Goal: Information Seeking & Learning: Learn about a topic

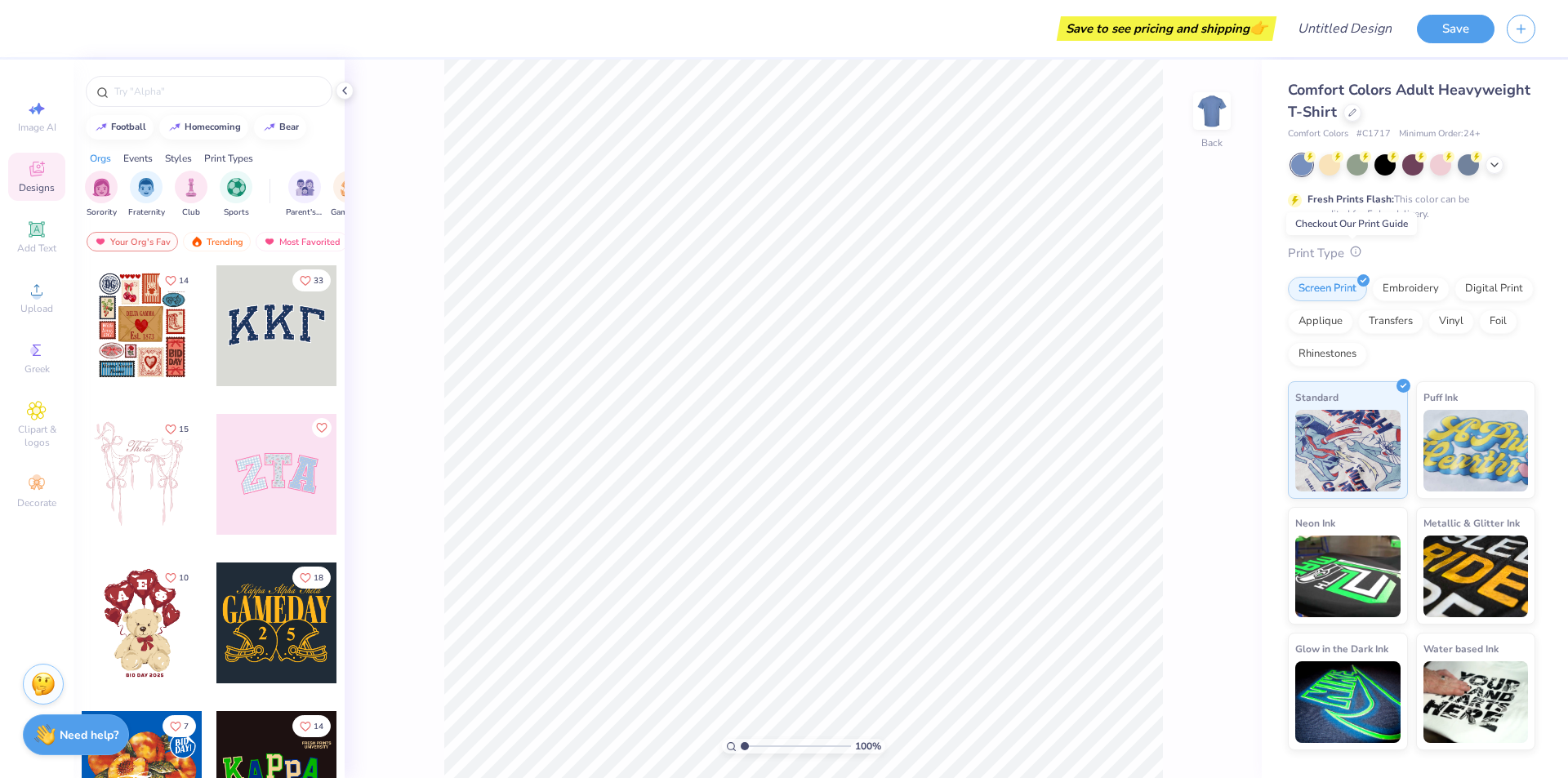
click at [1351, 250] on icon at bounding box center [1356, 251] width 11 height 11
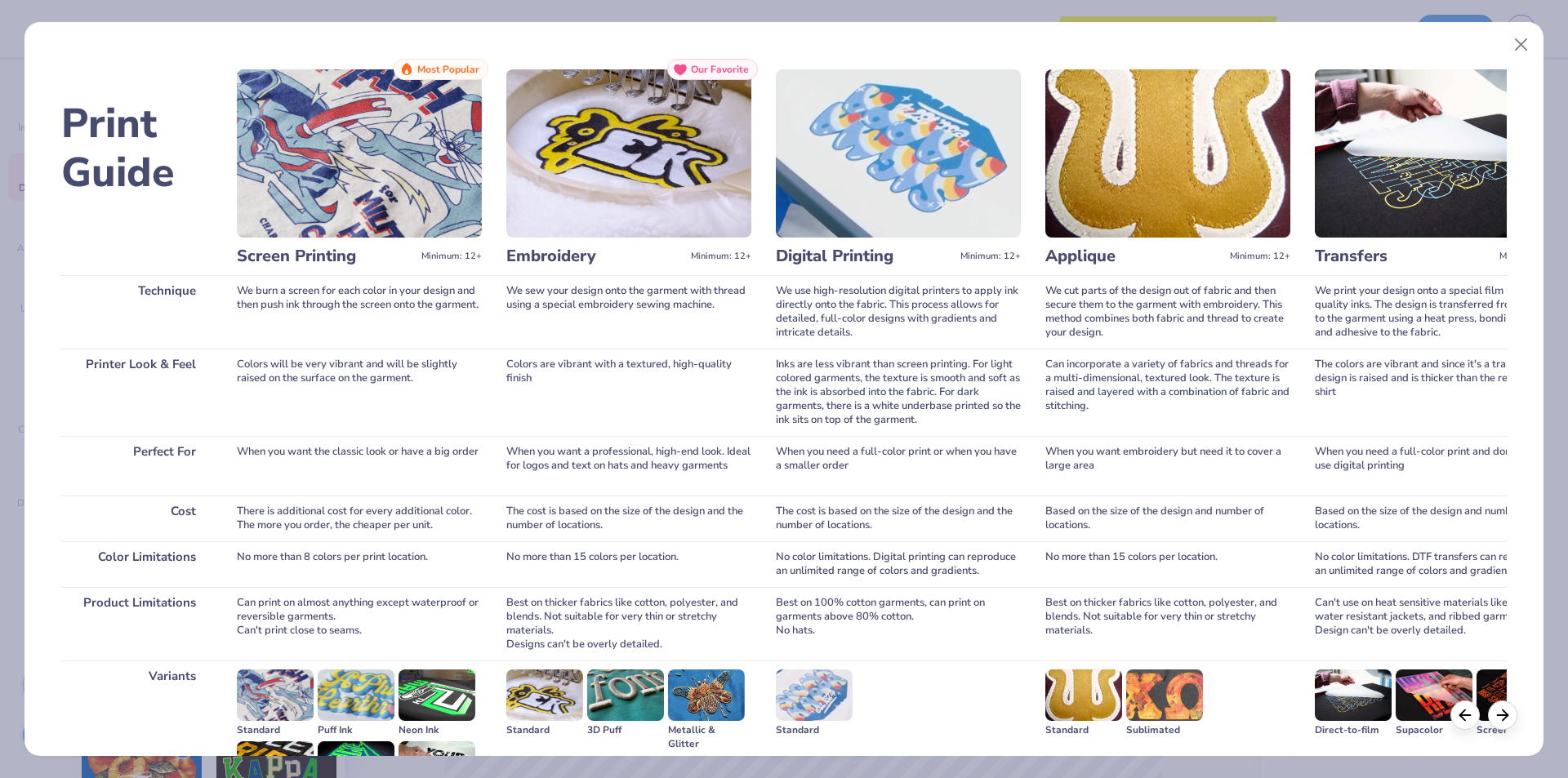
click at [259, 301] on div "We burn a screen for each color in your design and then push ink through the sc…" at bounding box center [359, 311] width 245 height 73
copy div "We burn a screen for each color in your design and then push ink through the sc…"
click at [347, 381] on div "Colors will be very vibrant and will be slightly raised on the surface on the g…" at bounding box center [359, 392] width 245 height 88
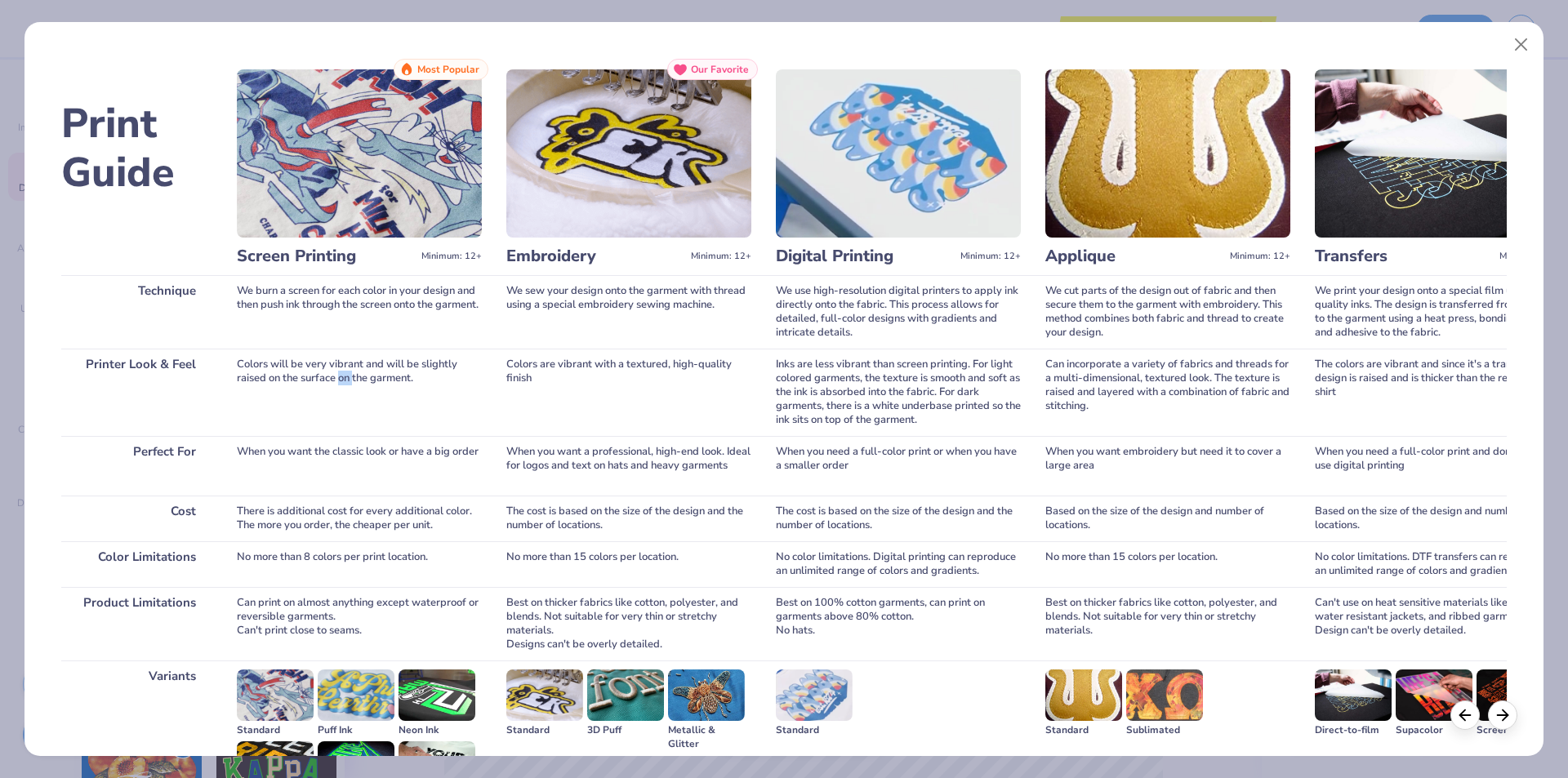
click at [347, 381] on div "Colors will be very vibrant and will be slightly raised on the surface on the g…" at bounding box center [359, 392] width 245 height 88
copy div "Colors will be very vibrant and will be slightly raised on the surface on the g…"
click at [276, 372] on div "Colors will be very vibrant and will be slightly raised on the surface on the g…" at bounding box center [359, 392] width 245 height 88
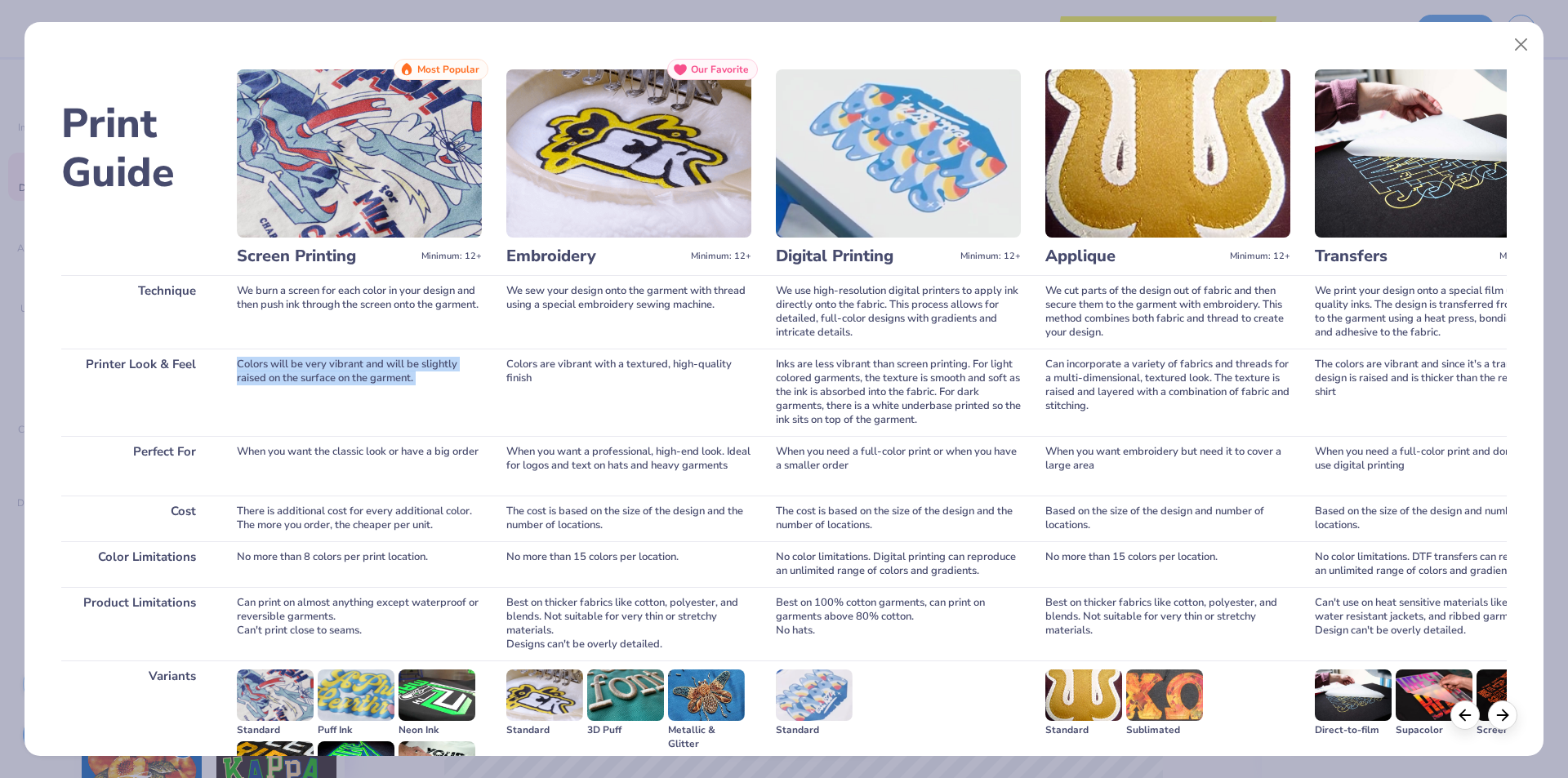
click at [276, 372] on div "Colors will be very vibrant and will be slightly raised on the surface on the g…" at bounding box center [359, 392] width 245 height 88
click at [318, 452] on div "When you want the classic look or have a big order" at bounding box center [359, 465] width 245 height 60
copy div "When you want the classic look or have a big order"
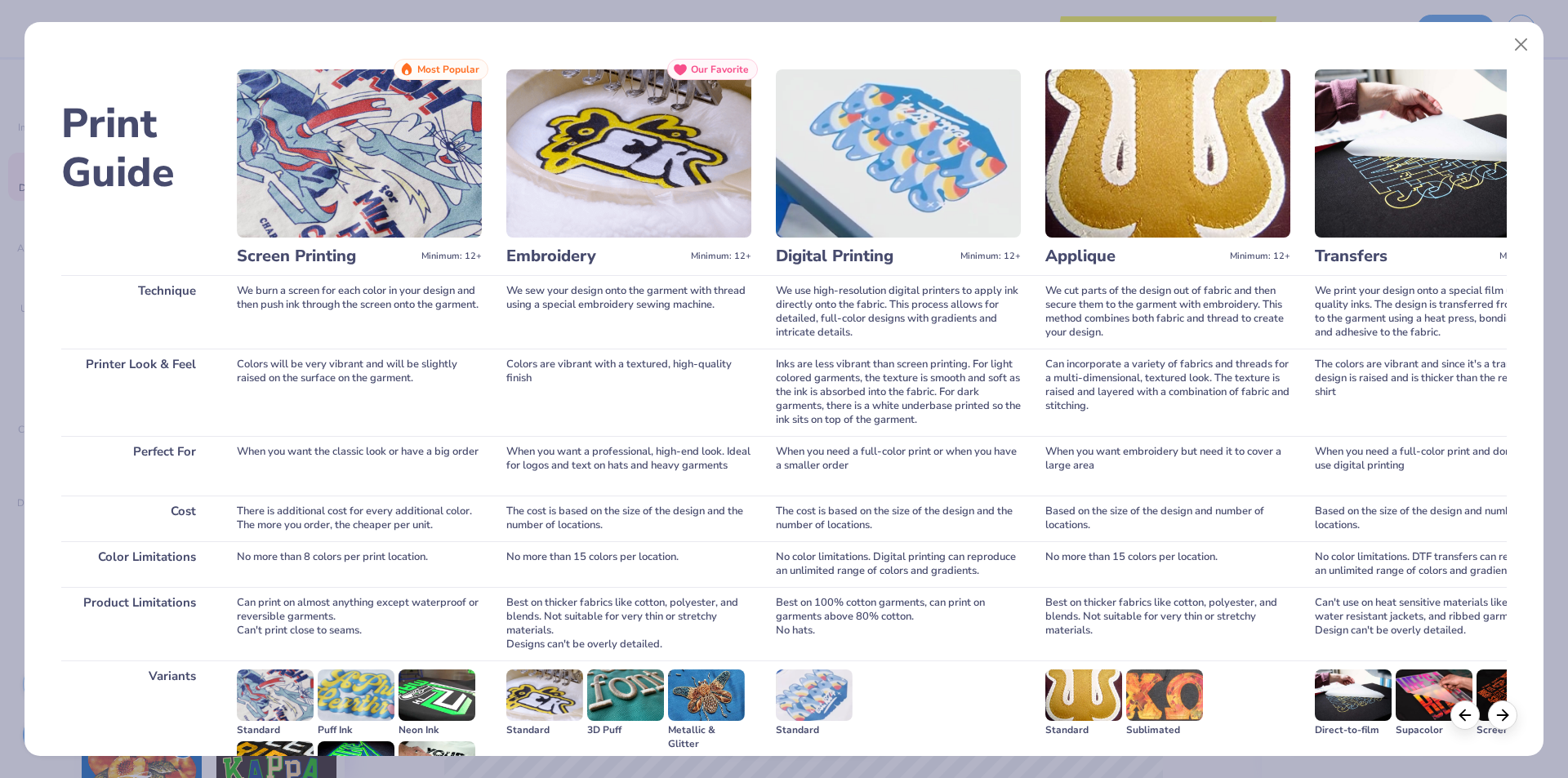
click at [307, 508] on div "There is additional cost for every additional color. The more you order, the ch…" at bounding box center [359, 518] width 245 height 46
copy div "There is additional cost for every additional color. The more you order, the ch…"
click at [300, 554] on div "No more than 8 colors per print location." at bounding box center [359, 564] width 245 height 46
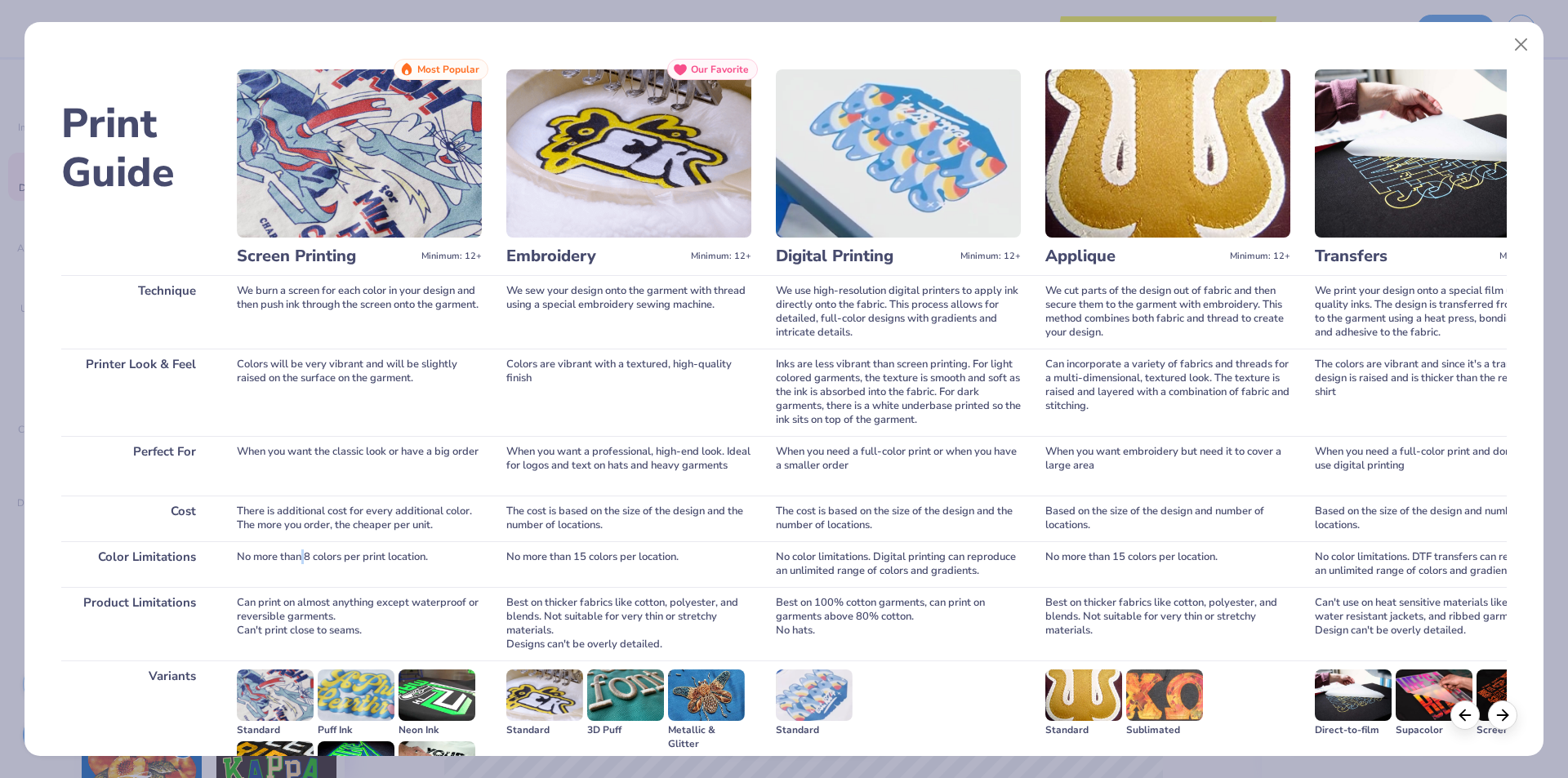
click at [300, 554] on div "No more than 8 colors per print location." at bounding box center [359, 564] width 245 height 46
copy div "No more than 8 colors per print location."
click at [291, 612] on div "Can print on almost anything except waterproof or reversible garments. Can't pr…" at bounding box center [359, 623] width 245 height 73
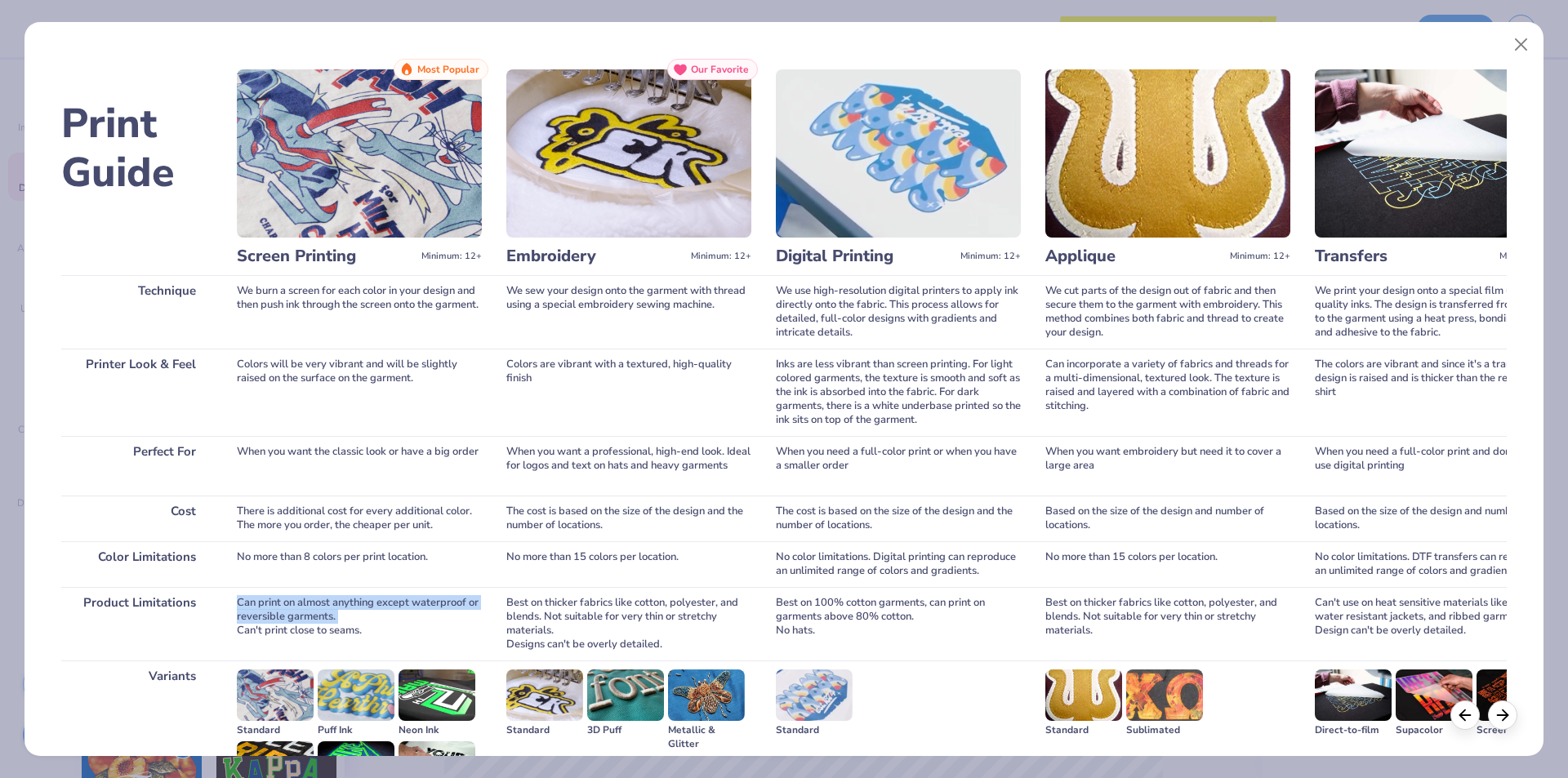
click at [291, 612] on div "Can print on almost anything except waterproof or reversible garments. Can't pr…" at bounding box center [359, 623] width 245 height 73
click at [296, 608] on div "Can print on almost anything except waterproof or reversible garments. Can't pr…" at bounding box center [359, 623] width 245 height 73
drag, startPoint x: 296, startPoint y: 608, endPoint x: 303, endPoint y: 625, distance: 18.4
click at [303, 625] on div "Can print on almost anything except waterproof or reversible garments. Can't pr…" at bounding box center [359, 623] width 245 height 73
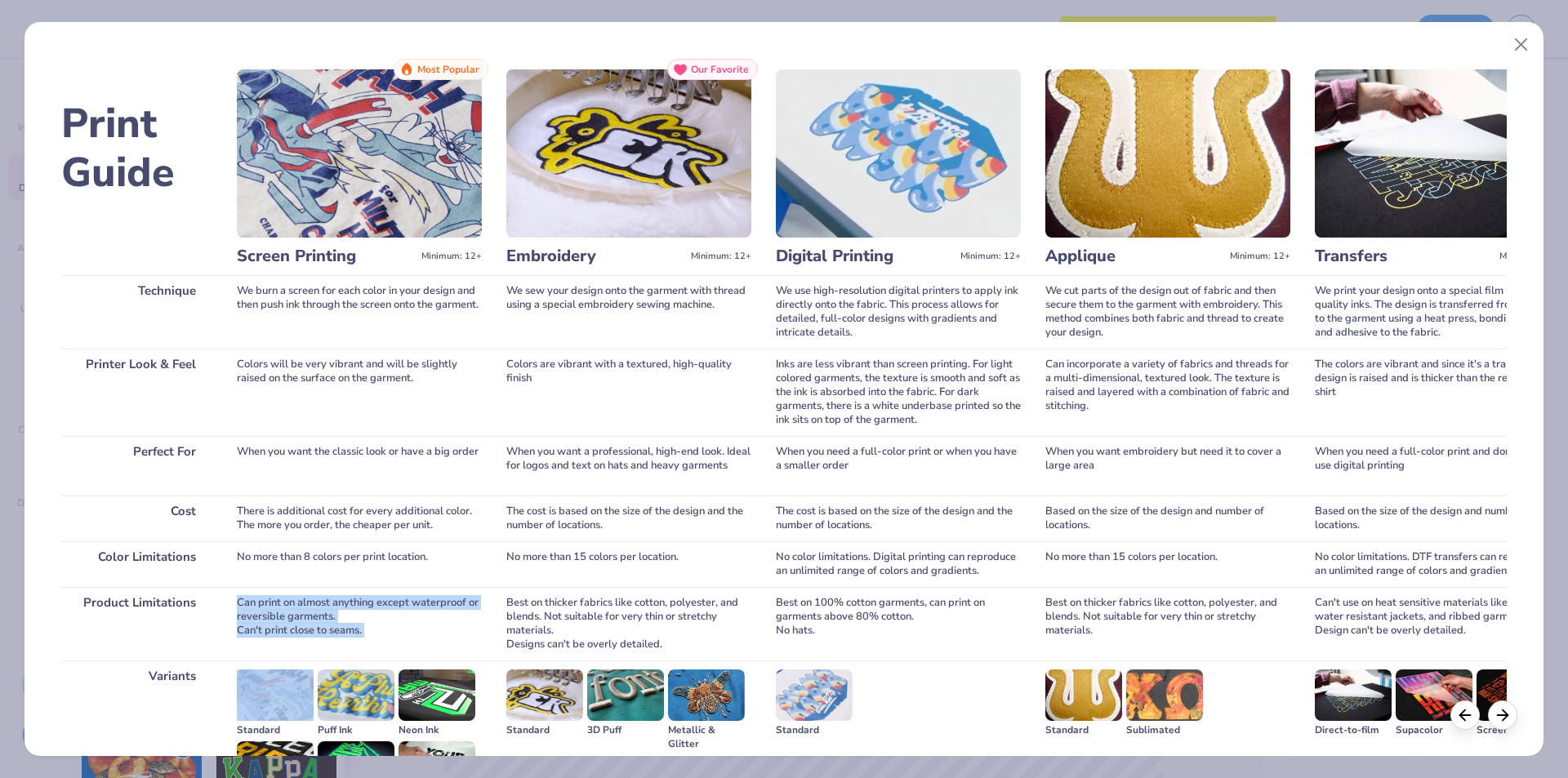
click at [836, 303] on div "We use high-resolution digital printers to apply ink directly onto the fabric. …" at bounding box center [897, 311] width 245 height 73
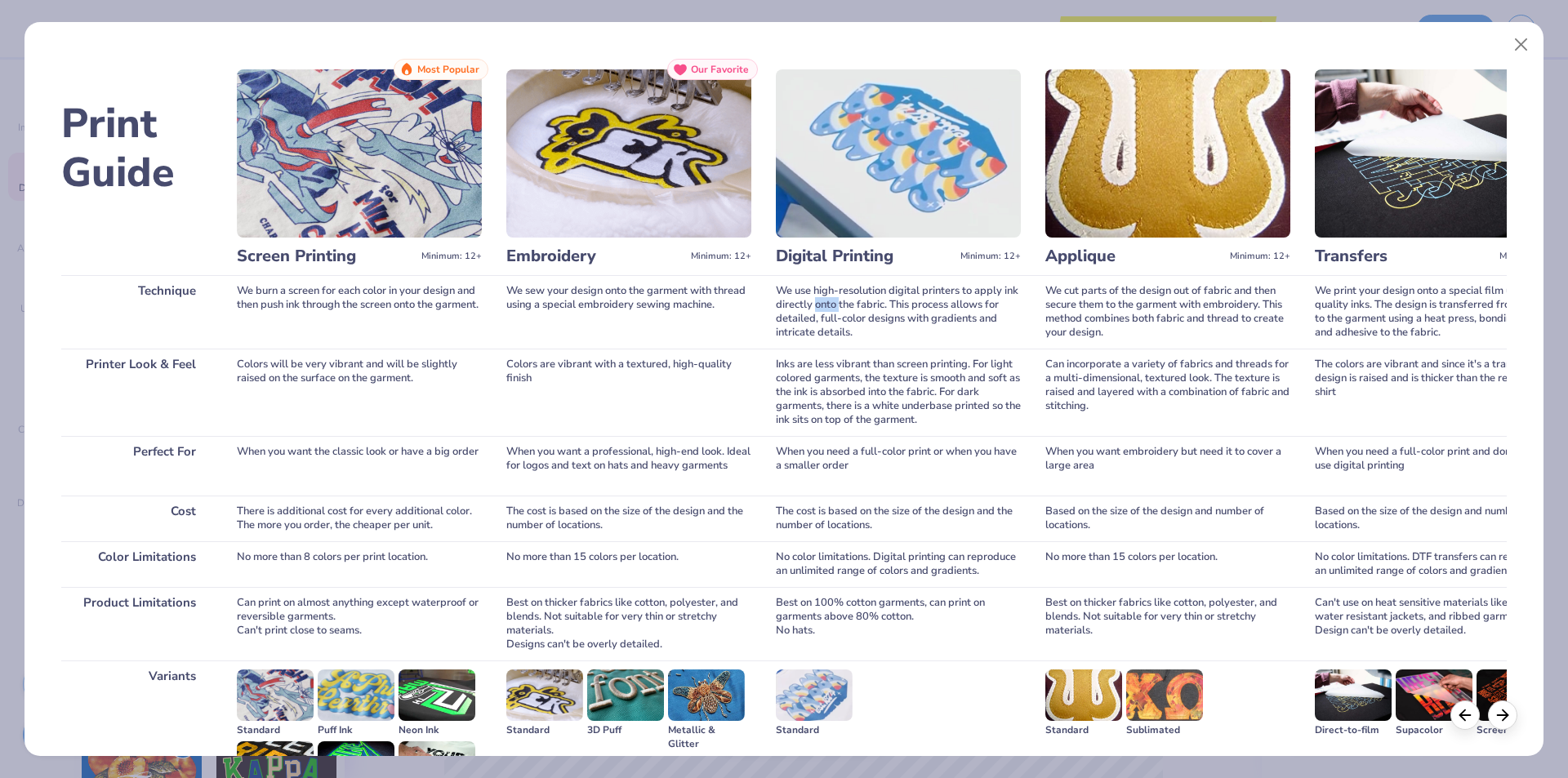
click at [836, 303] on div "We use high-resolution digital printers to apply ink directly onto the fabric. …" at bounding box center [897, 311] width 245 height 73
copy div "We use high-resolution digital printers to apply ink directly onto the fabric. …"
click at [798, 381] on div "Inks are less vibrant than screen printing. For light colored garments, the tex…" at bounding box center [897, 392] width 245 height 88
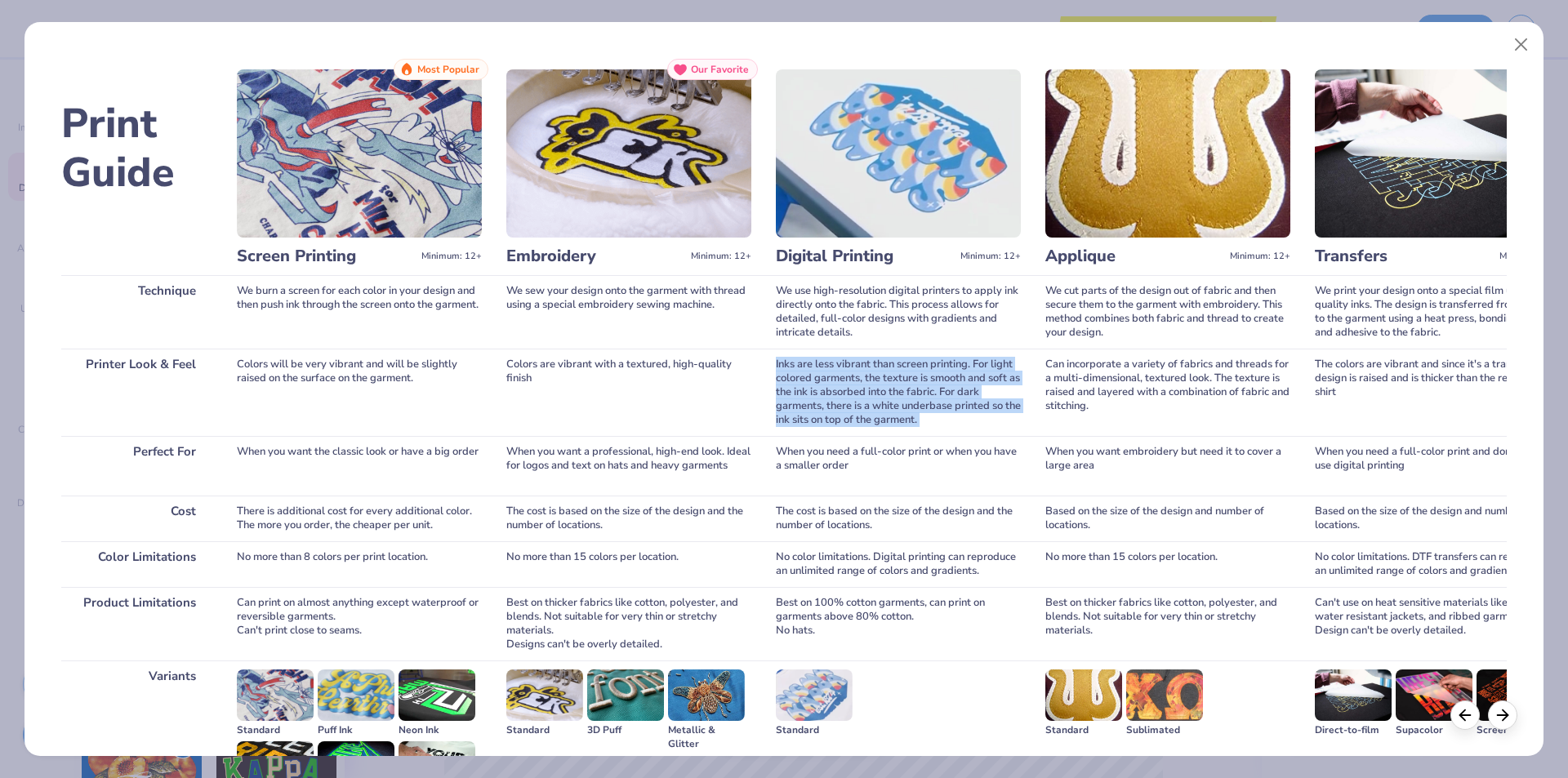
click at [798, 381] on div "Inks are less vibrant than screen printing. For light colored garments, the tex…" at bounding box center [897, 392] width 245 height 88
copy div "Inks are less vibrant than screen printing. For light colored garments, the tex…"
click at [791, 450] on div "When you need a full-color print or when you have a smaller order" at bounding box center [897, 465] width 245 height 60
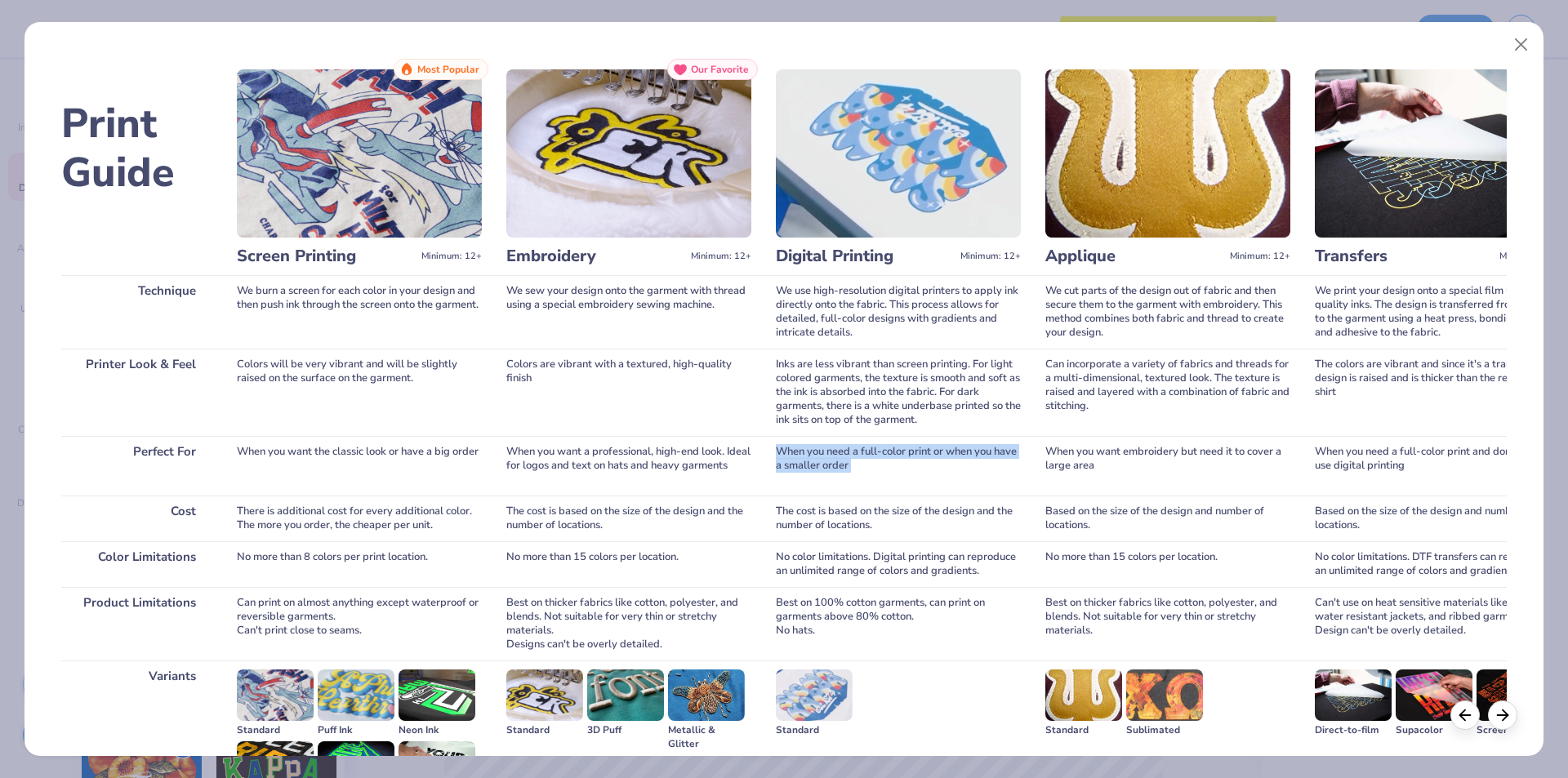
copy div "When you need a full-color print or when you have a smaller order"
click at [802, 515] on div "The cost is based on the size of the design and the number of locations." at bounding box center [897, 518] width 245 height 46
copy div "The cost is based on the size of the design and the number of locations."
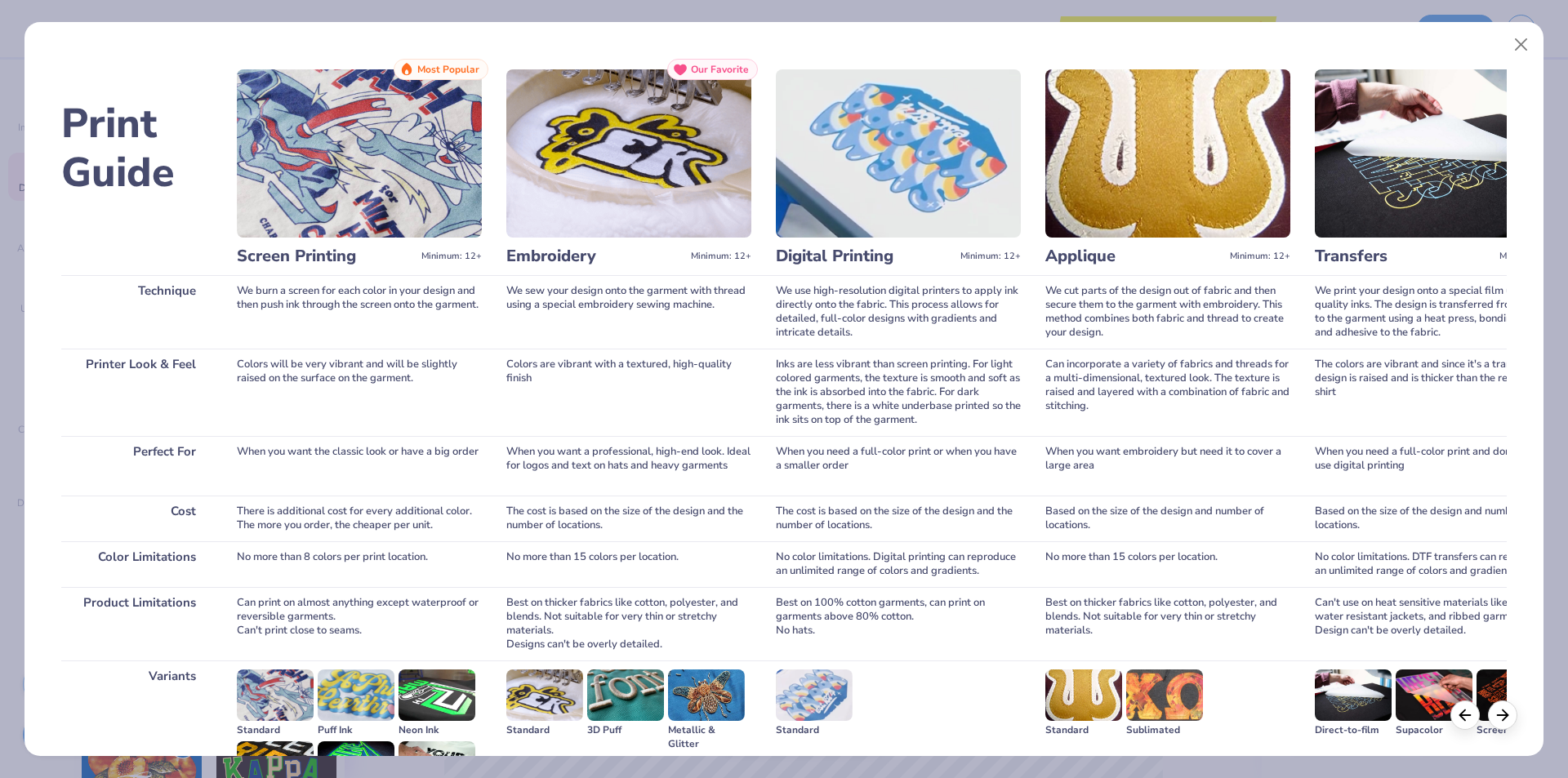
click at [833, 563] on div "No color limitations. Digital printing can reproduce an unlimited range of colo…" at bounding box center [897, 564] width 245 height 46
copy div "No color limitations. Digital printing can reproduce an unlimited range of colo…"
click at [861, 589] on div "Best on 100% cotton garments, can print on garments above 80% cotton. No hats." at bounding box center [897, 623] width 245 height 73
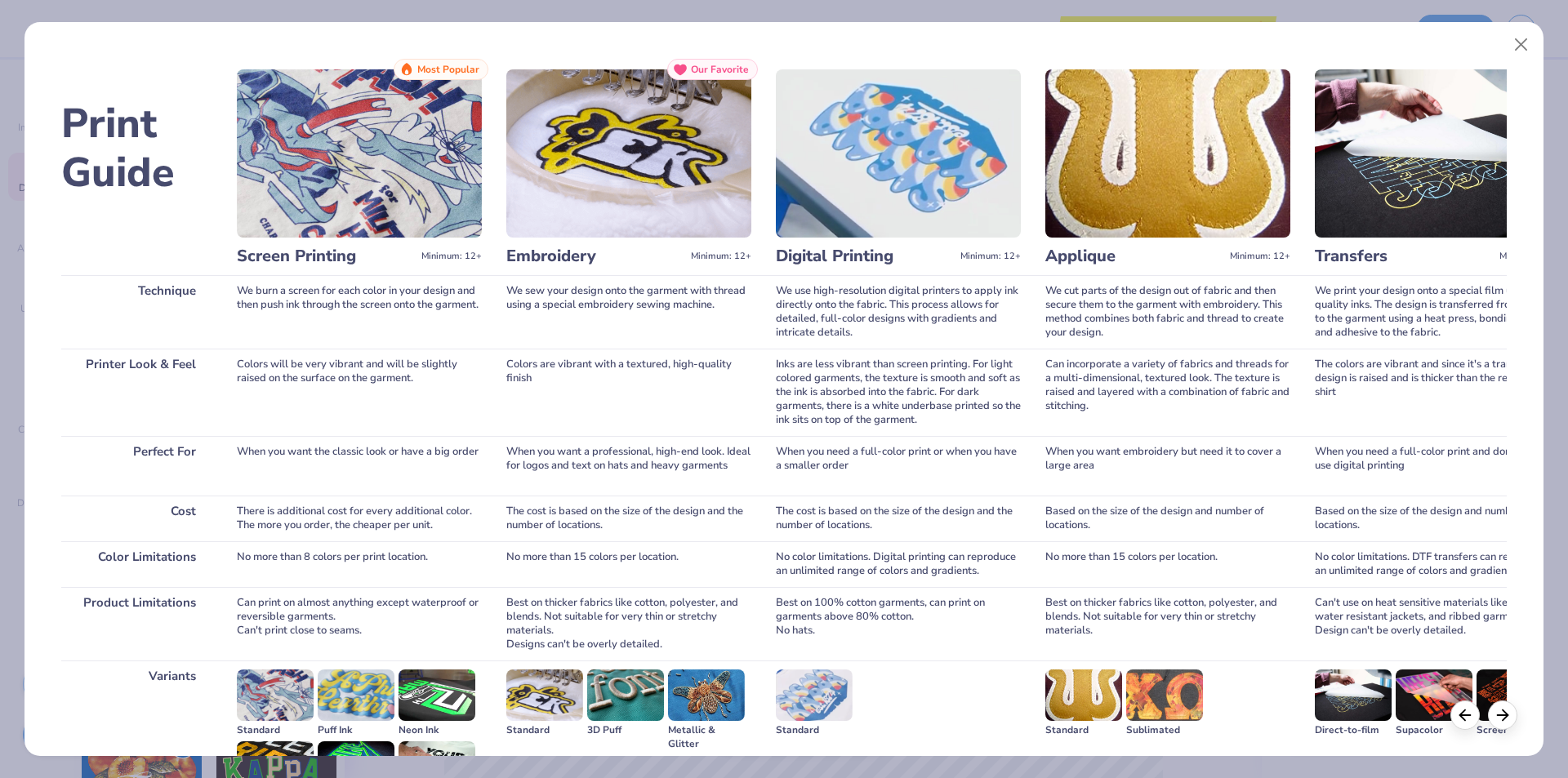
click at [850, 593] on div "Best on 100% cotton garments, can print on garments above 80% cotton. No hats." at bounding box center [897, 623] width 245 height 73
drag, startPoint x: 850, startPoint y: 593, endPoint x: 839, endPoint y: 636, distance: 44.4
click at [839, 636] on div "Best on 100% cotton garments, can print on garments above 80% cotton. No hats." at bounding box center [897, 623] width 245 height 73
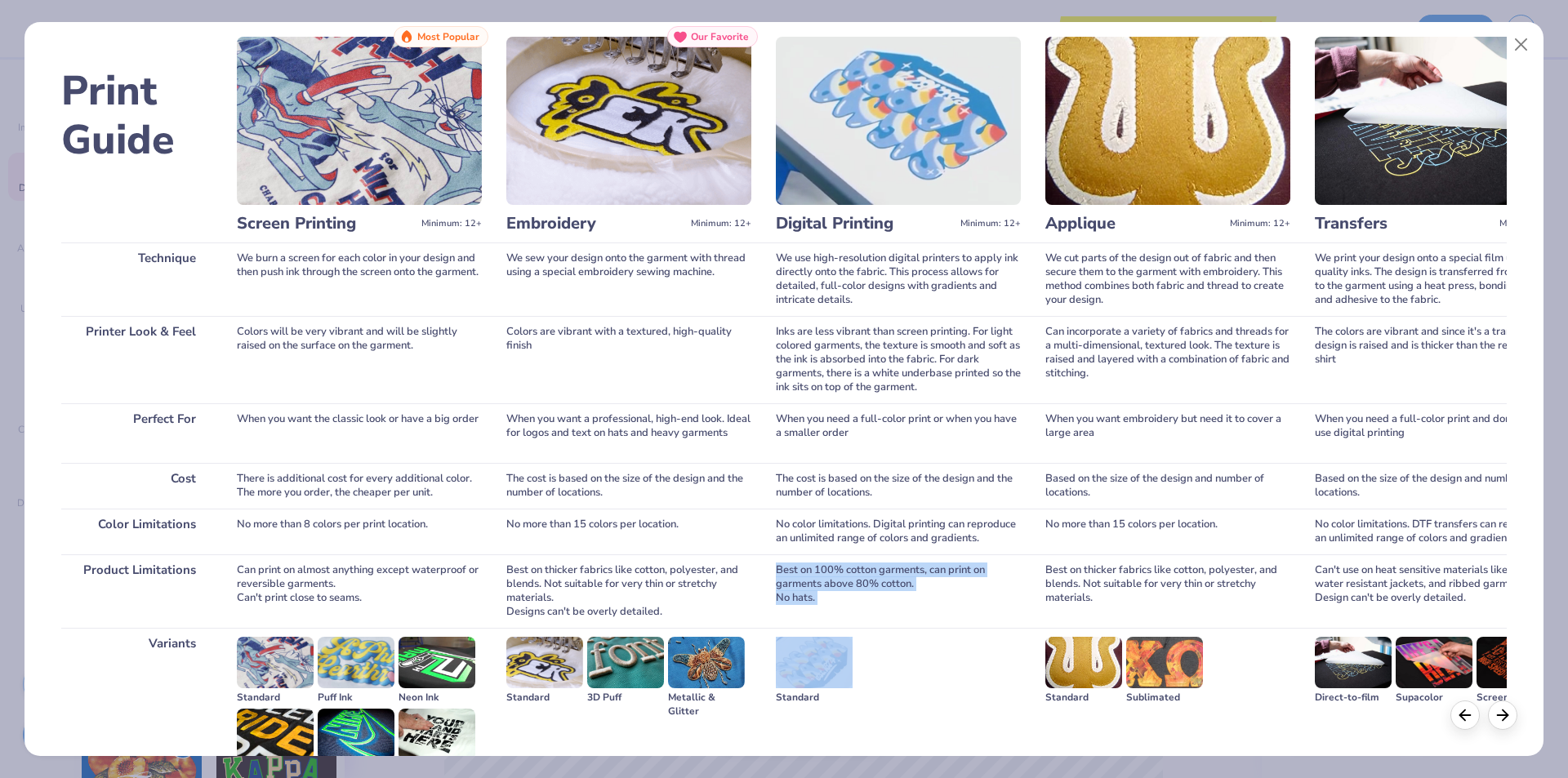
scroll to position [112, 0]
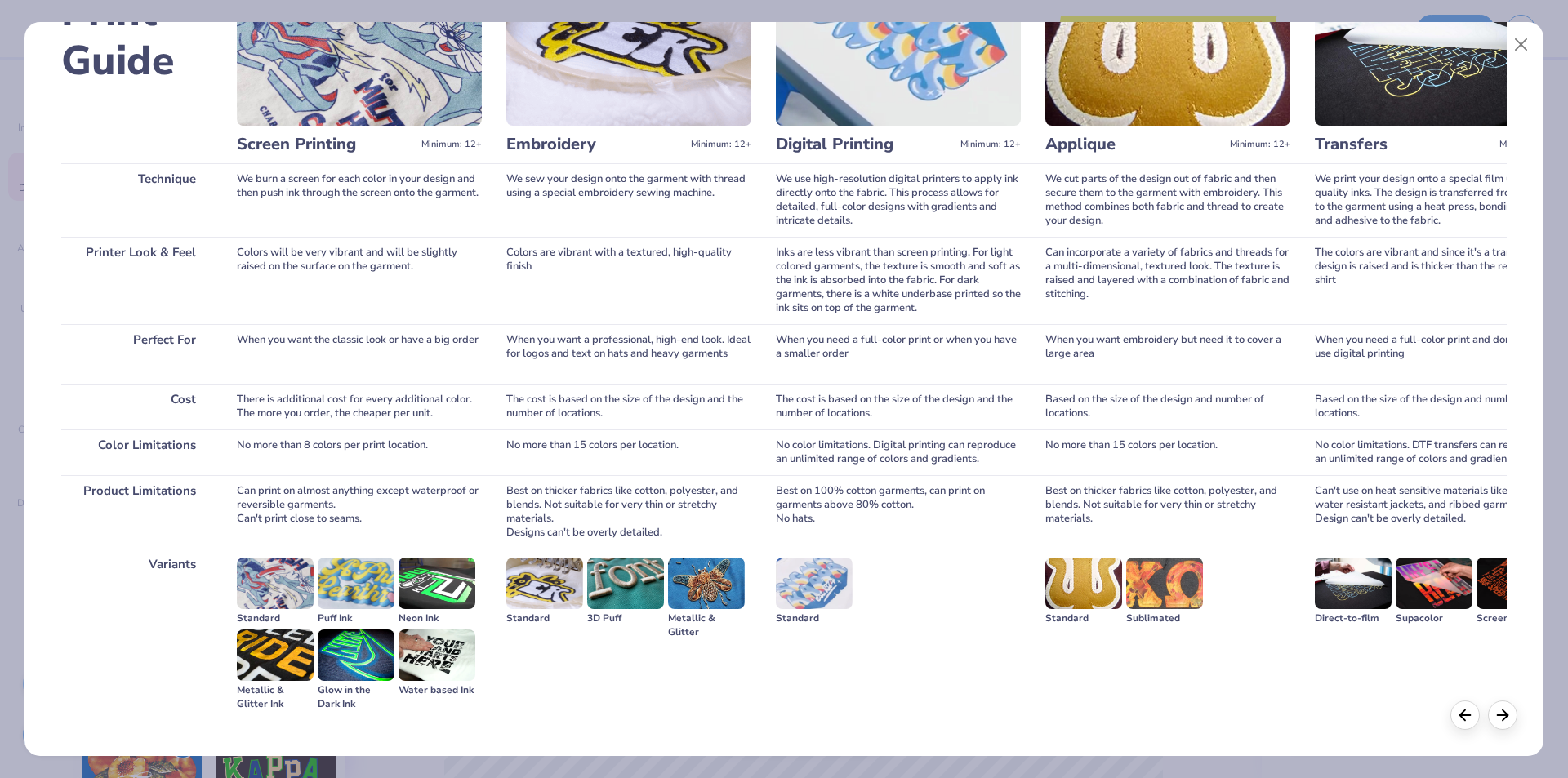
click at [619, 188] on div "We sew your design onto the garment with thread using a special embroidery sewi…" at bounding box center [628, 200] width 245 height 73
click at [571, 254] on div "Colors are vibrant with a textured, high-quality finish" at bounding box center [628, 281] width 245 height 88
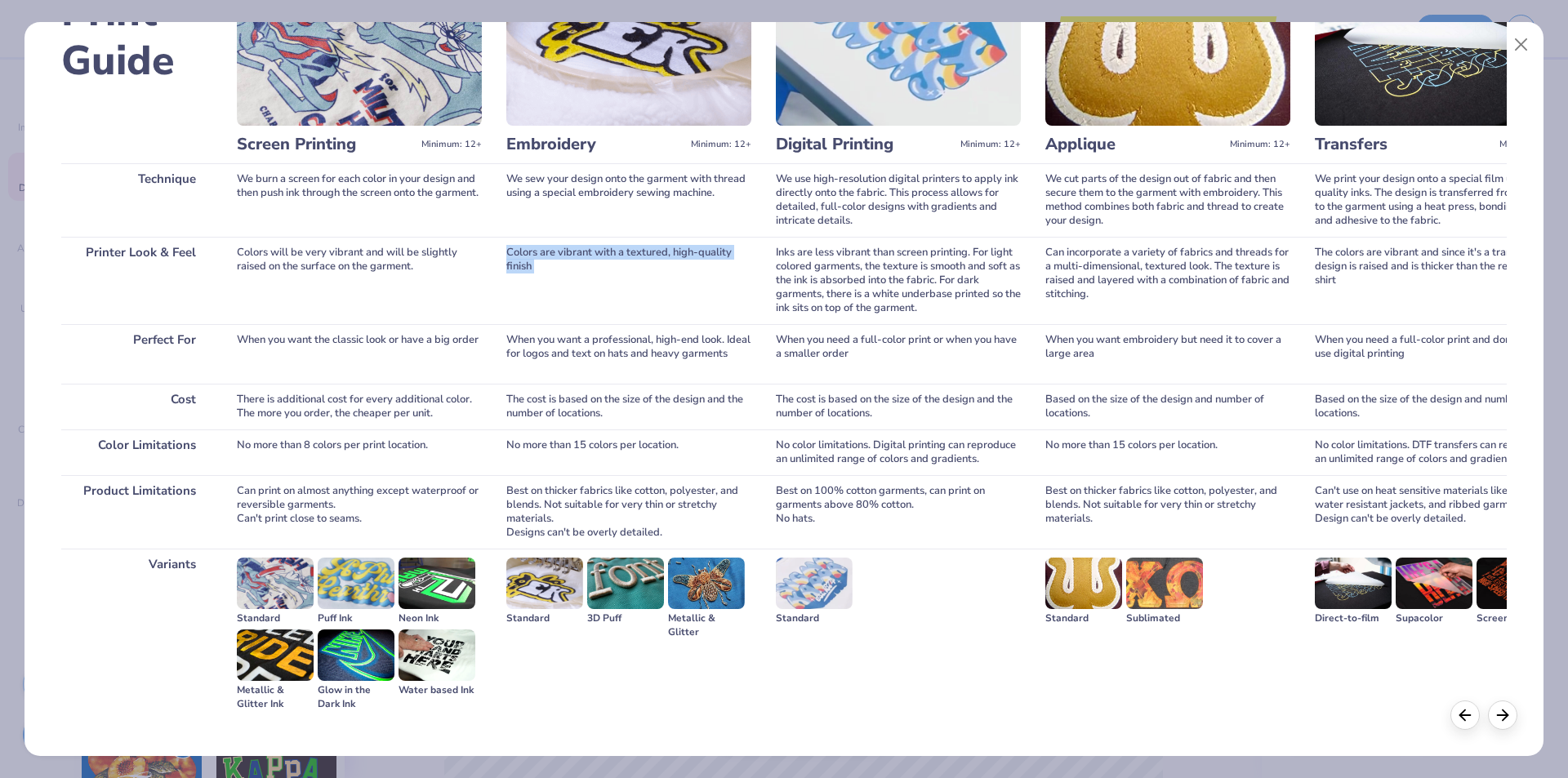
click at [571, 254] on div "Colors are vibrant with a textured, high-quality finish" at bounding box center [628, 281] width 245 height 88
click at [581, 341] on div "When you want a professional, high-end look. Ideal for logos and text on hats a…" at bounding box center [628, 354] width 245 height 60
click at [560, 395] on div "The cost is based on the size of the design and the number of locations." at bounding box center [628, 406] width 245 height 46
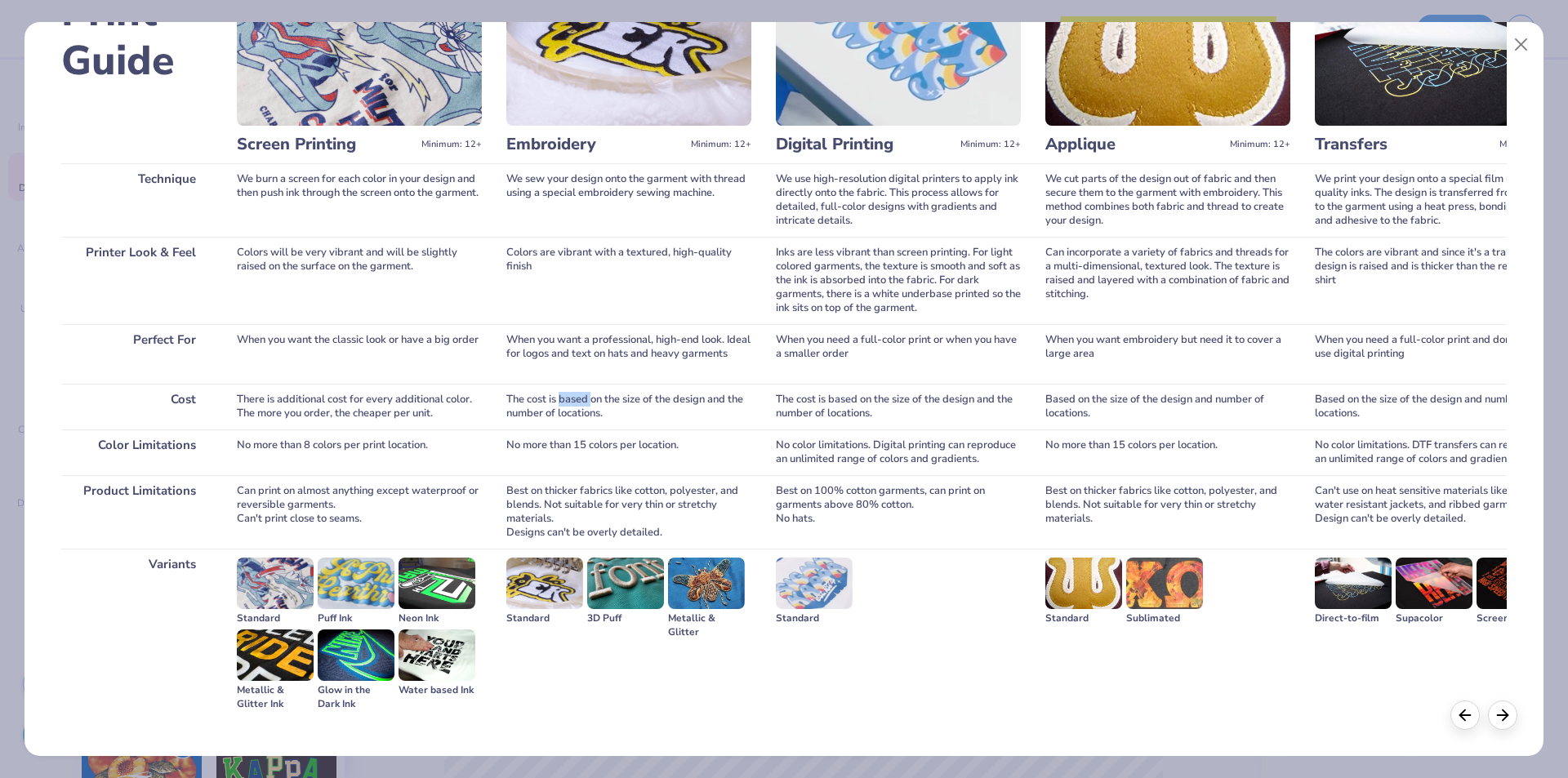
click at [560, 395] on div "The cost is based on the size of the design and the number of locations." at bounding box center [628, 406] width 245 height 46
click at [525, 451] on div "No more than 15 colors per location." at bounding box center [628, 452] width 245 height 46
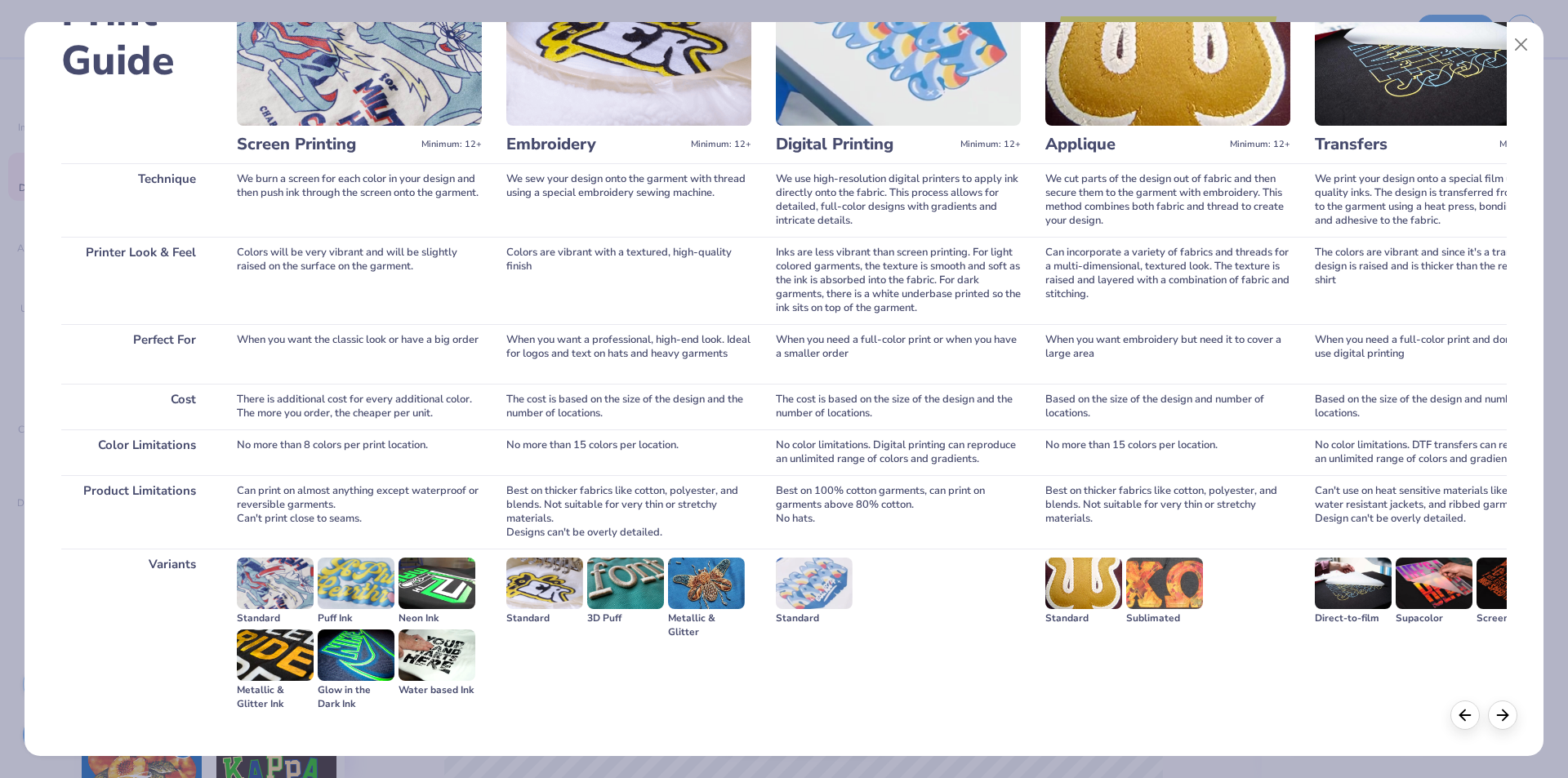
click at [571, 493] on div "Best on thicker fabrics like cotton, polyester, and blends. Not suitable for ve…" at bounding box center [628, 512] width 245 height 73
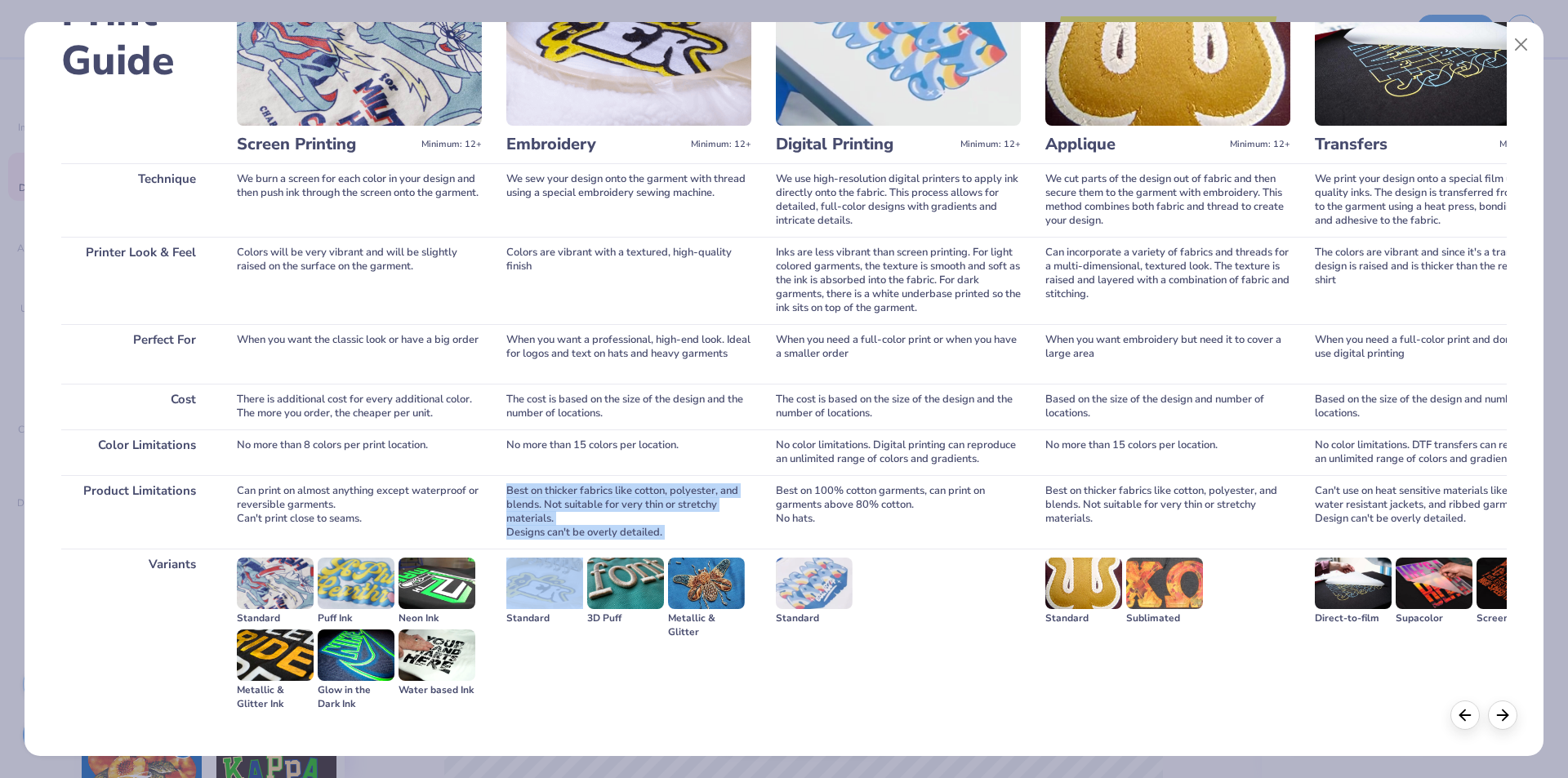
drag, startPoint x: 571, startPoint y: 493, endPoint x: 575, endPoint y: 535, distance: 42.2
click at [575, 535] on div "Best on thicker fabrics like cotton, polyester, and blends. Not suitable for ve…" at bounding box center [628, 512] width 245 height 73
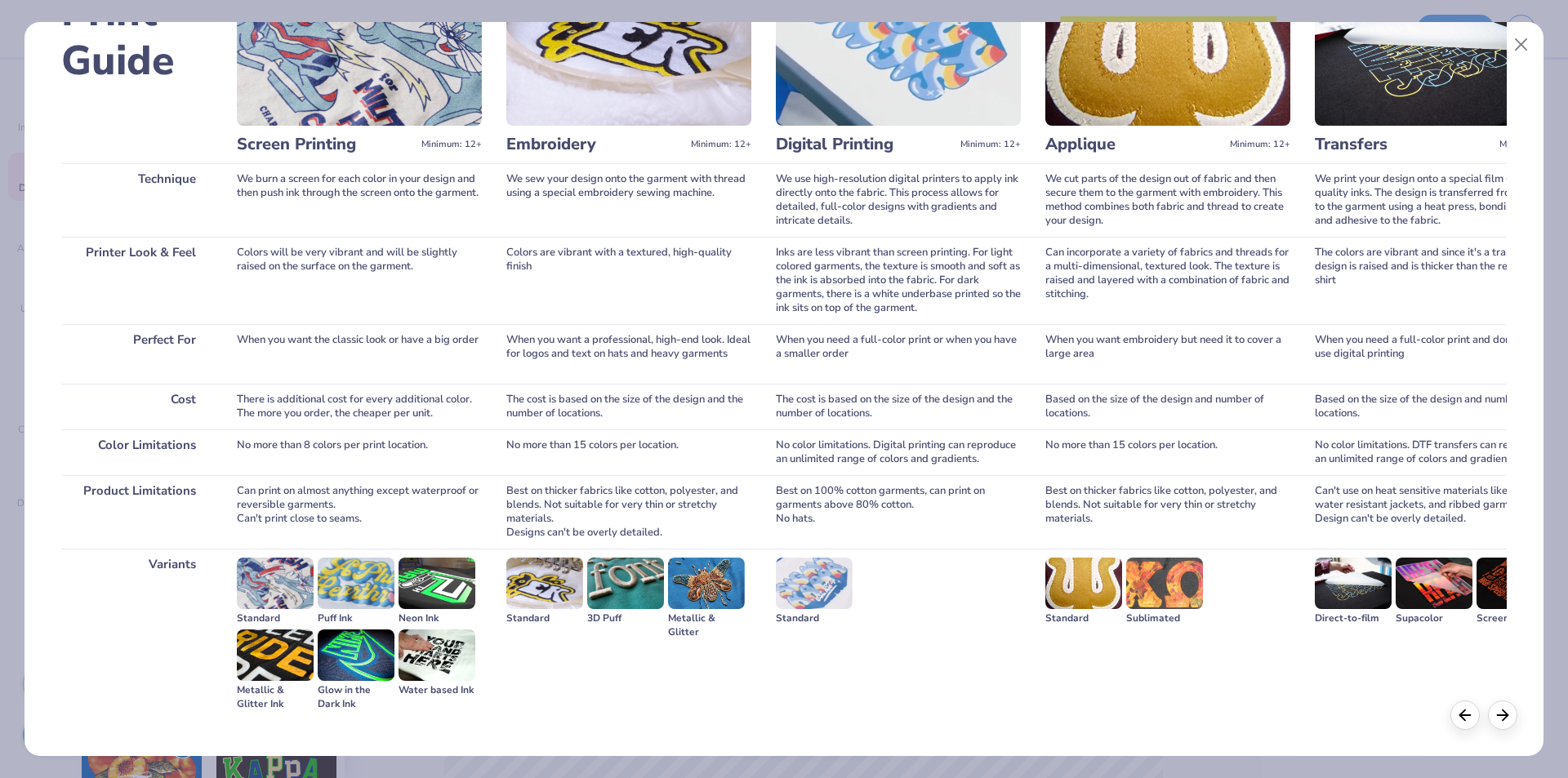
click at [1113, 189] on div "We cut parts of the design out of fabric and then secure them to the garment wi…" at bounding box center [1167, 200] width 245 height 73
click at [1061, 285] on div "Can incorporate a variety of fabrics and threads for a multi-dimensional, textu…" at bounding box center [1167, 281] width 245 height 88
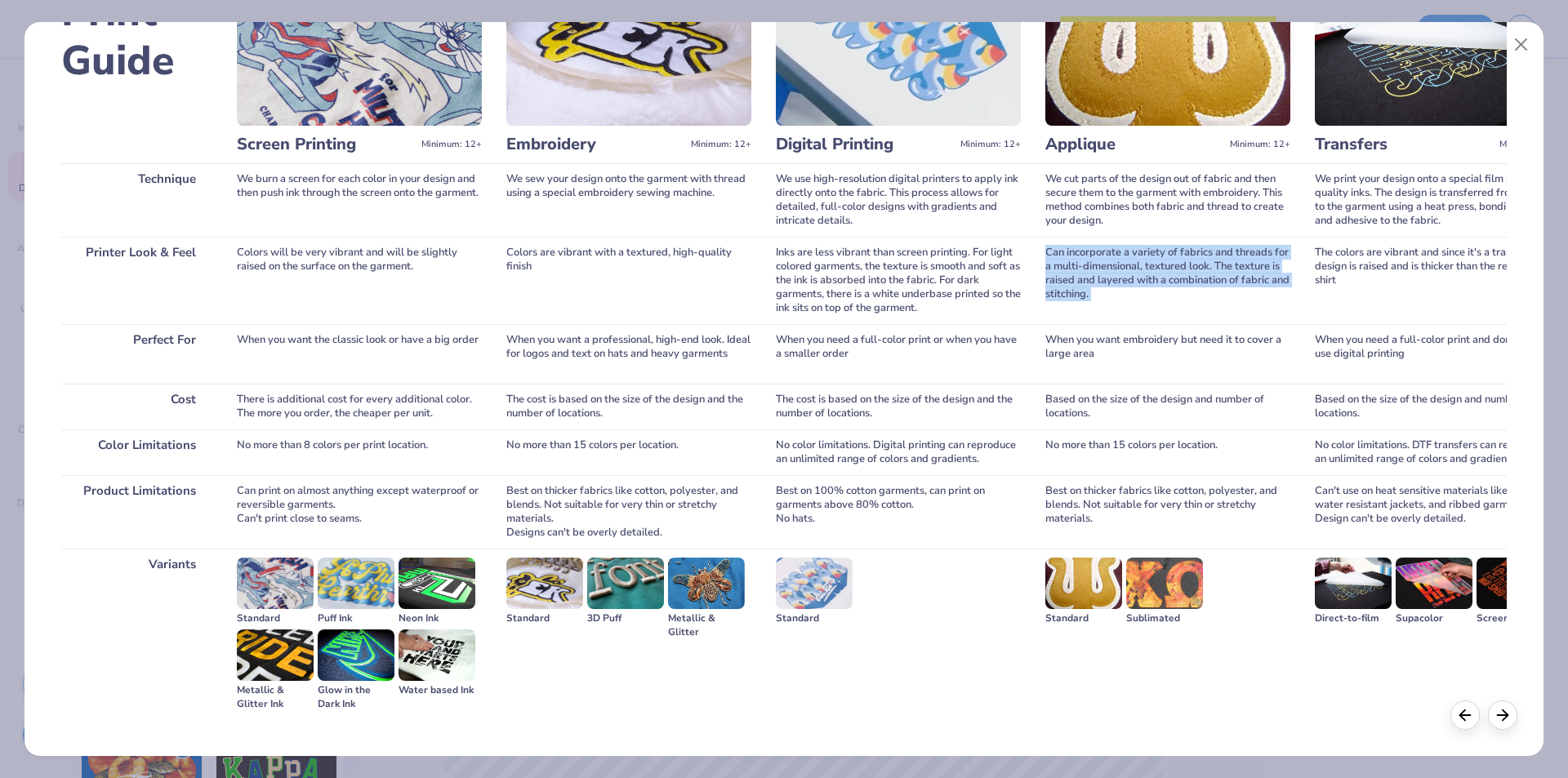
click at [1061, 285] on div "Can incorporate a variety of fabrics and threads for a multi-dimensional, textu…" at bounding box center [1167, 281] width 245 height 88
click at [1086, 343] on div "When you want embroidery but need it to cover a large area" at bounding box center [1167, 354] width 245 height 60
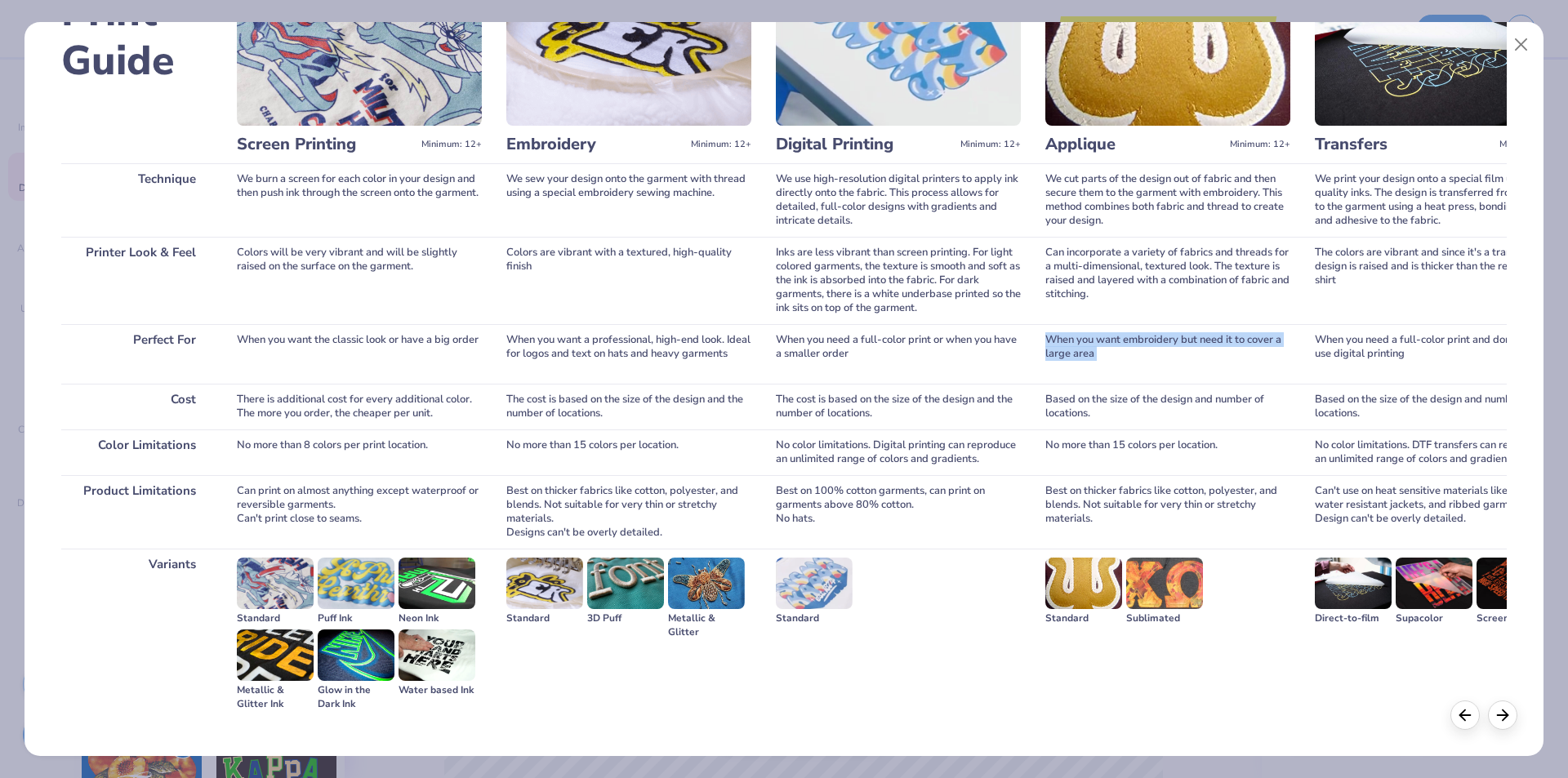
click at [1086, 343] on div "When you want embroidery but need it to cover a large area" at bounding box center [1167, 354] width 245 height 60
click at [1070, 400] on div "Based on the size of the design and number of locations." at bounding box center [1167, 406] width 245 height 46
click at [1080, 440] on div "No more than 15 colors per location." at bounding box center [1167, 452] width 245 height 46
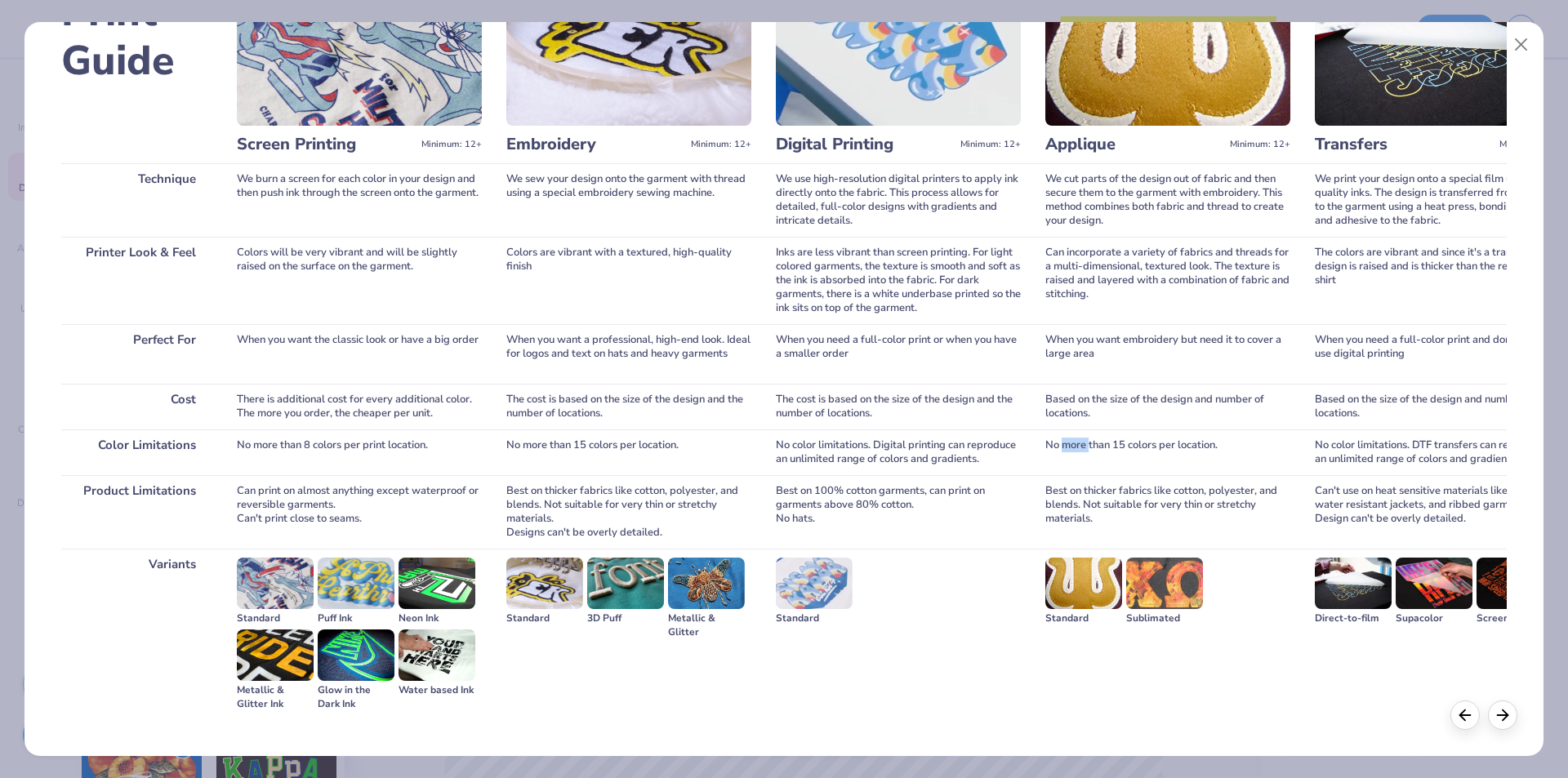
click at [1080, 440] on div "No more than 15 colors per location." at bounding box center [1167, 452] width 245 height 46
click at [1059, 491] on div "Best on thicker fabrics like cotton, polyester, and blends. Not suitable for ve…" at bounding box center [1167, 512] width 245 height 73
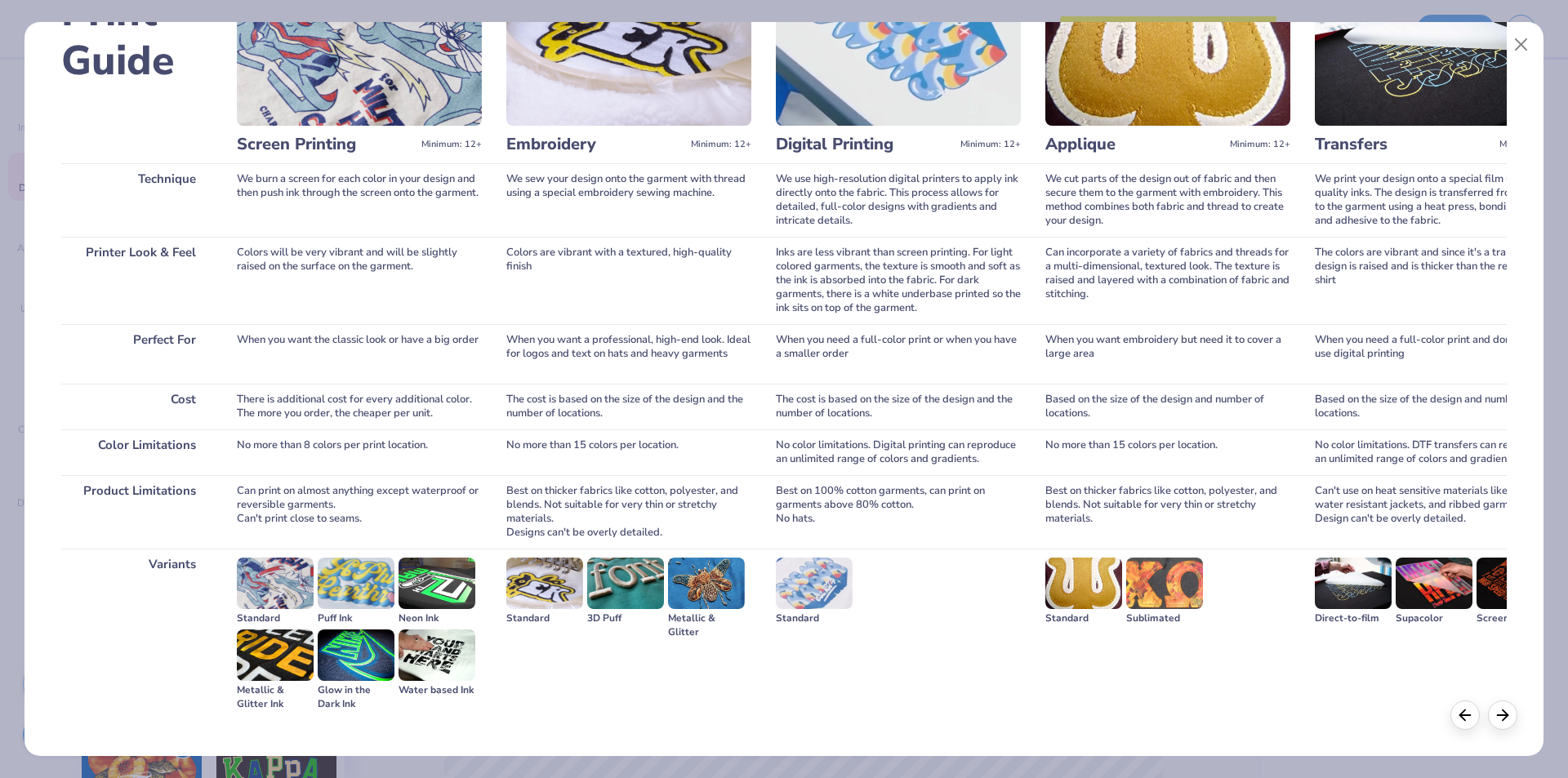
click at [1403, 182] on div "We print your design onto a special film using high-quality inks. The design is…" at bounding box center [1437, 200] width 245 height 73
click at [1494, 719] on icon at bounding box center [1502, 712] width 18 height 18
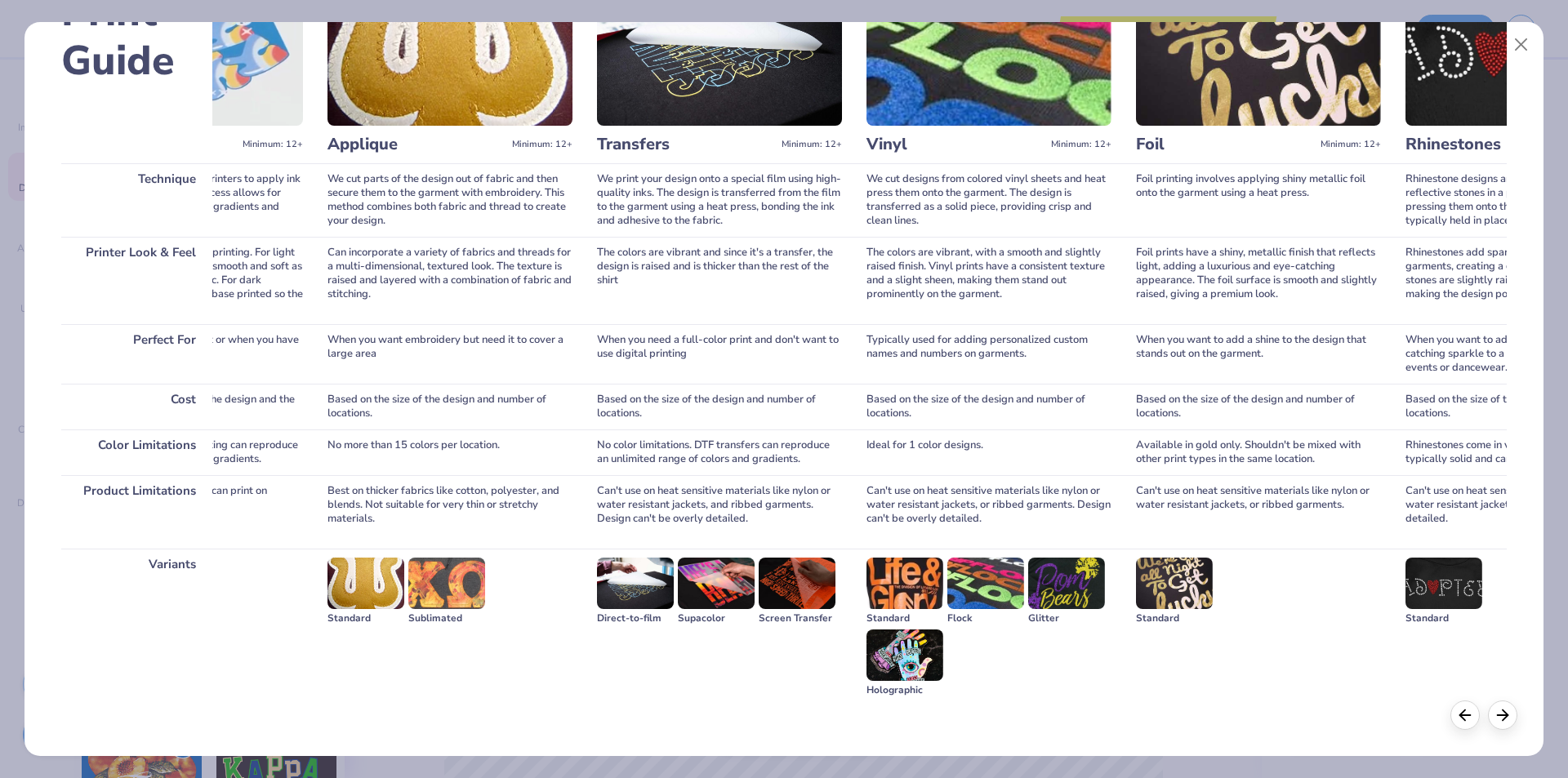
scroll to position [0, 723]
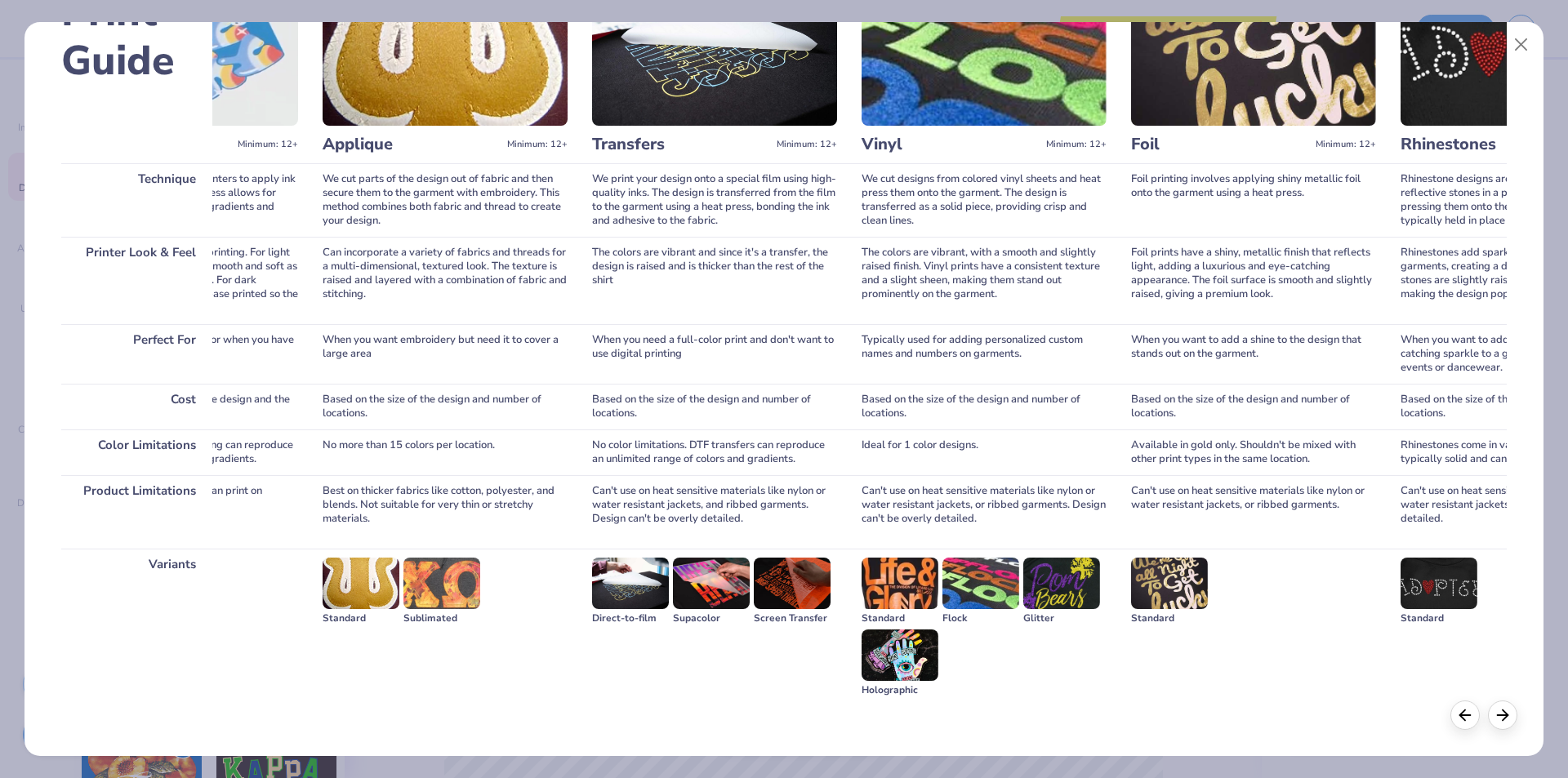
click at [657, 197] on div "We print your design onto a special film using high-quality inks. The design is…" at bounding box center [714, 200] width 245 height 73
click at [667, 249] on div "The colors are vibrant and since it's a transfer, the design is raised and is t…" at bounding box center [714, 281] width 245 height 88
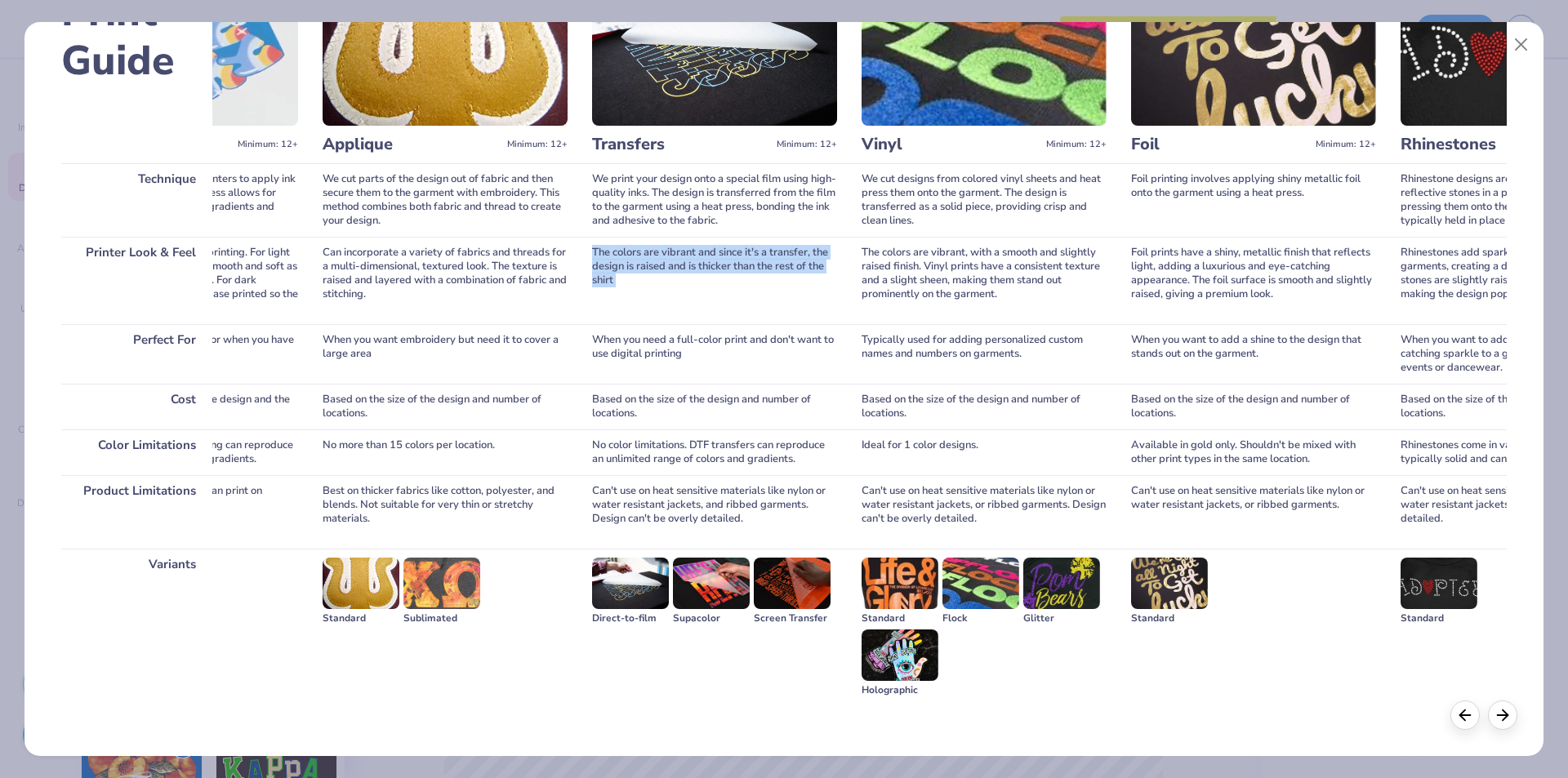
click at [667, 249] on div "The colors are vibrant and since it's a transfer, the design is raised and is t…" at bounding box center [714, 281] width 245 height 88
click at [608, 346] on div "When you need a full-color print and don't want to use digital printing" at bounding box center [714, 354] width 245 height 60
click at [657, 399] on div "Based on the size of the design and number of locations." at bounding box center [714, 406] width 245 height 46
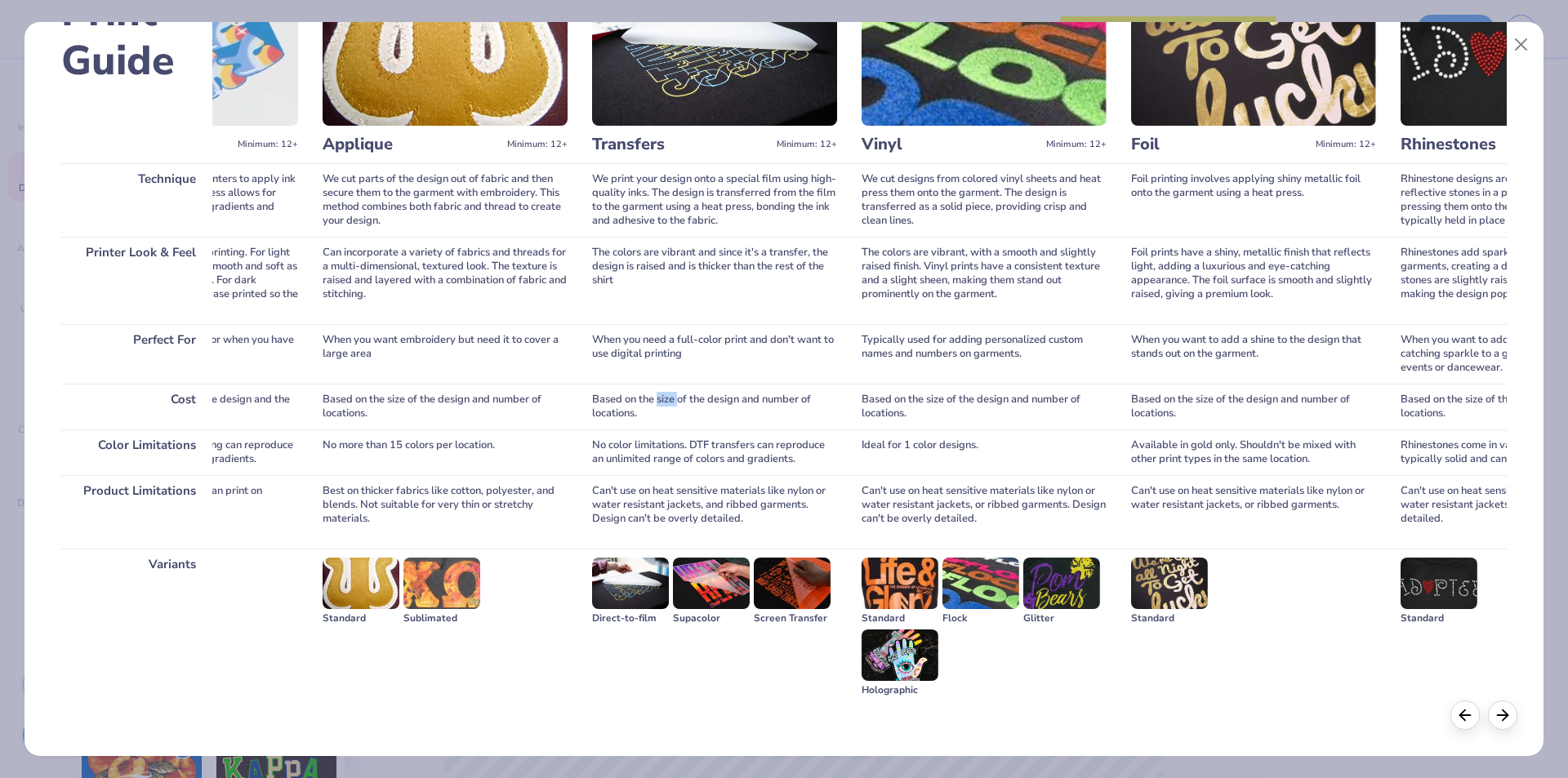
click at [657, 399] on div "Based on the size of the design and number of locations." at bounding box center [714, 406] width 245 height 46
click at [627, 448] on div "No color limitations. DTF transfers can reproduce an unlimited range of colors …" at bounding box center [714, 452] width 245 height 46
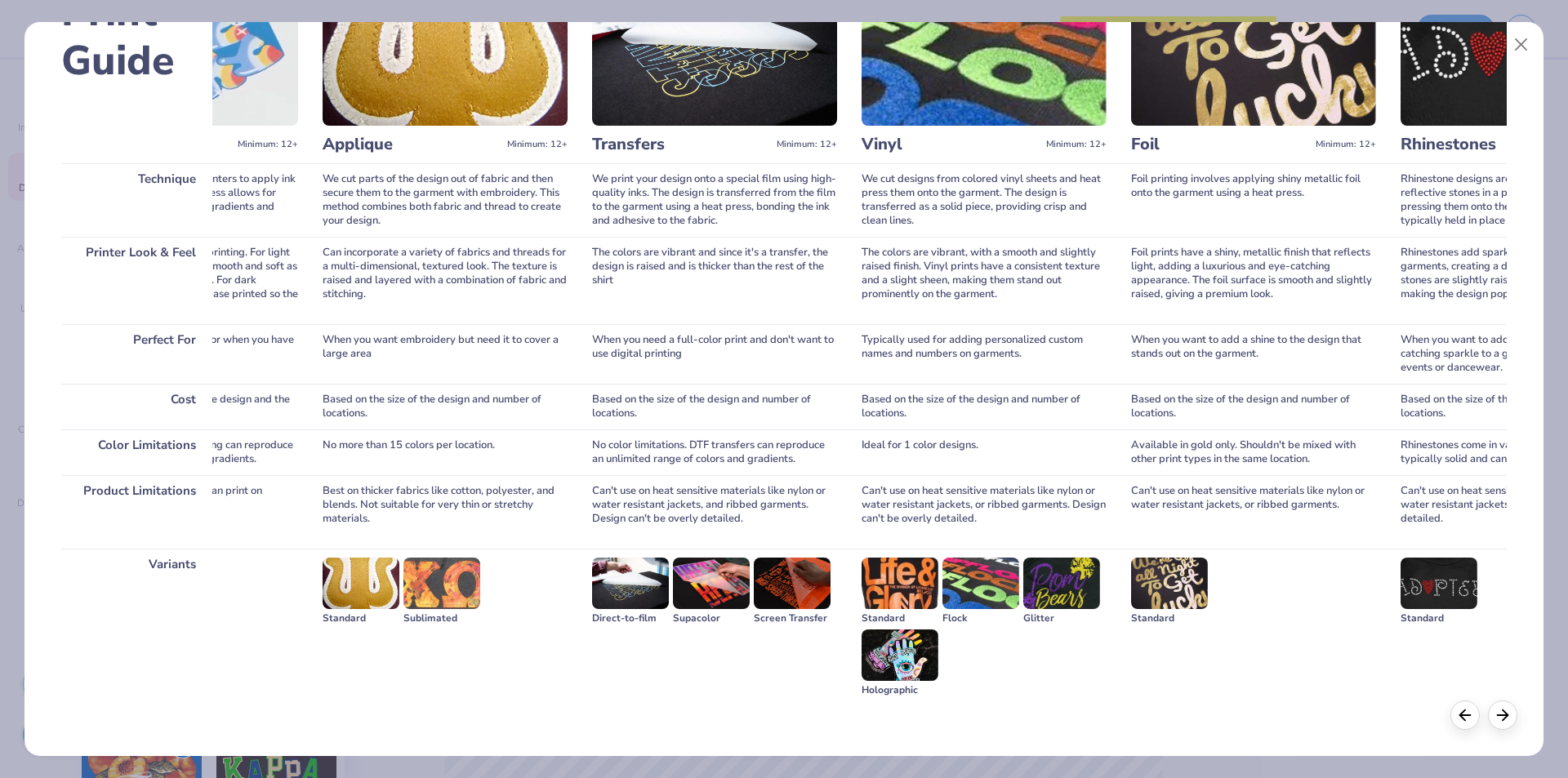
click at [635, 502] on div "Can't use on heat sensitive materials like nylon or water resistant jackets, an…" at bounding box center [714, 512] width 245 height 73
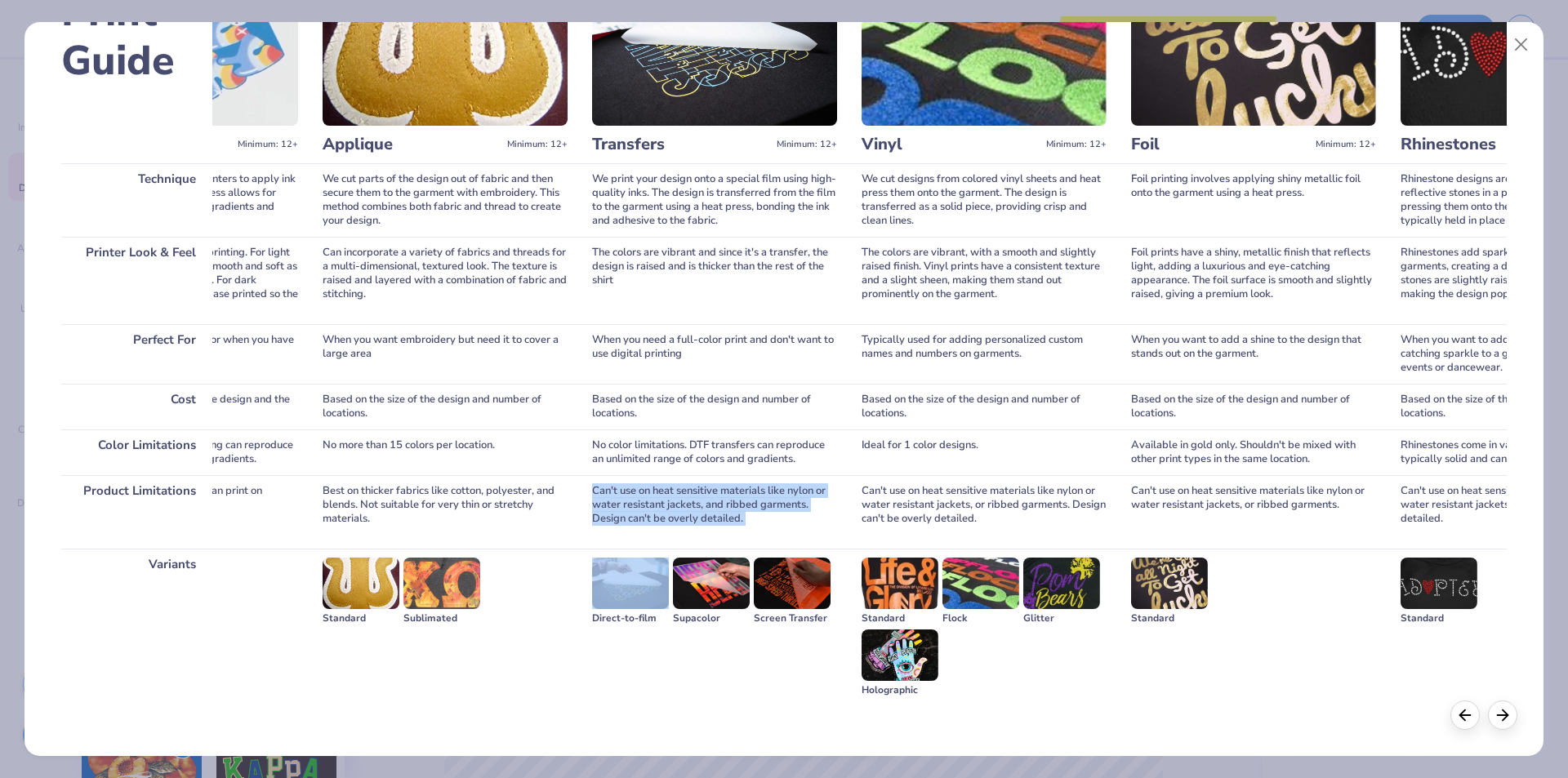
click at [635, 502] on div "Can't use on heat sensitive materials like nylon or water resistant jackets, an…" at bounding box center [714, 512] width 245 height 73
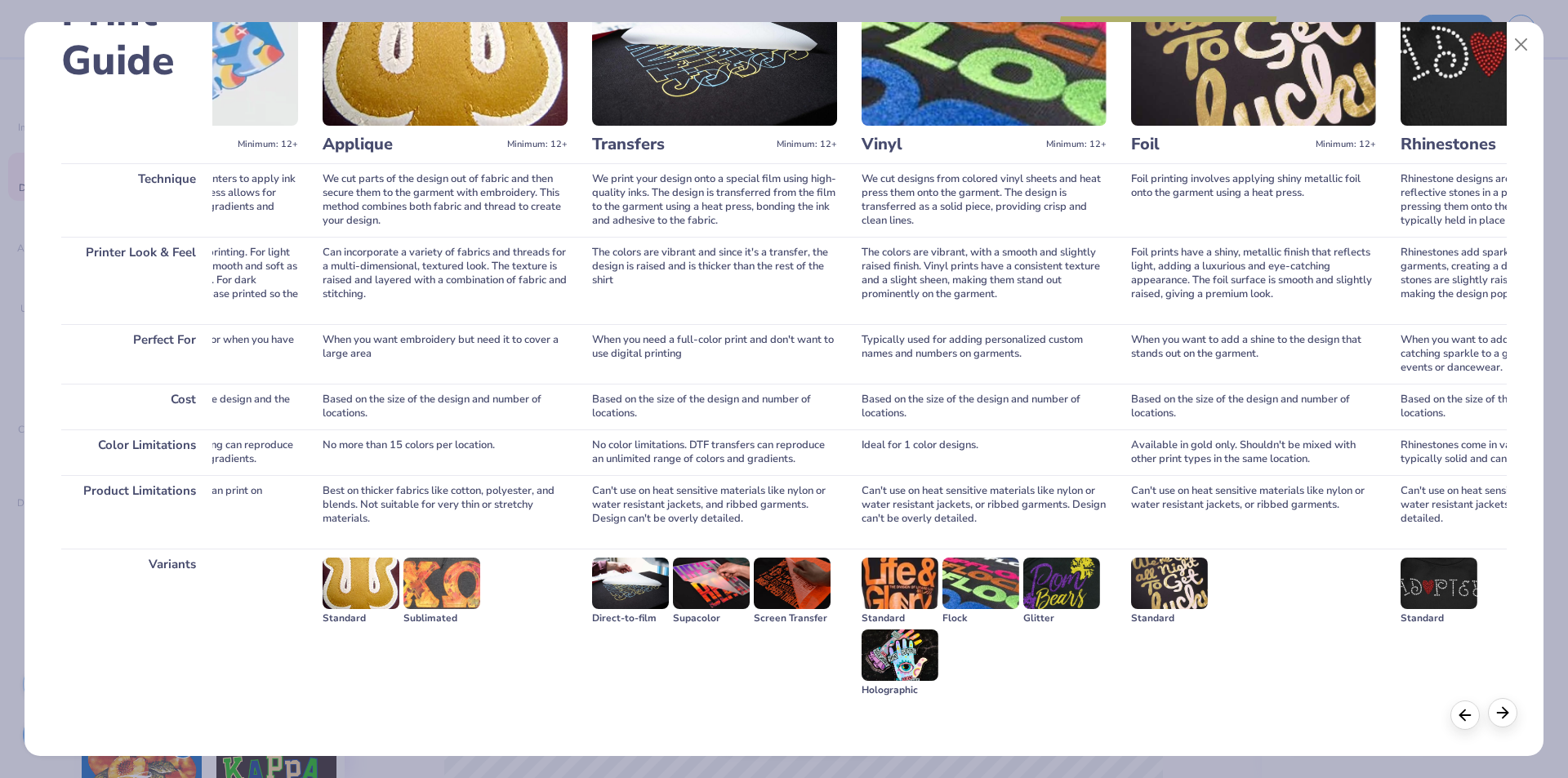
click at [1507, 718] on icon at bounding box center [1502, 712] width 18 height 18
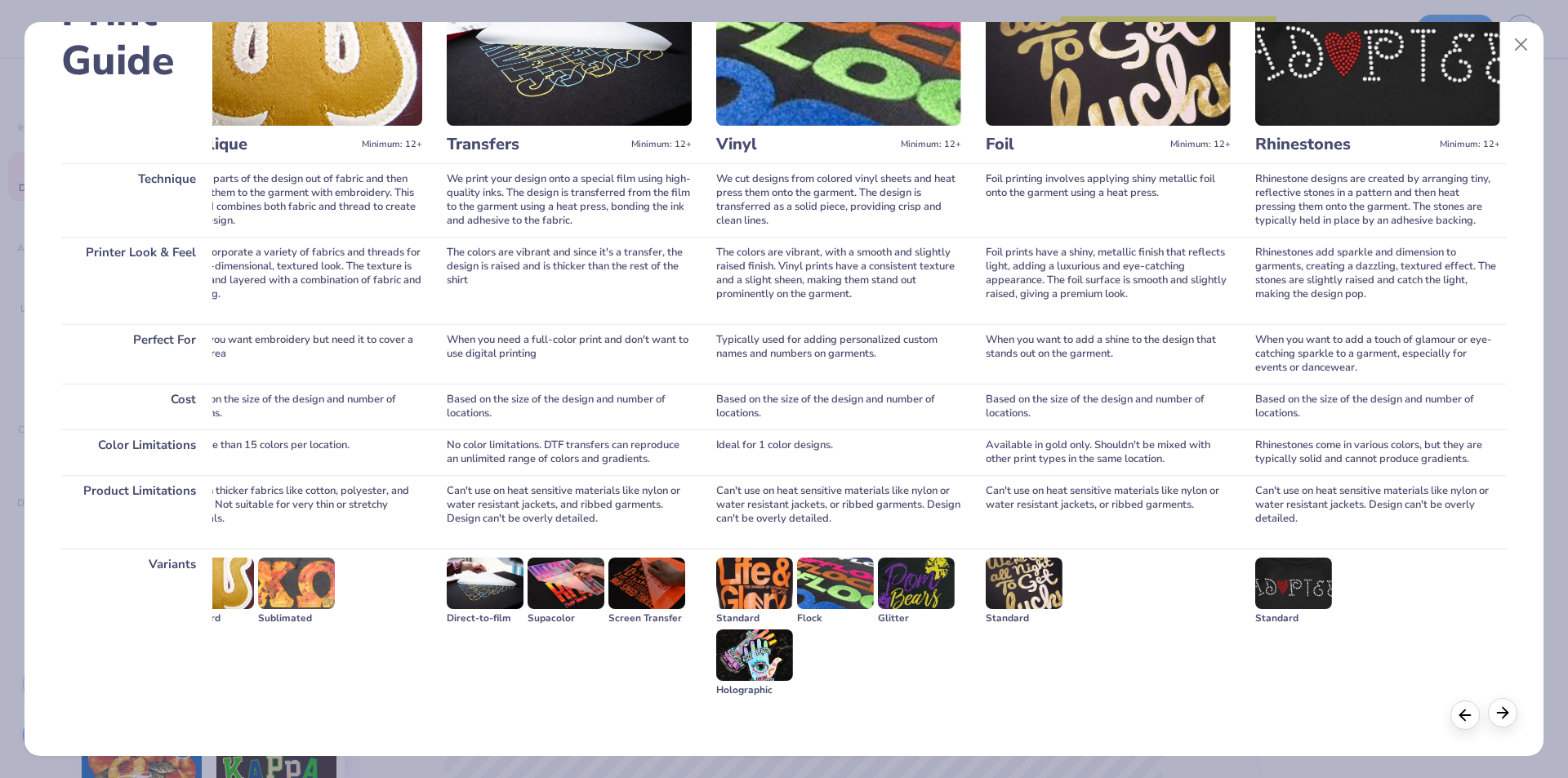
scroll to position [0, 886]
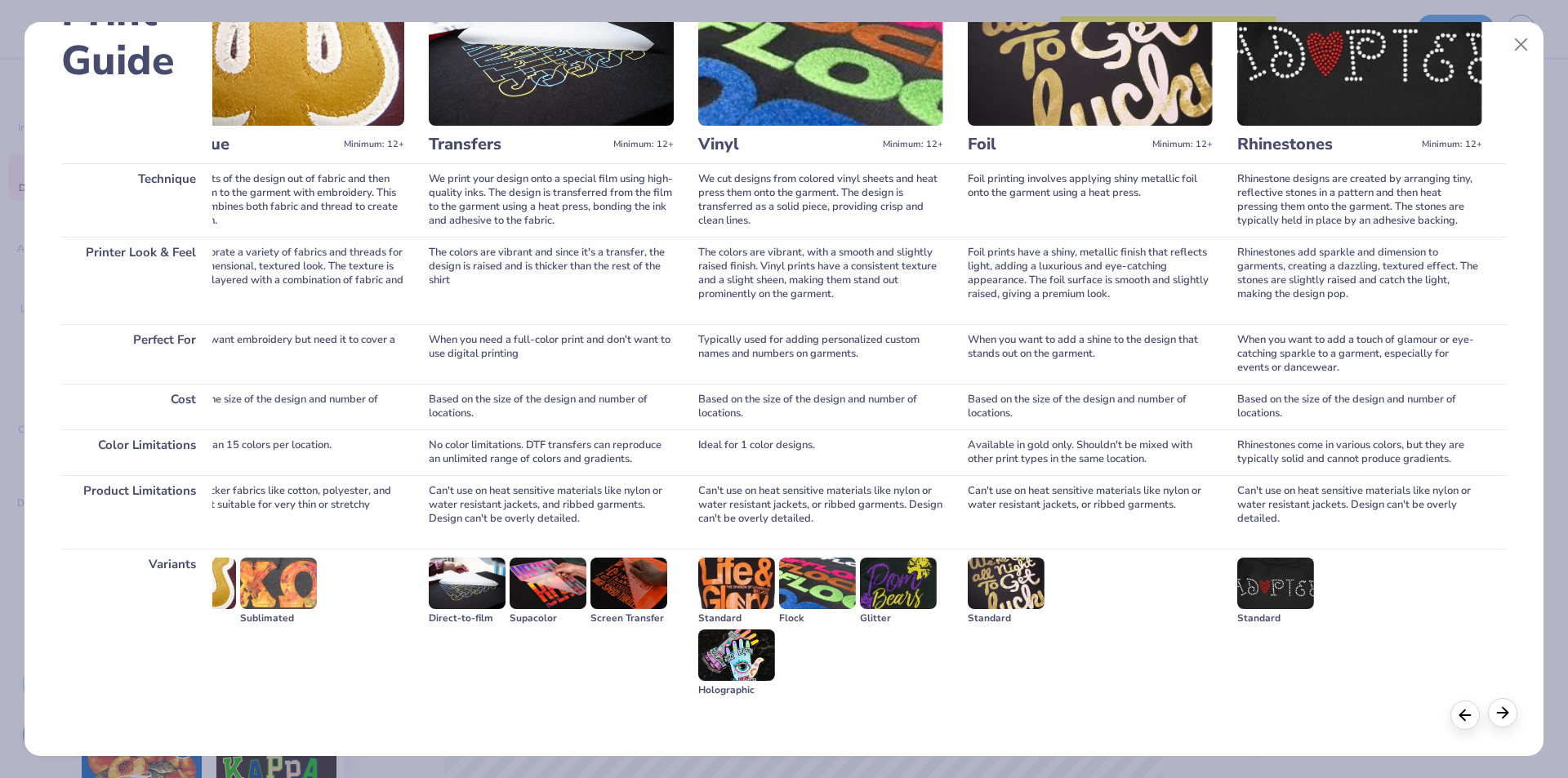
click at [1507, 718] on icon at bounding box center [1502, 712] width 18 height 18
click at [1446, 720] on div "Print Guide Technique Printer Look & Feel Perfect For Cost Color Limitations Pr…" at bounding box center [784, 389] width 1519 height 734
click at [1460, 717] on icon at bounding box center [1464, 712] width 18 height 18
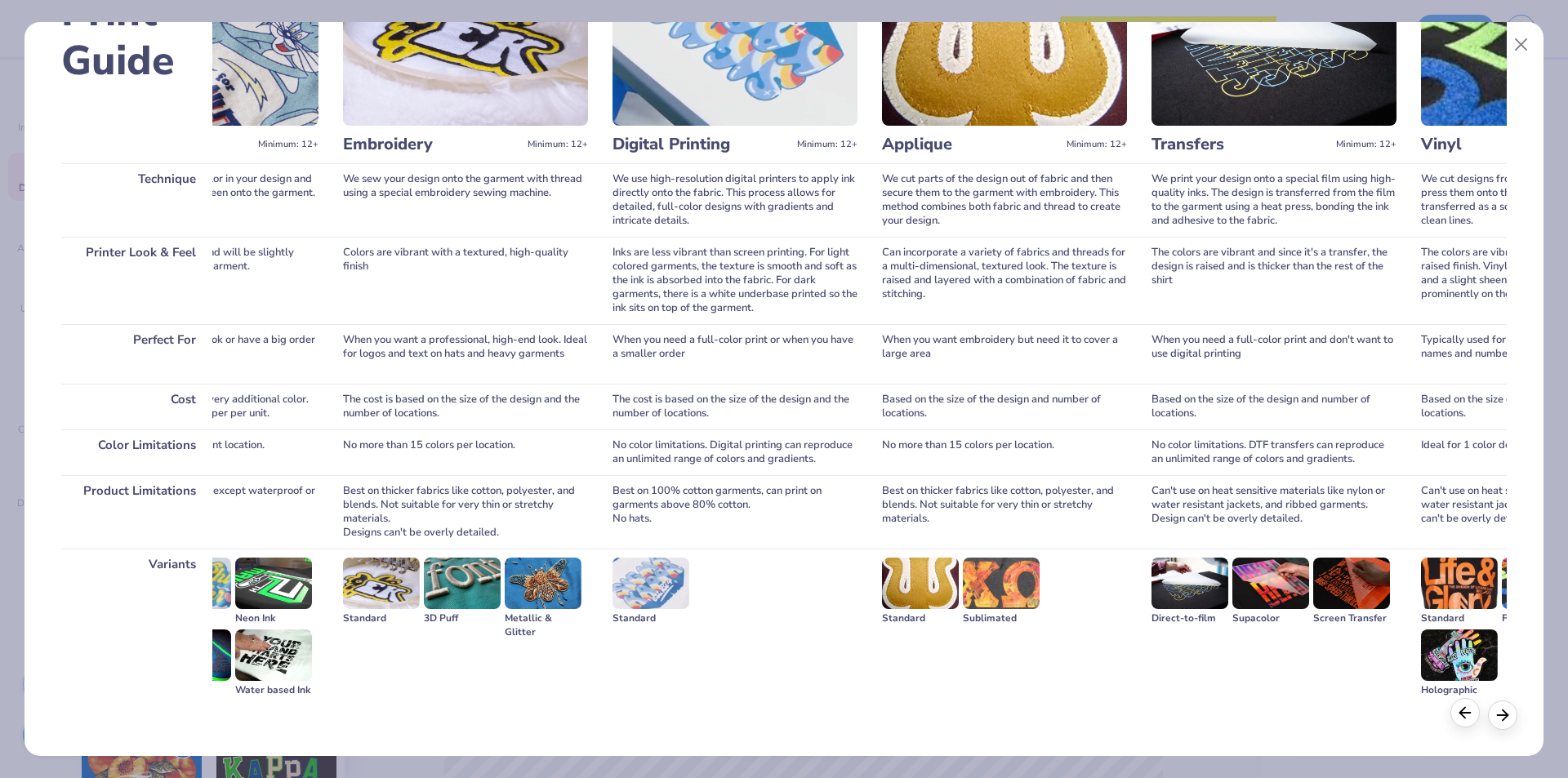
click at [1460, 717] on icon at bounding box center [1464, 712] width 18 height 18
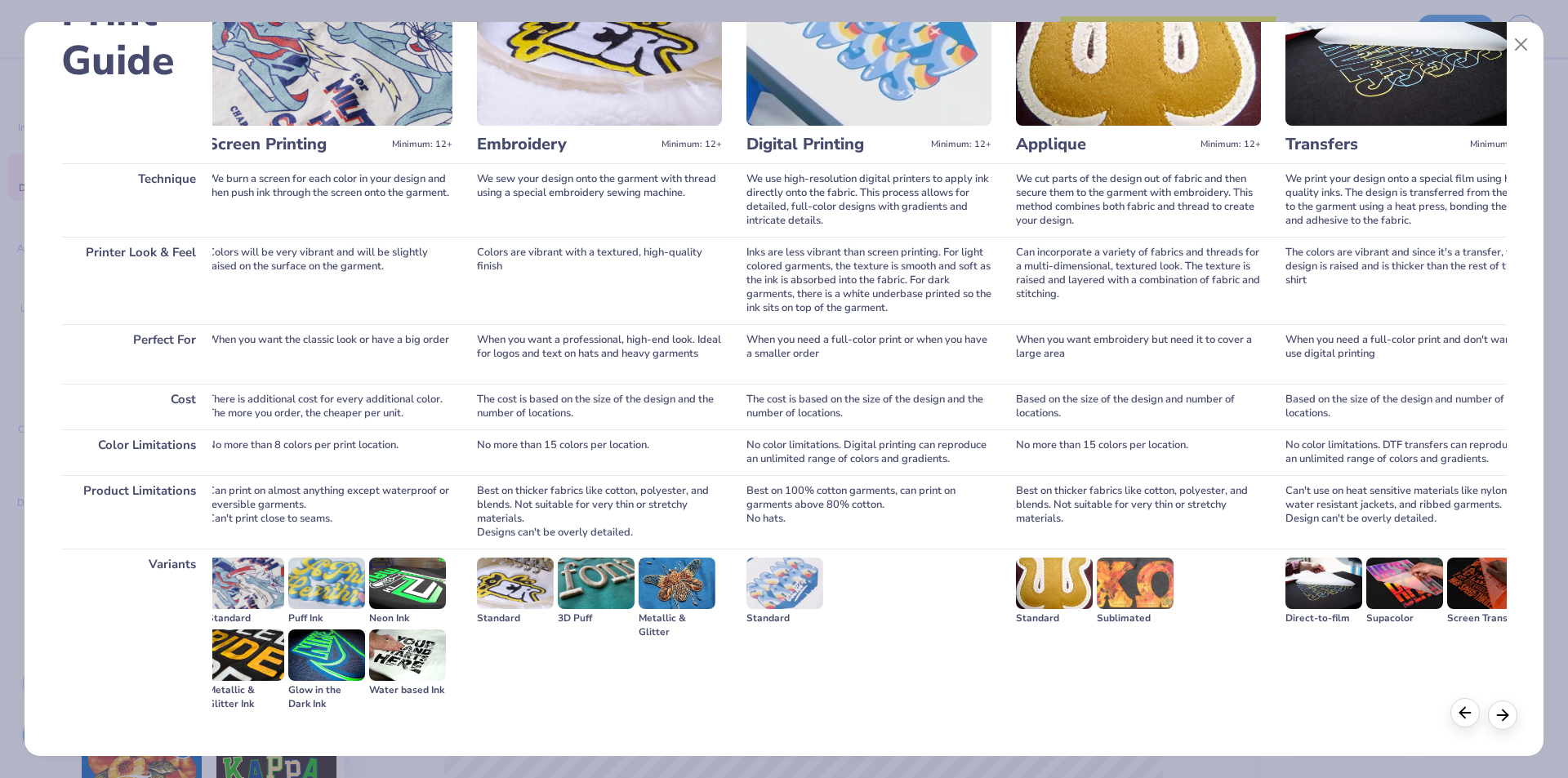
scroll to position [0, 0]
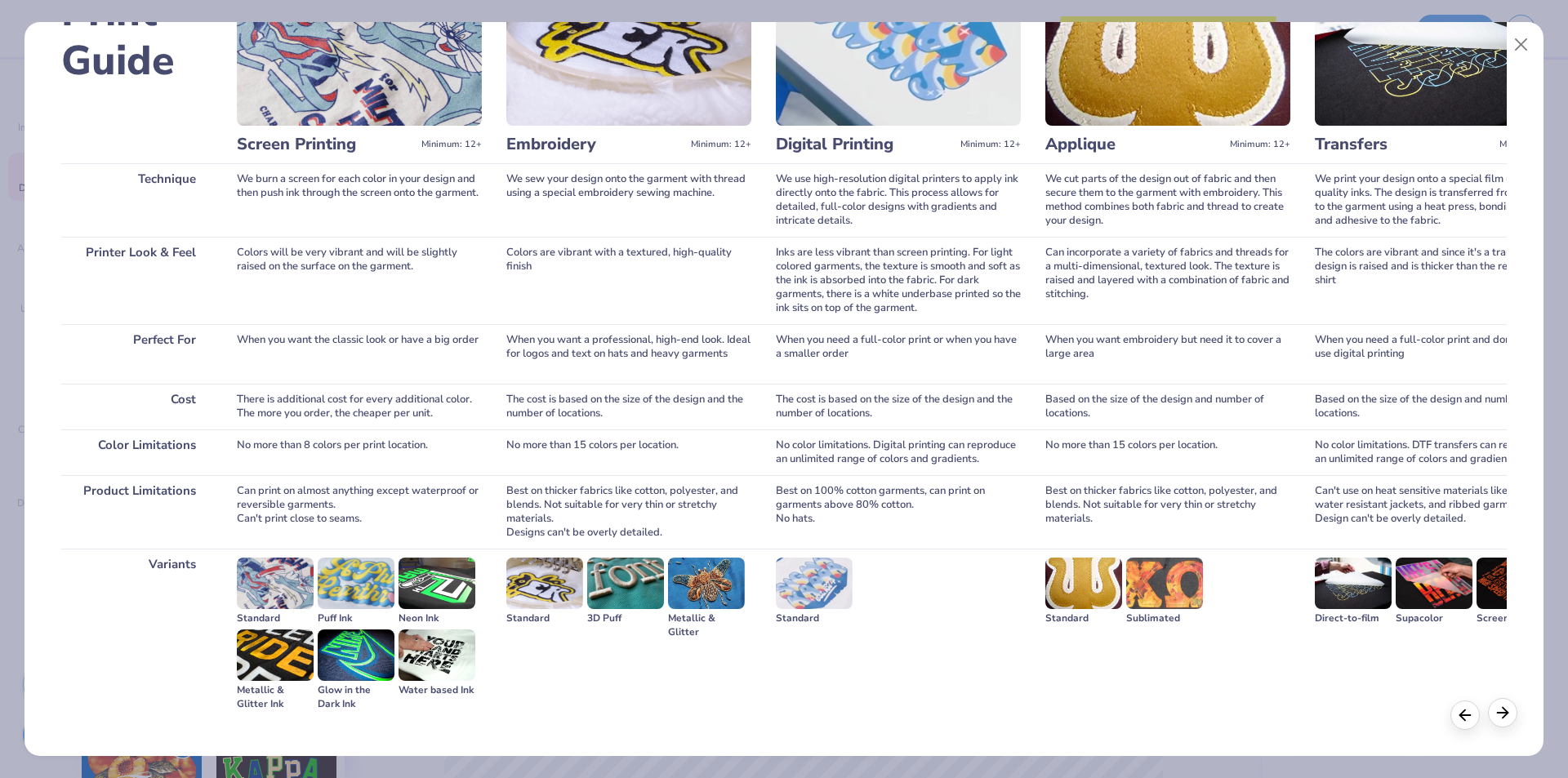
click at [1499, 712] on line at bounding box center [1502, 712] width 10 height 0
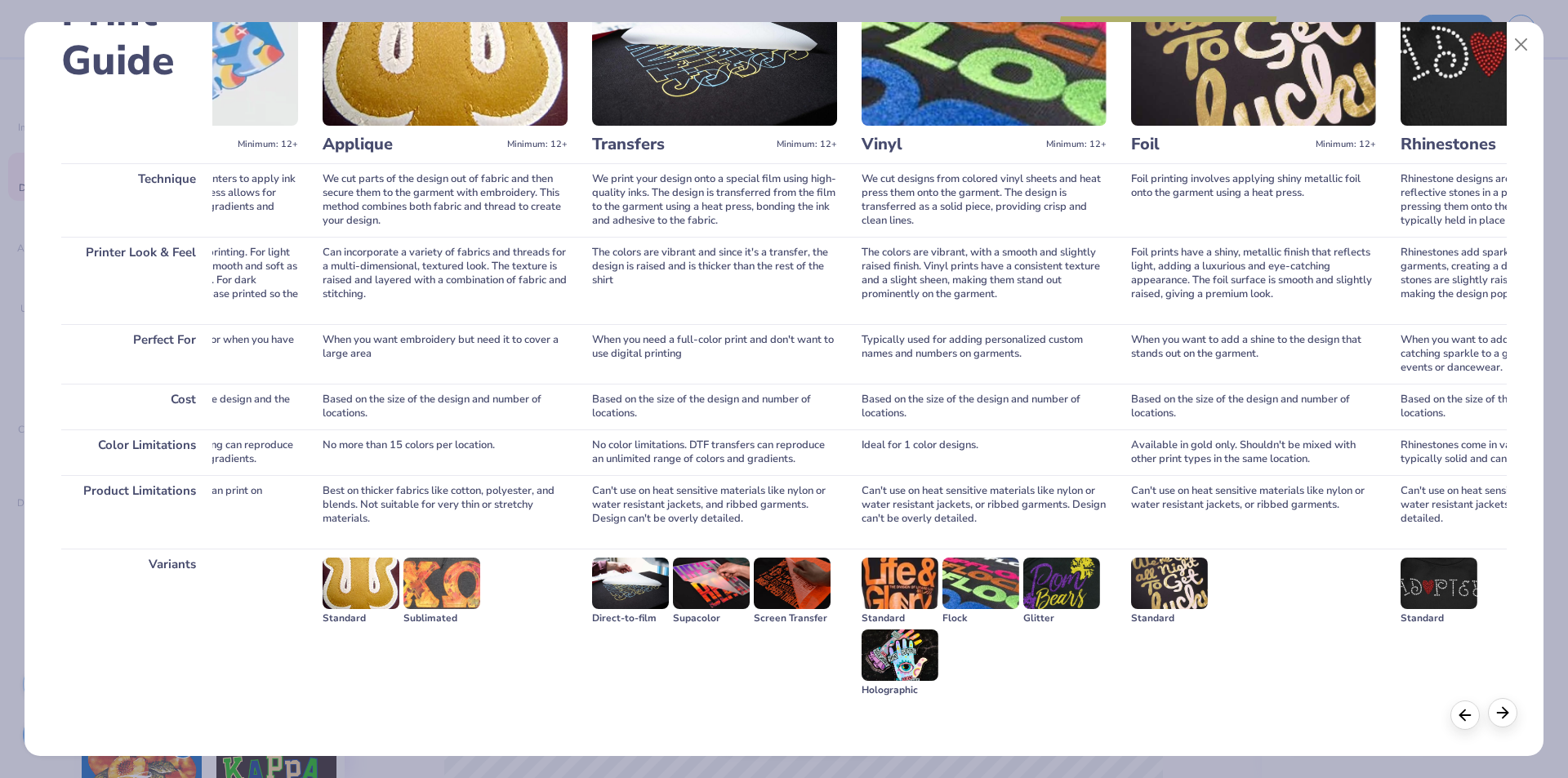
click at [1499, 712] on line at bounding box center [1502, 712] width 10 height 0
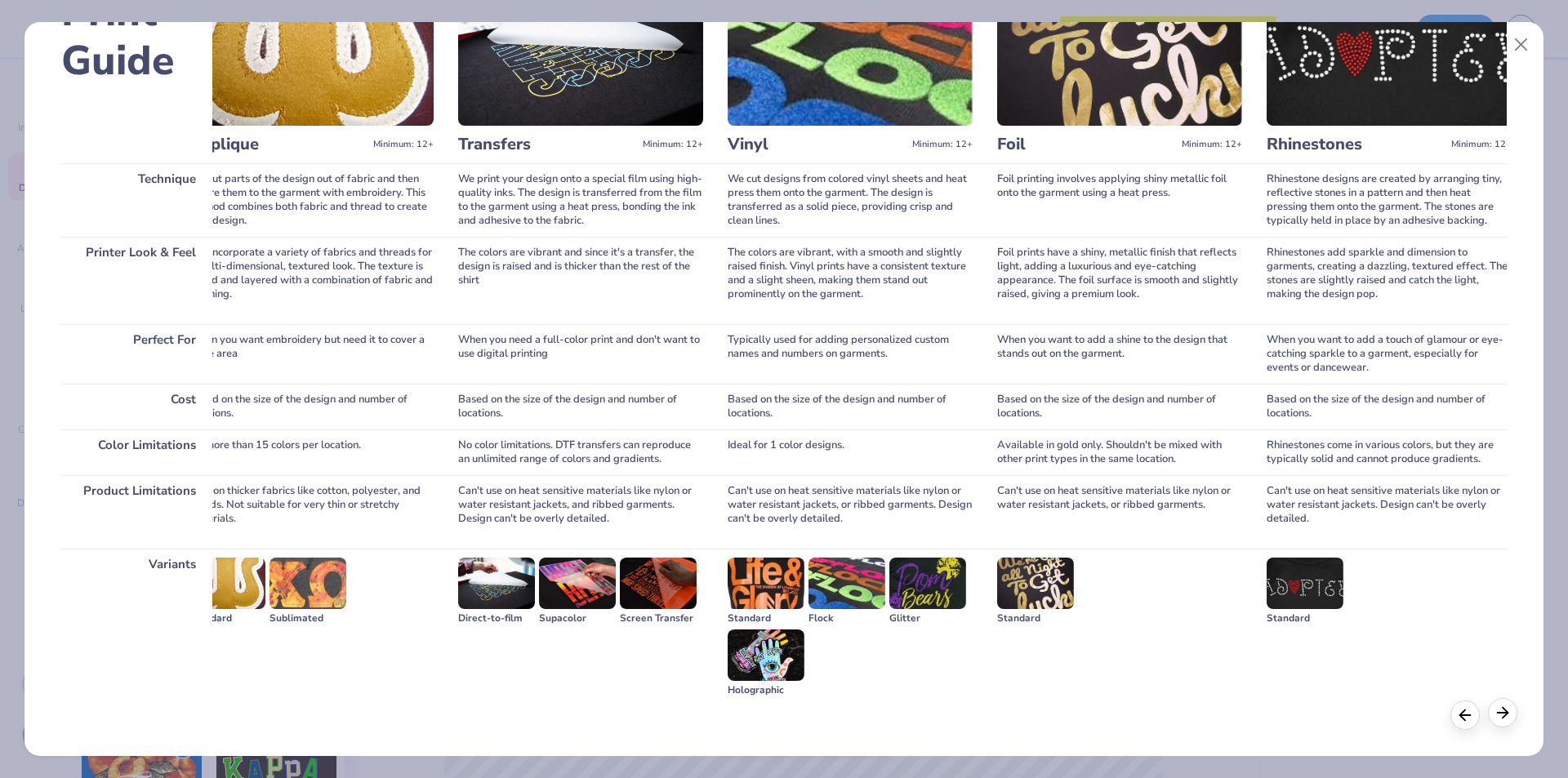
scroll to position [0, 886]
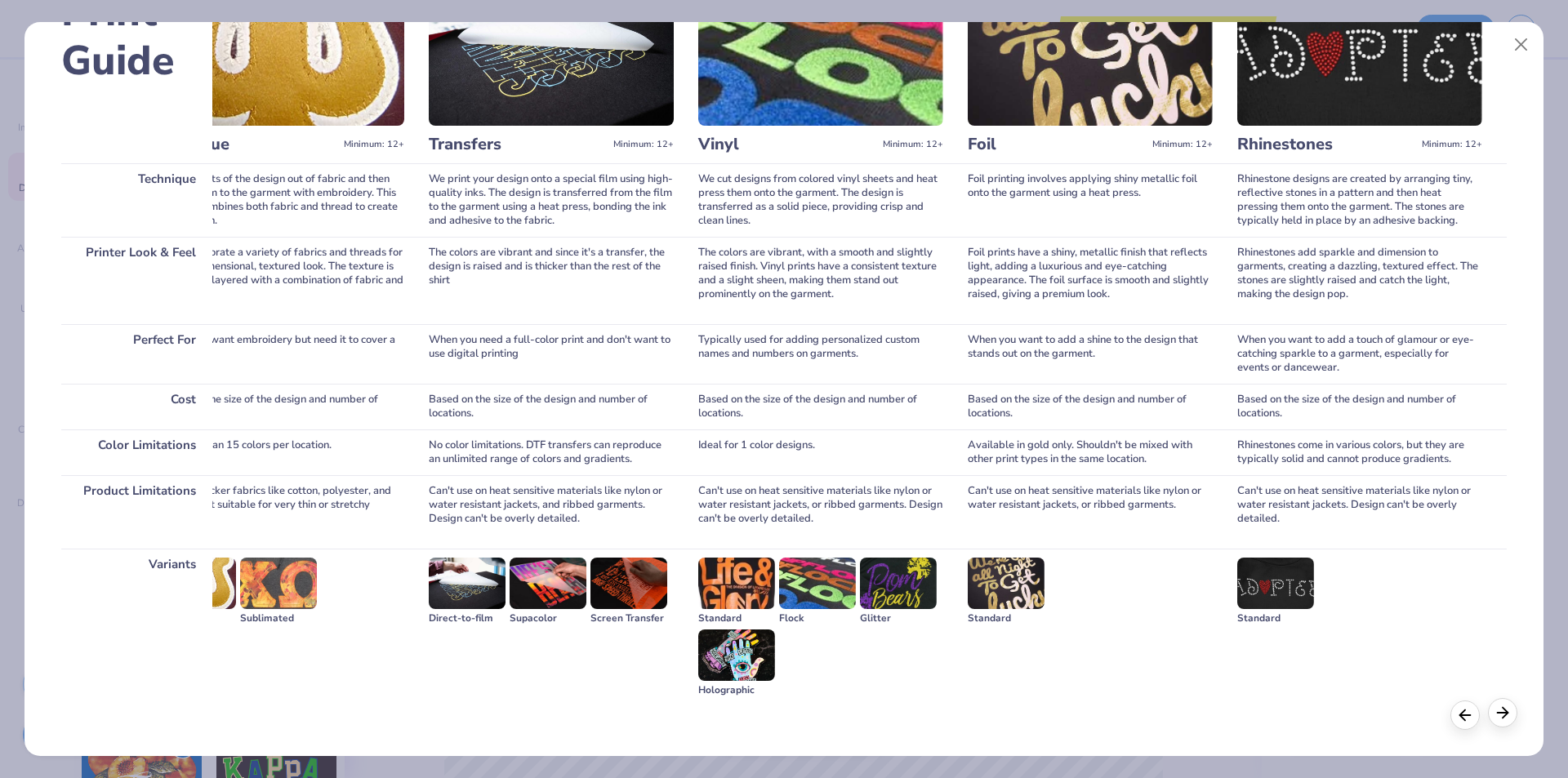
click at [1499, 712] on line at bounding box center [1502, 712] width 10 height 0
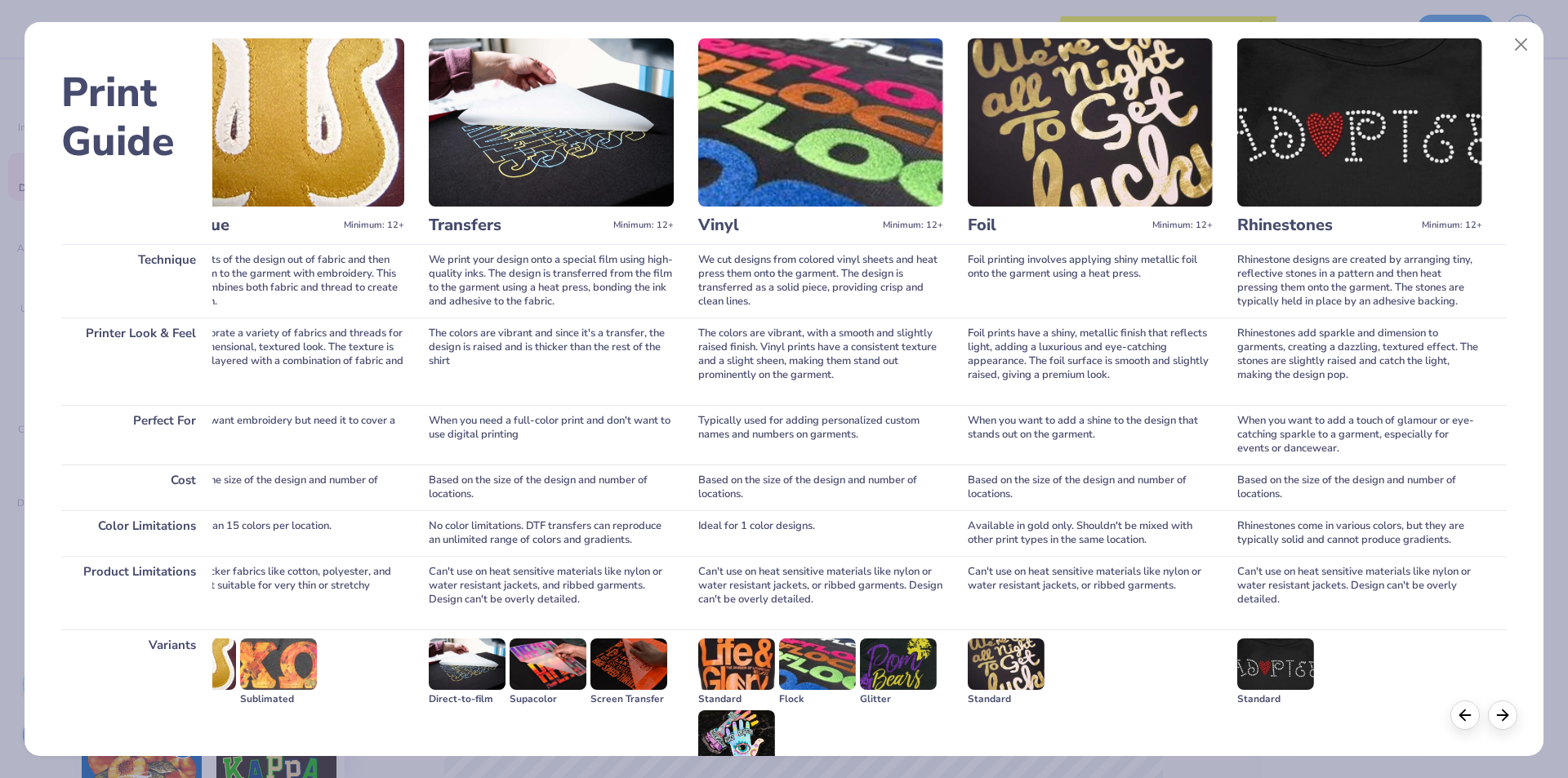
scroll to position [112, 0]
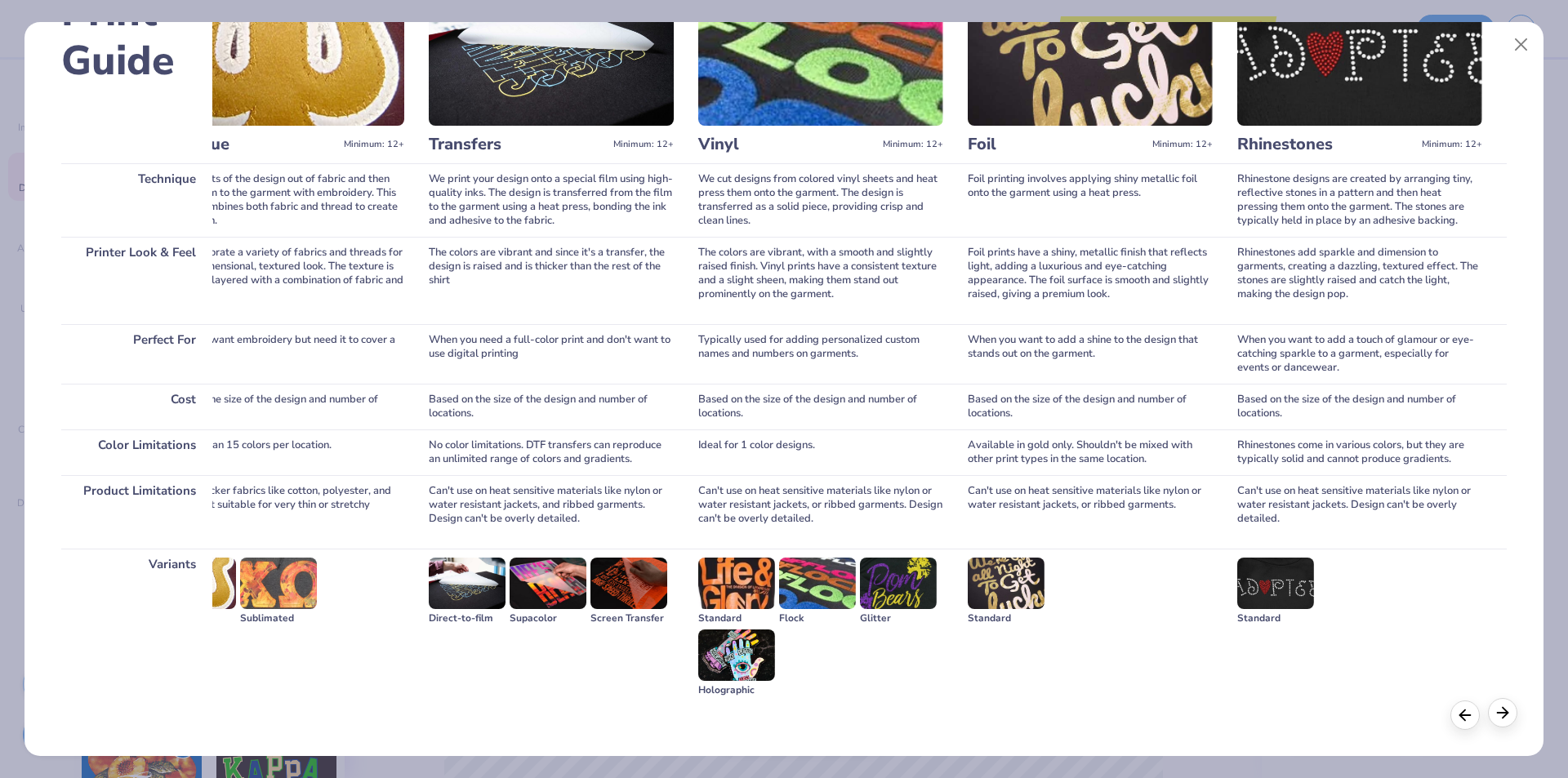
click at [1502, 710] on icon at bounding box center [1502, 712] width 18 height 18
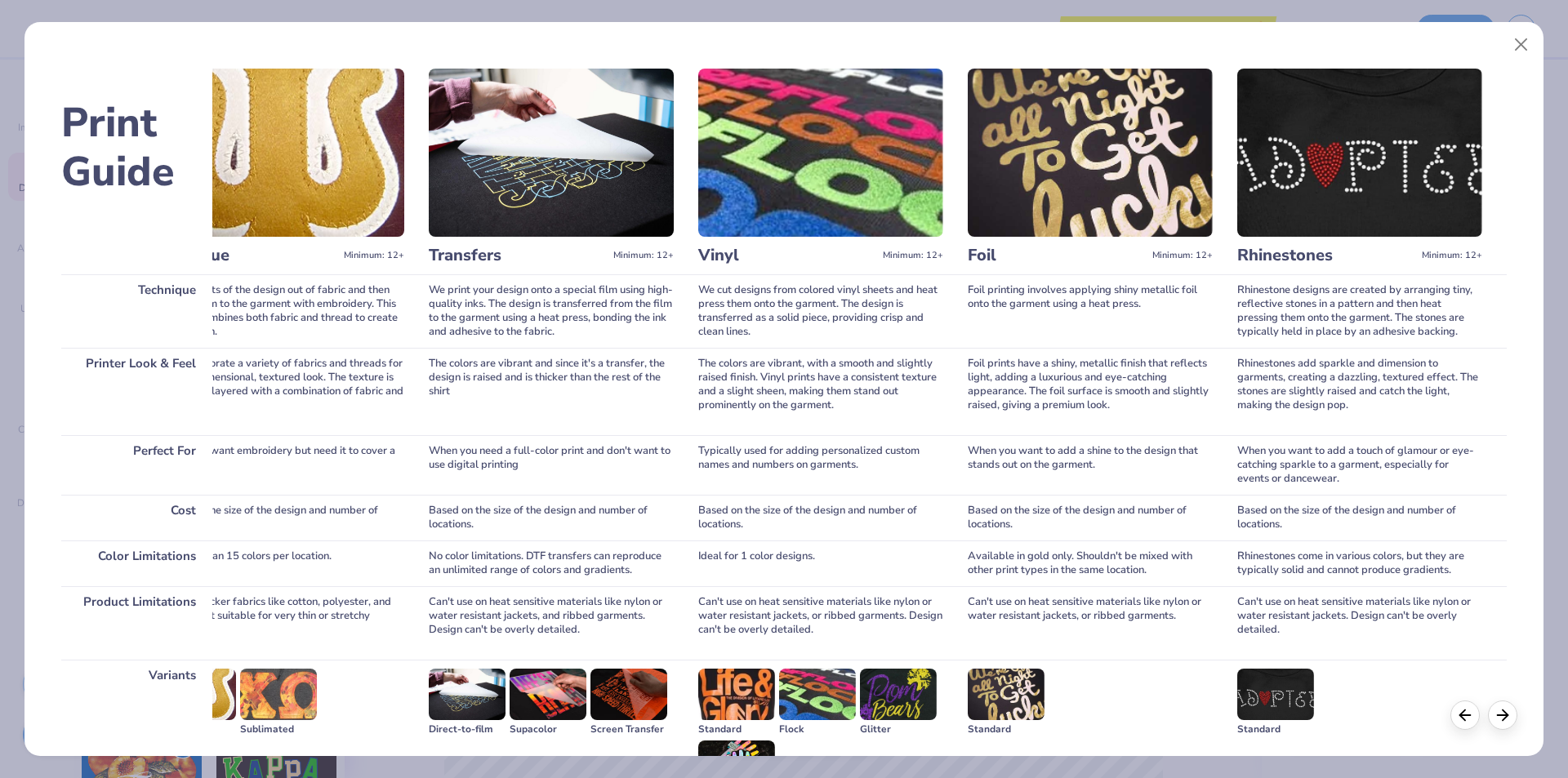
scroll to position [0, 0]
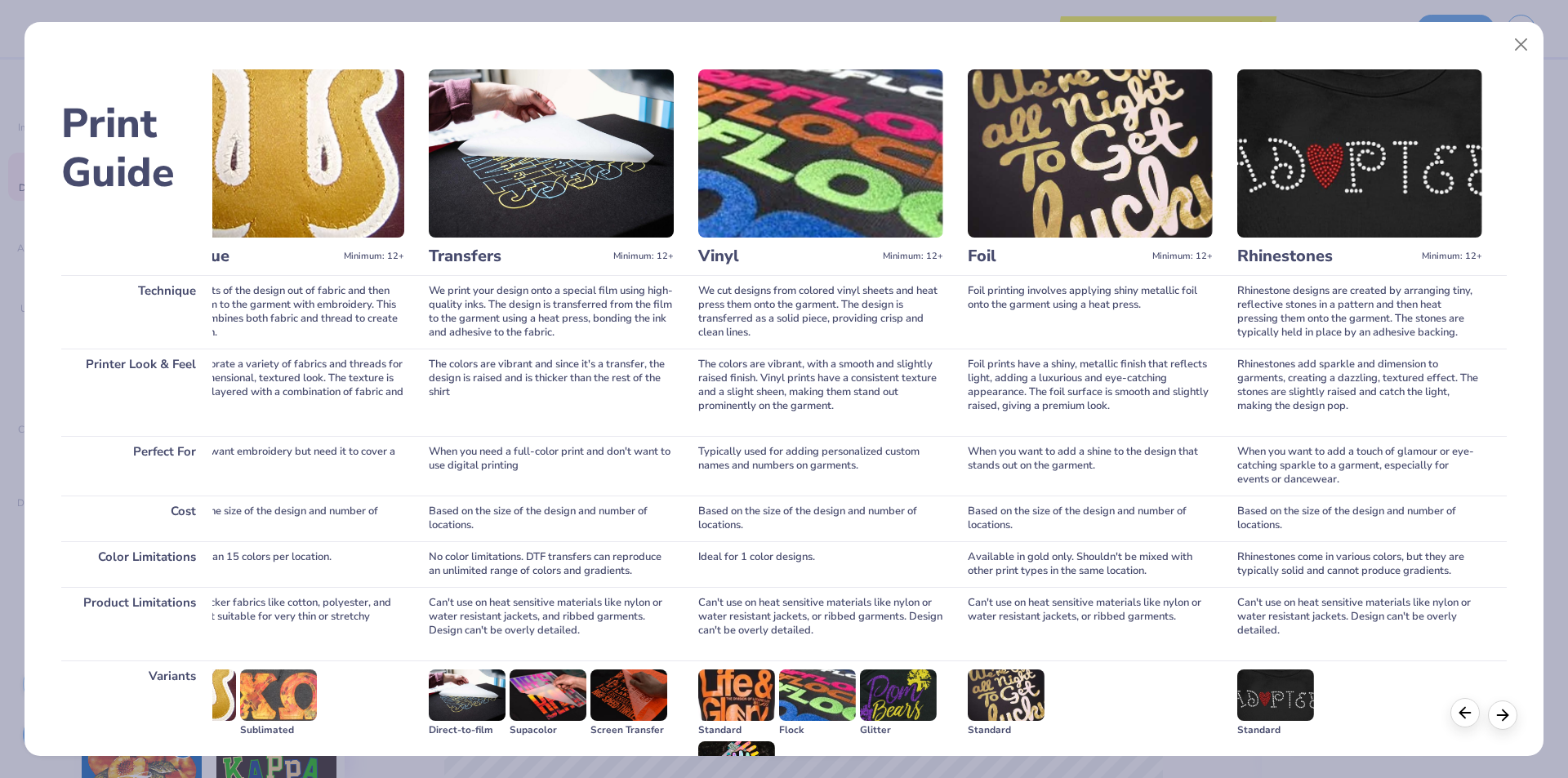
click at [1467, 708] on icon at bounding box center [1464, 712] width 18 height 18
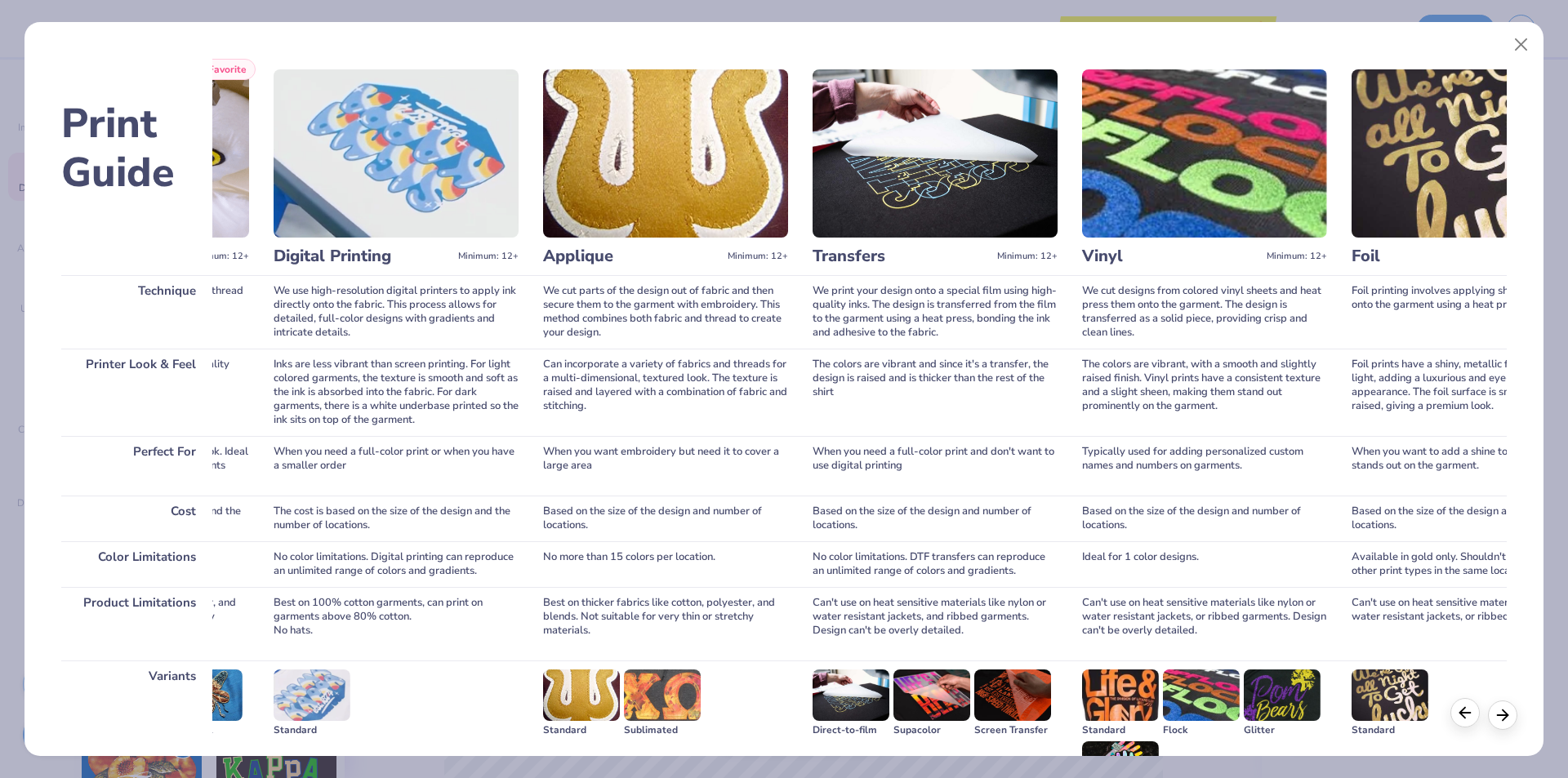
click at [1467, 708] on icon at bounding box center [1464, 712] width 18 height 18
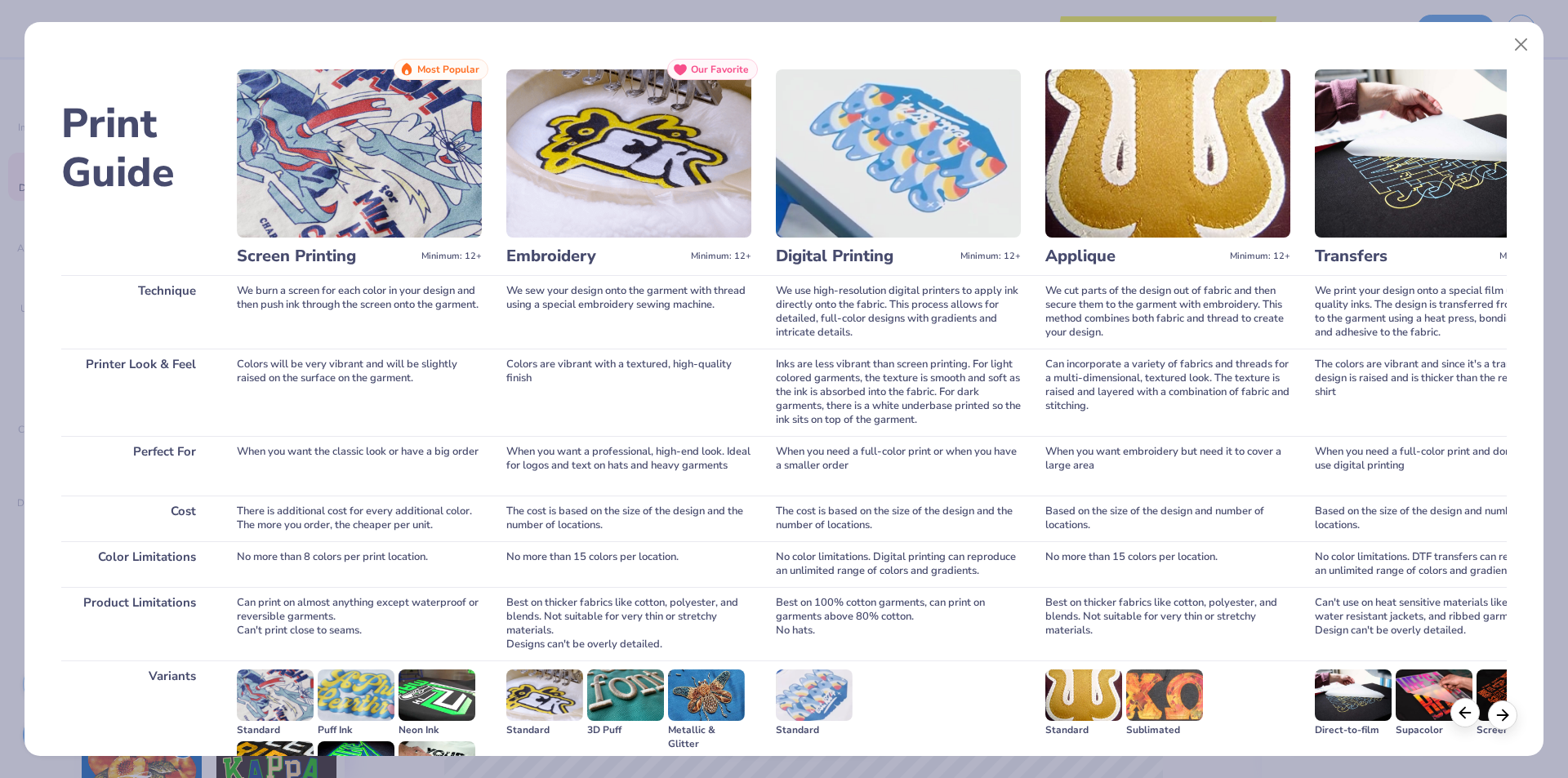
click at [1467, 708] on icon at bounding box center [1464, 712] width 18 height 18
click at [1511, 706] on icon at bounding box center [1502, 712] width 18 height 18
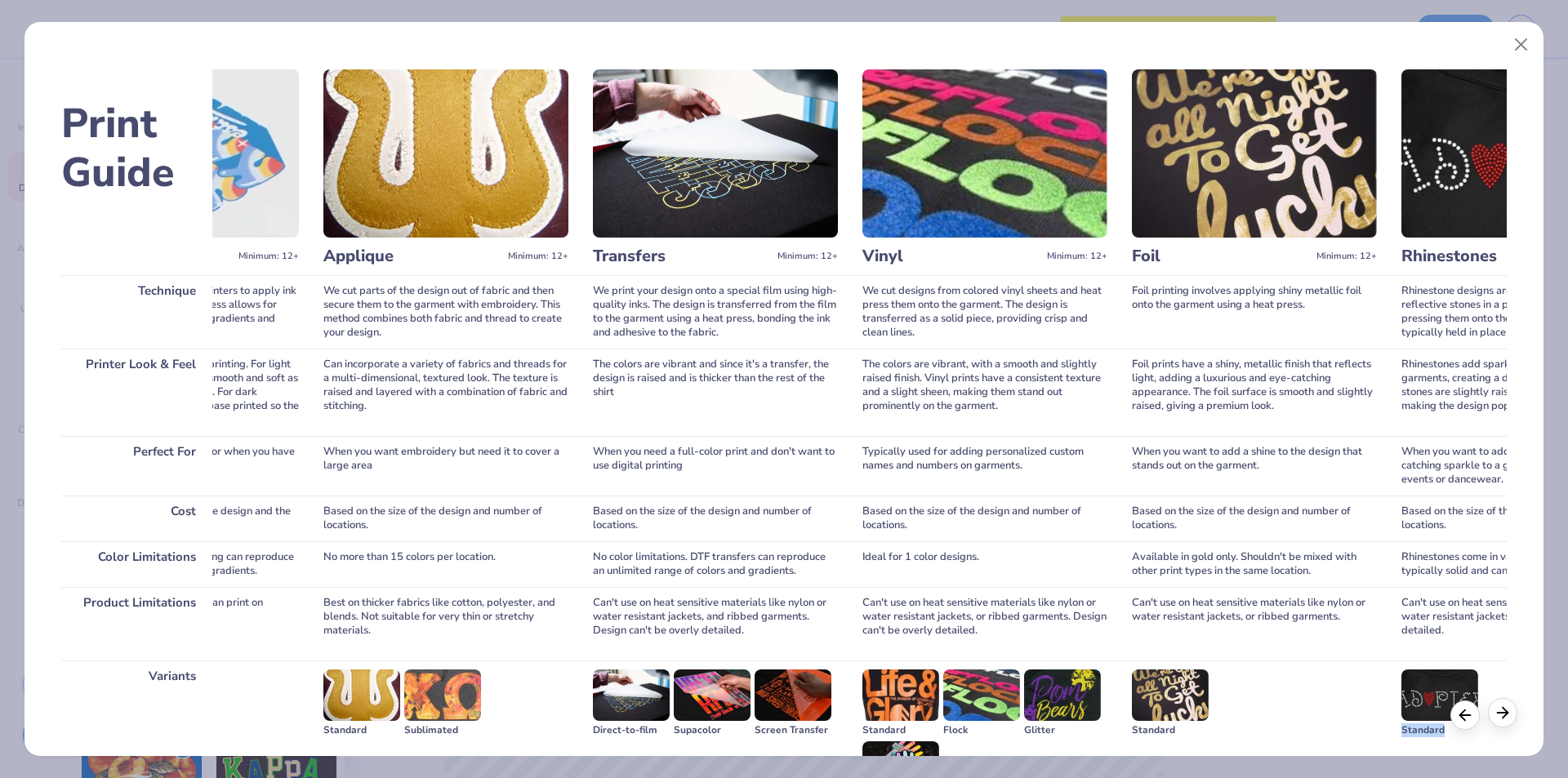
click at [1511, 706] on icon at bounding box center [1502, 712] width 18 height 18
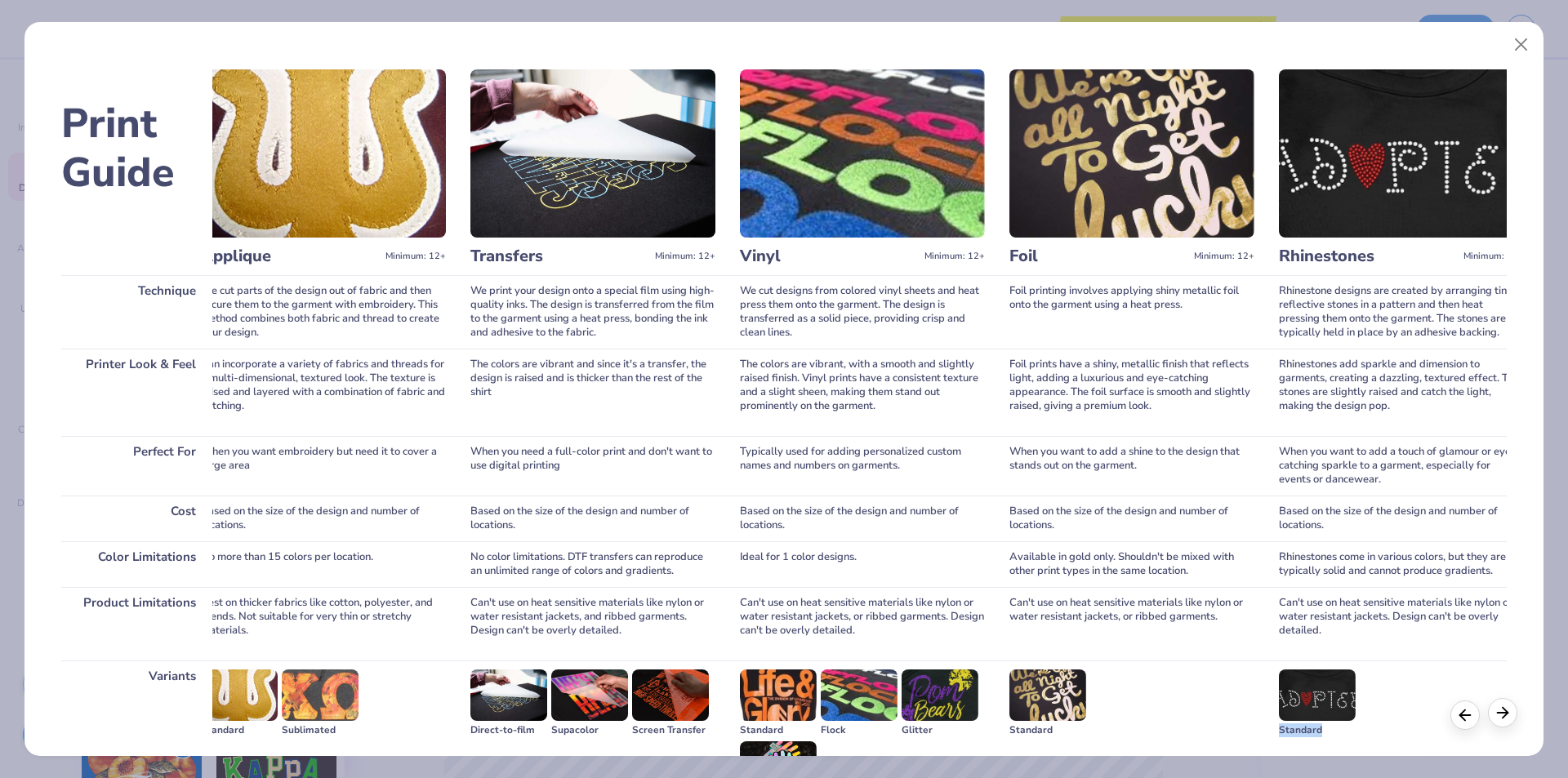
scroll to position [0, 886]
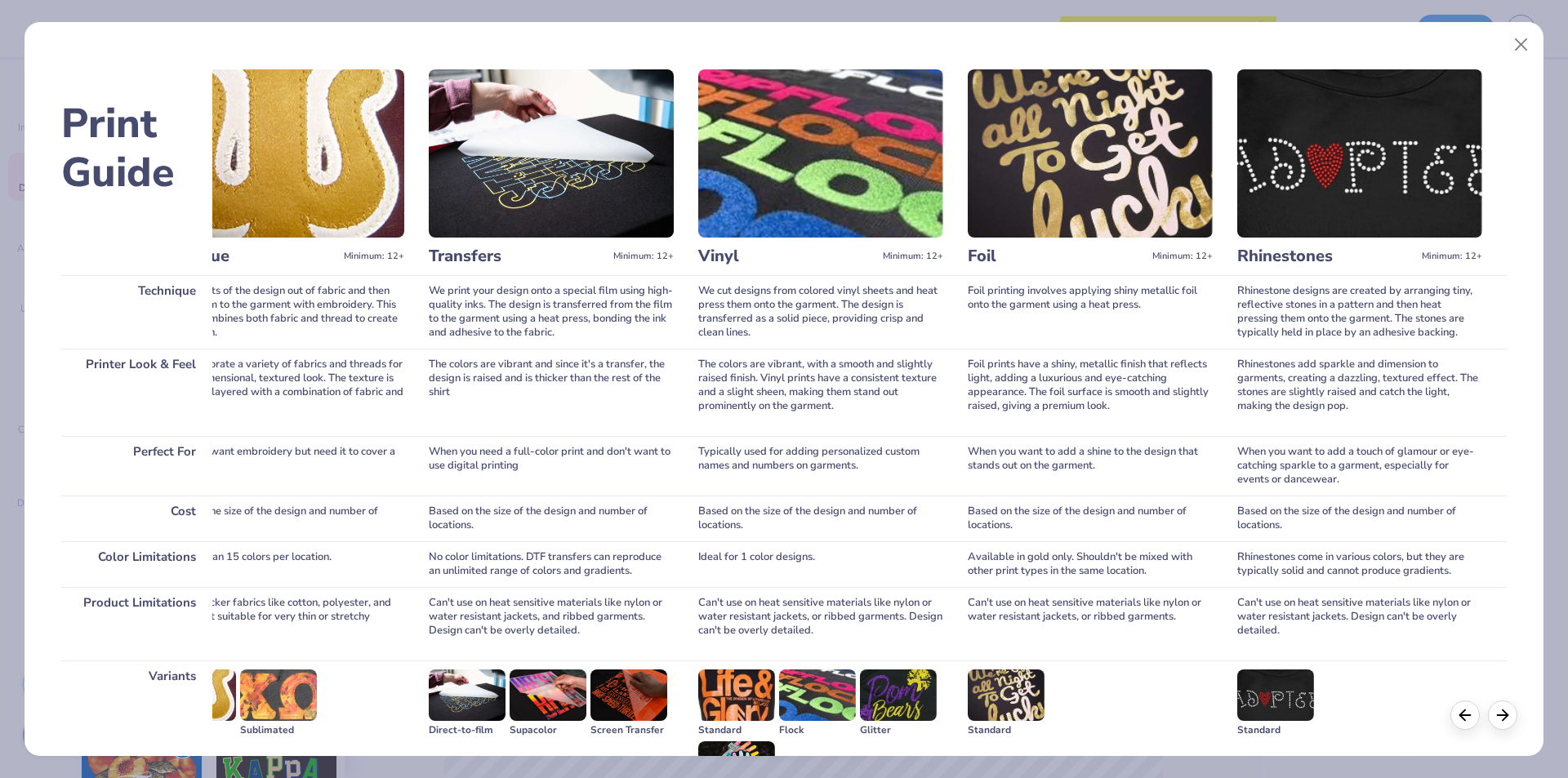
drag, startPoint x: 473, startPoint y: 1, endPoint x: 580, endPoint y: 10, distance: 107.4
click at [580, 10] on div "Print Guide Technique Printer Look & Feel Perfect For Cost Color Limitations Pr…" at bounding box center [784, 389] width 1568 height 778
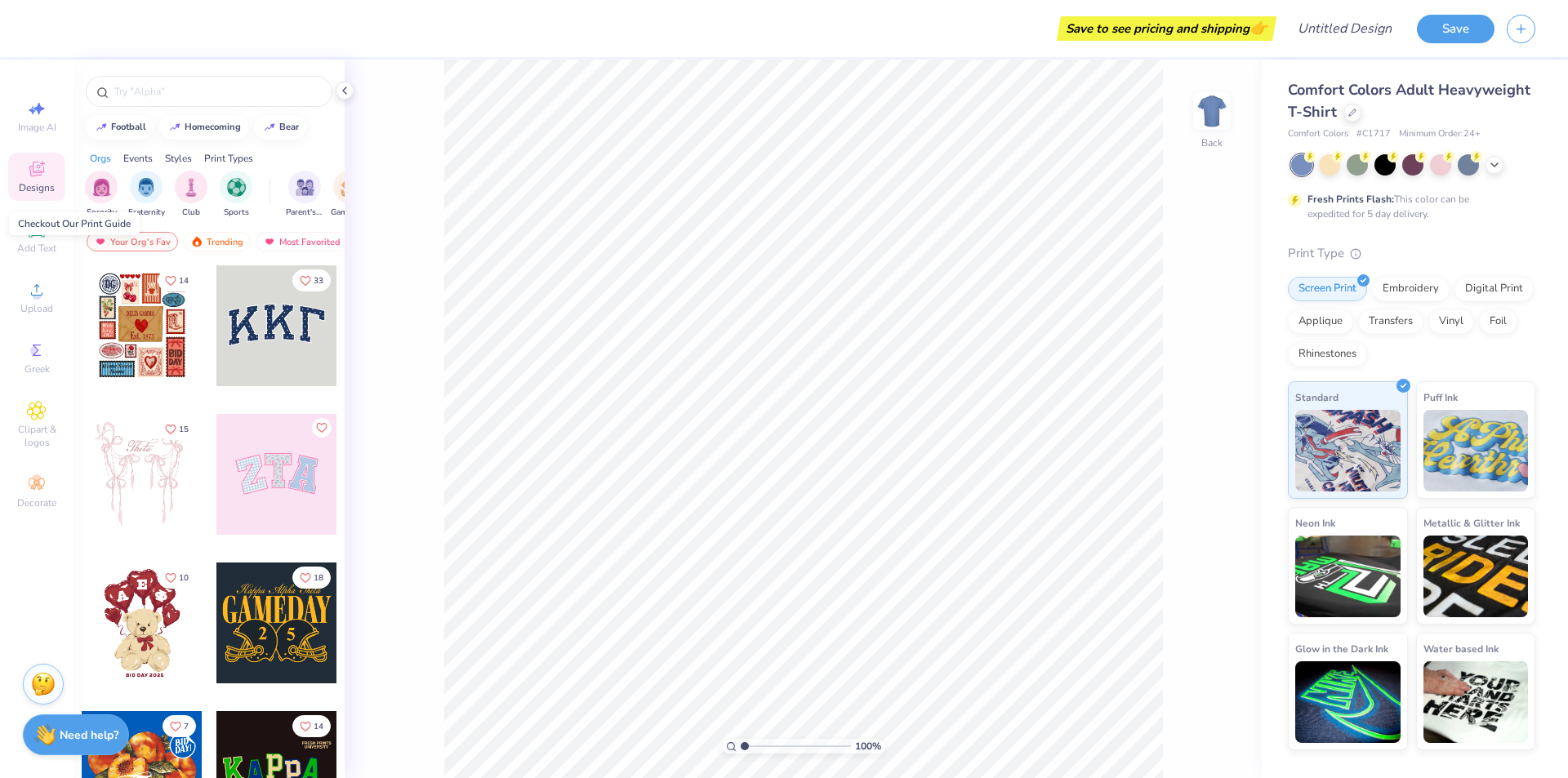
click at [1350, 258] on span at bounding box center [1353, 252] width 17 height 16
click at [1352, 250] on icon at bounding box center [1356, 251] width 11 height 11
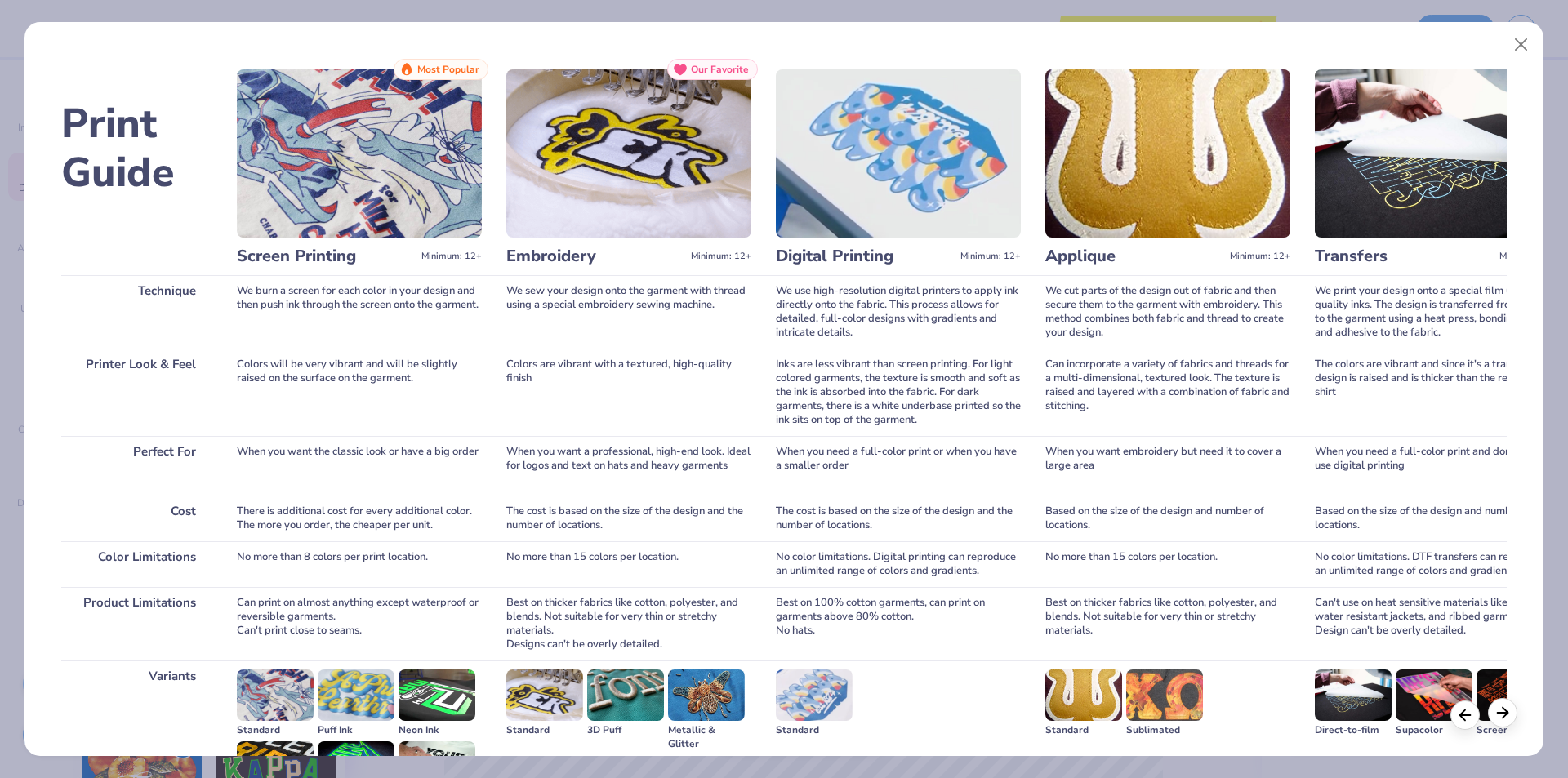
click at [1502, 714] on icon at bounding box center [1502, 712] width 18 height 18
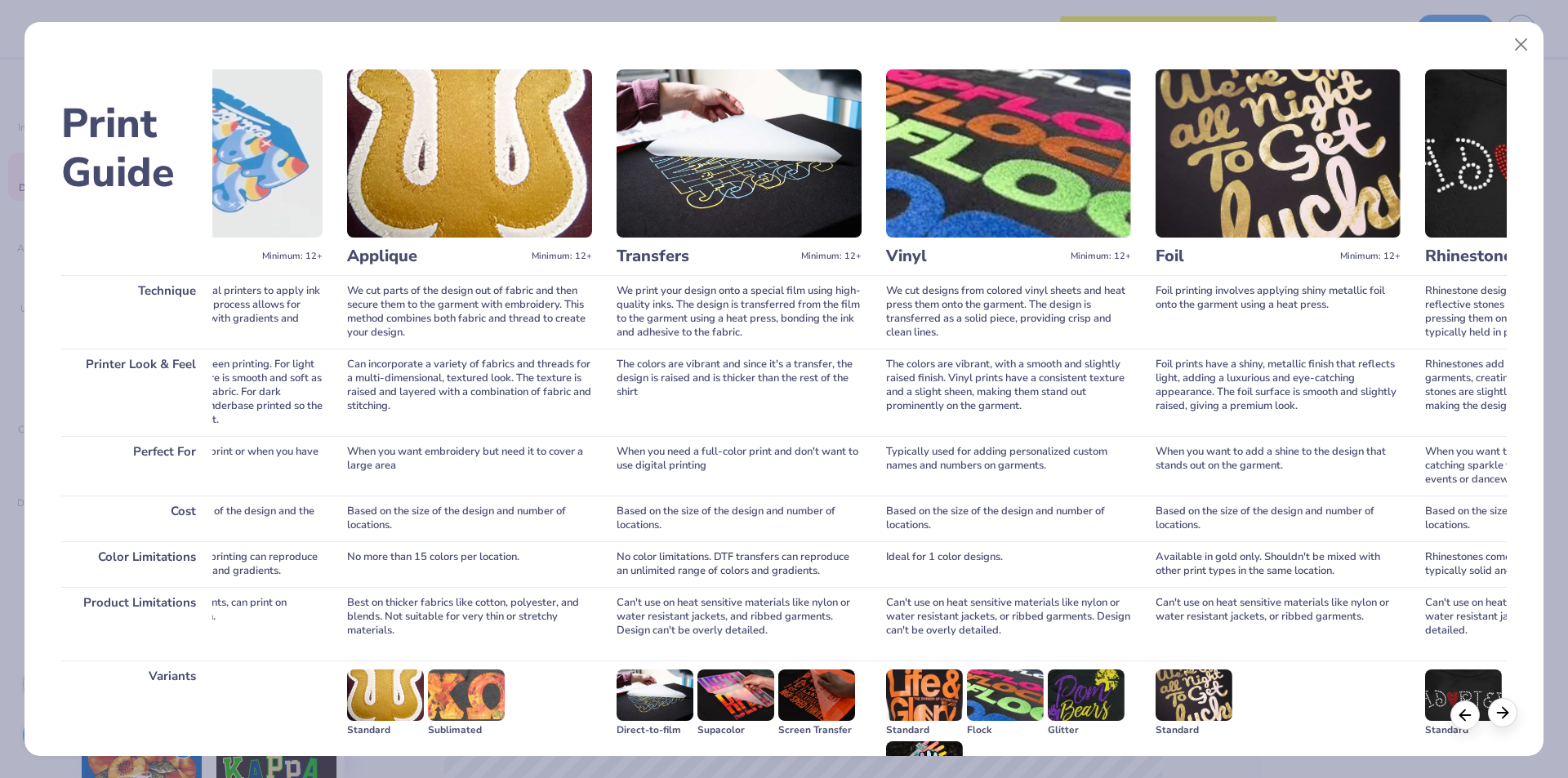
scroll to position [0, 723]
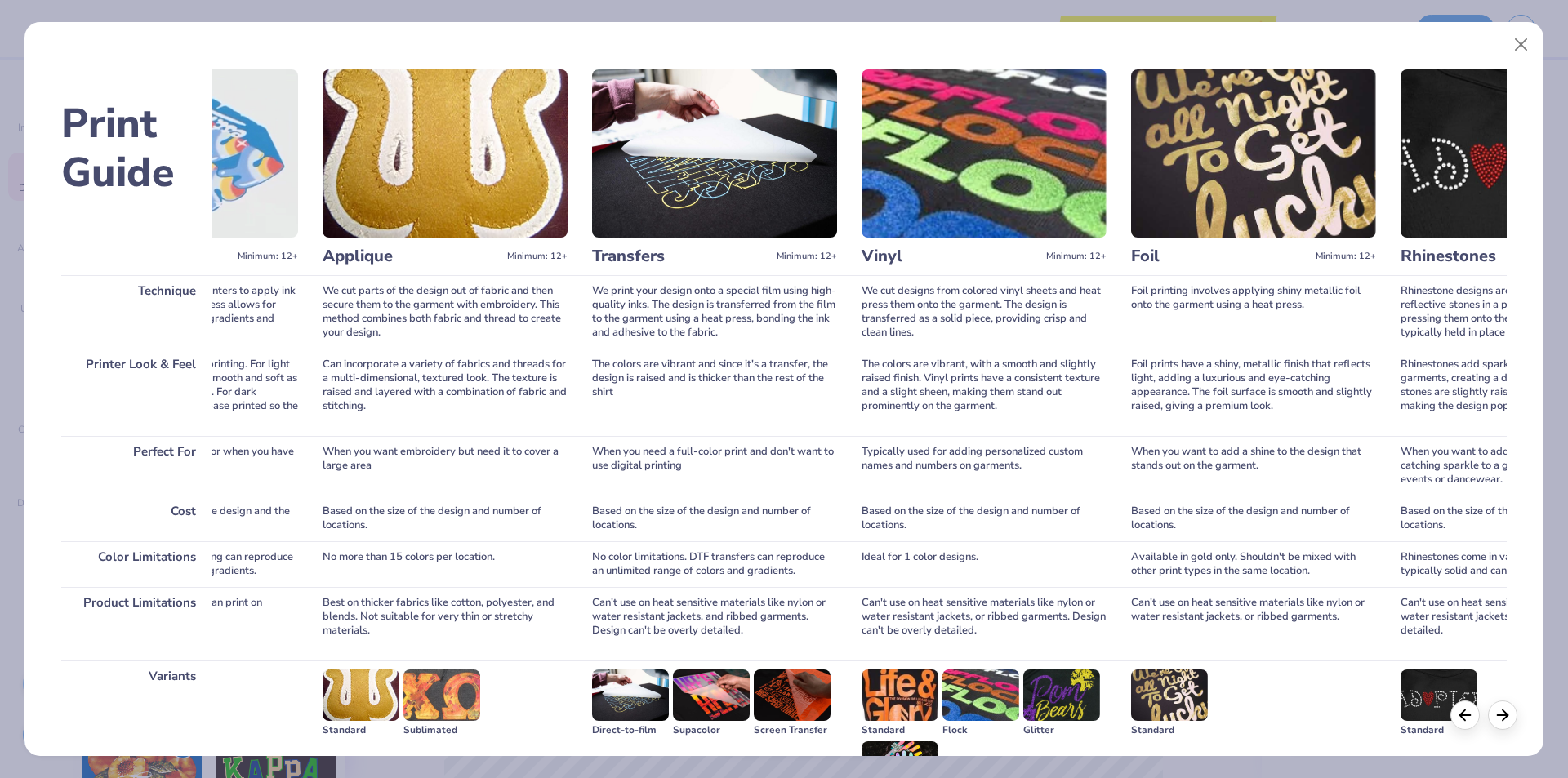
click at [914, 311] on div "We cut designs from colored vinyl sheets and heat press them onto the garment. …" at bounding box center [983, 311] width 245 height 73
click at [878, 384] on div "The colors are vibrant, with a smooth and slightly raised finish. Vinyl prints …" at bounding box center [983, 392] width 245 height 88
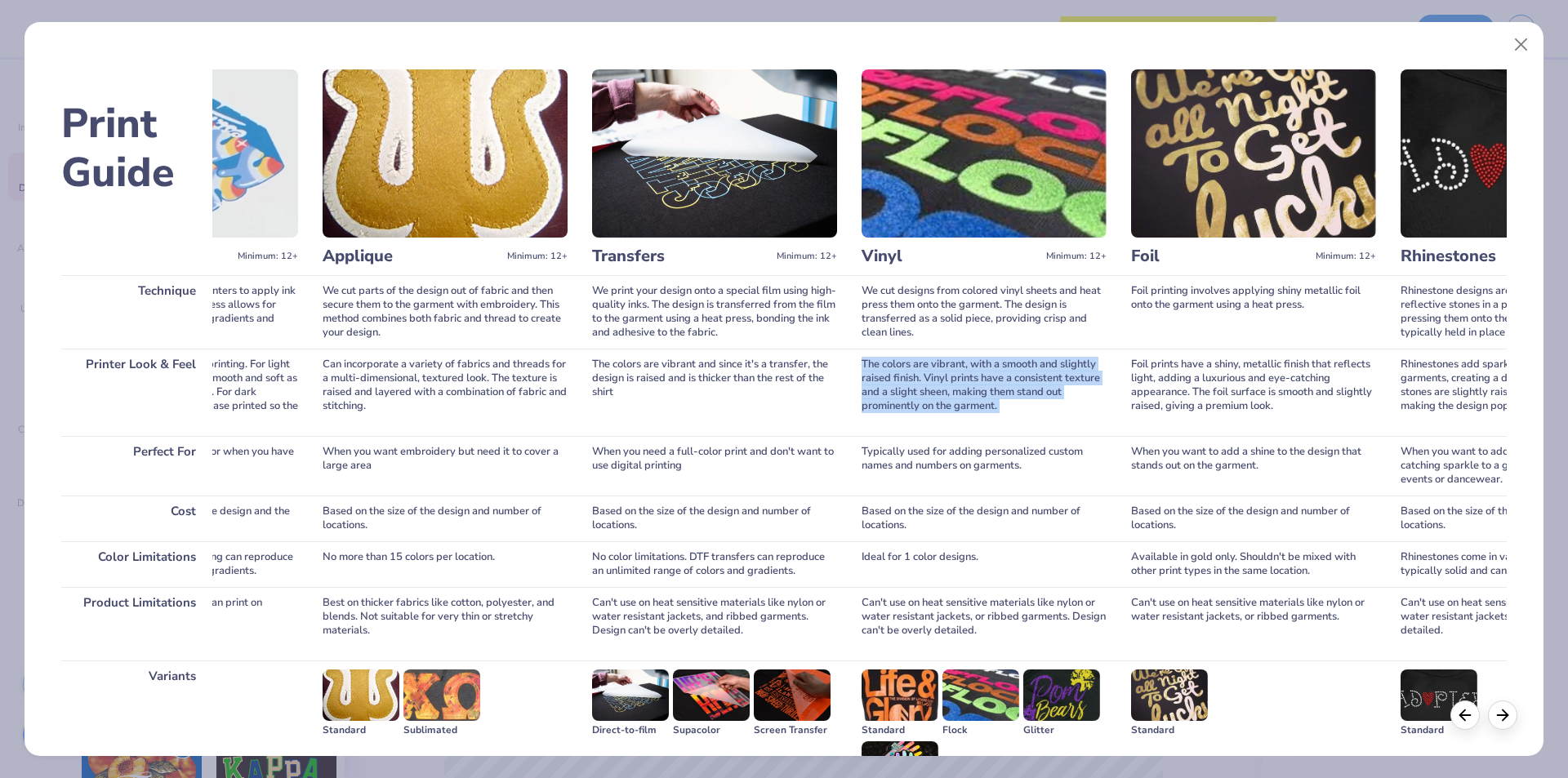
click at [878, 384] on div "The colors are vibrant, with a smooth and slightly raised finish. Vinyl prints …" at bounding box center [983, 392] width 245 height 88
click at [903, 464] on div "Typically used for adding personalized custom names and numbers on garments." at bounding box center [983, 465] width 245 height 60
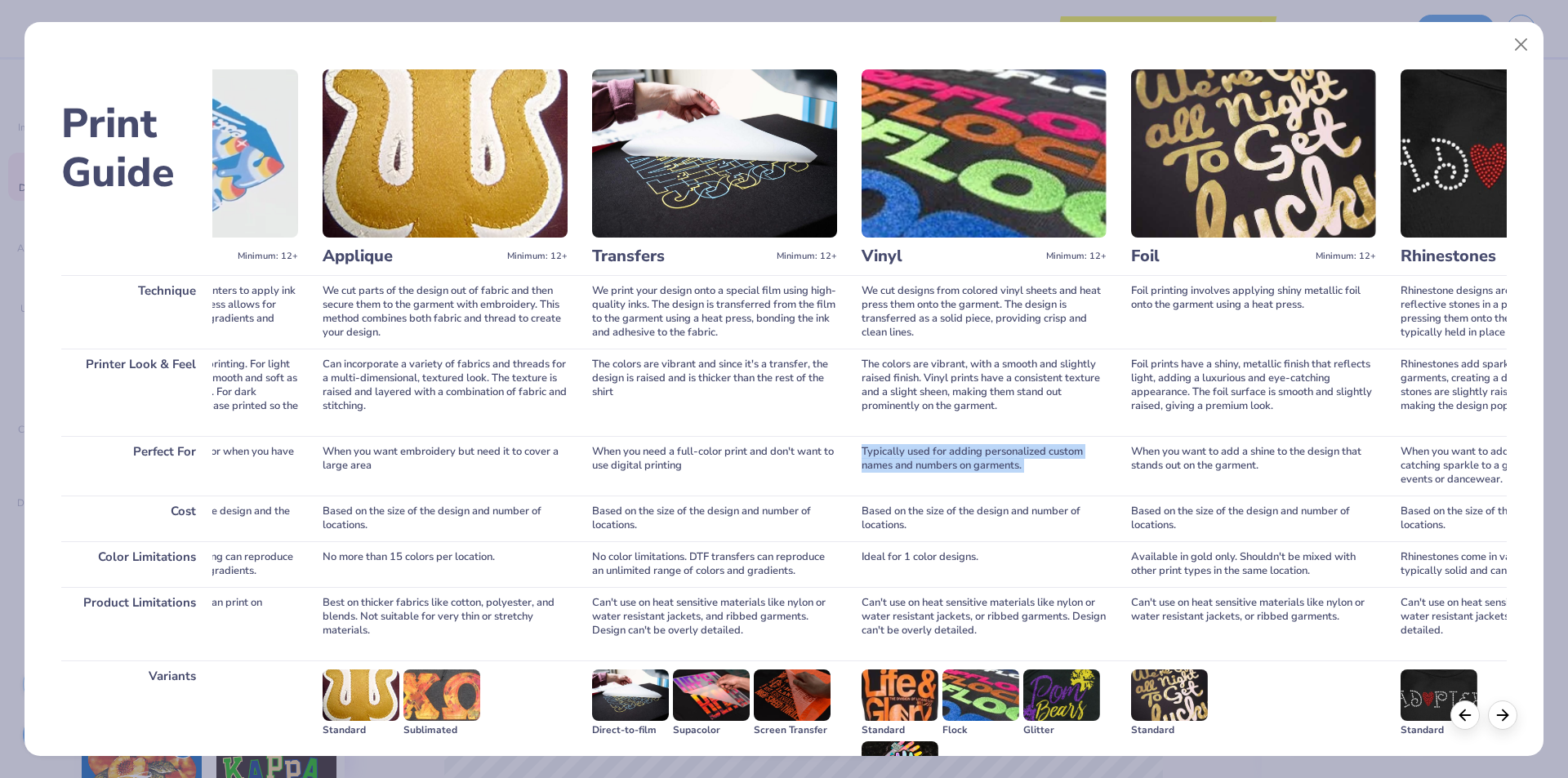
click at [903, 464] on div "Typically used for adding personalized custom names and numbers on garments." at bounding box center [983, 465] width 245 height 60
click at [911, 506] on div "Based on the size of the design and number of locations." at bounding box center [983, 518] width 245 height 46
click at [901, 553] on div "Ideal for 1 color designs." at bounding box center [983, 564] width 245 height 46
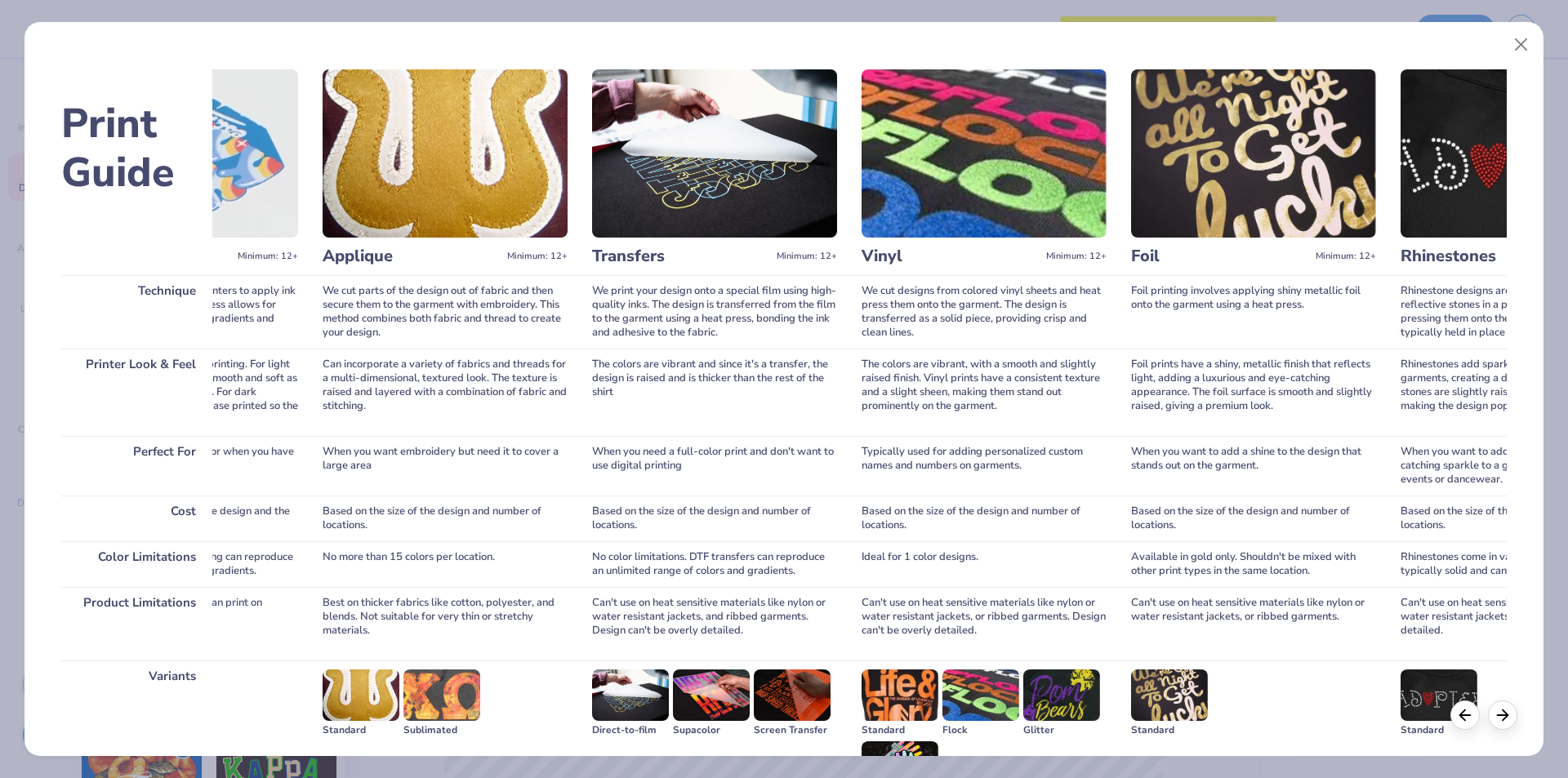
click at [901, 553] on div "Ideal for 1 color designs." at bounding box center [983, 564] width 245 height 46
click at [913, 605] on div "Can't use on heat sensitive materials like nylon or water resistant jackets, or…" at bounding box center [983, 623] width 245 height 73
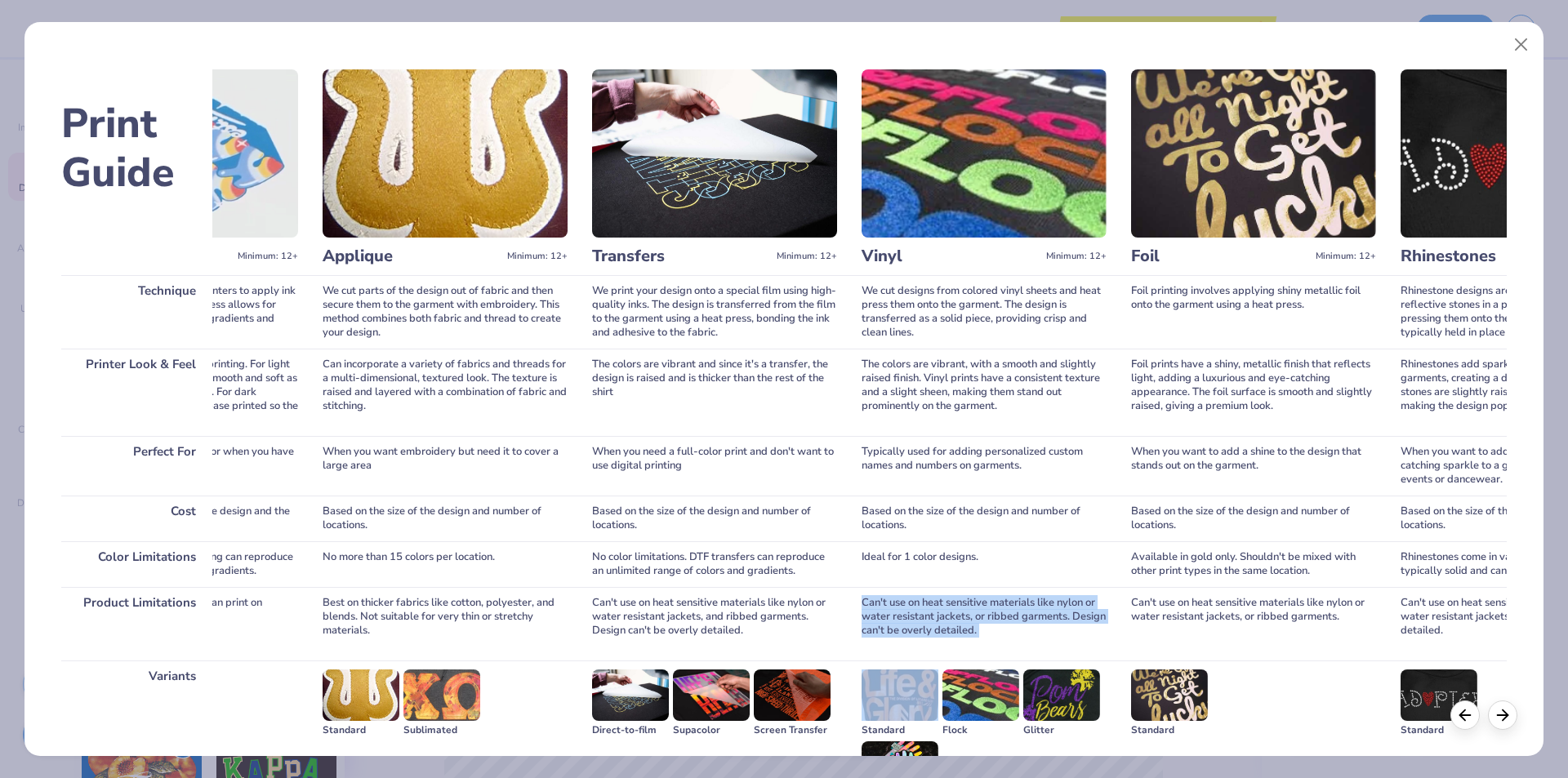
click at [913, 605] on div "Can't use on heat sensitive materials like nylon or water resistant jackets, or…" at bounding box center [983, 623] width 245 height 73
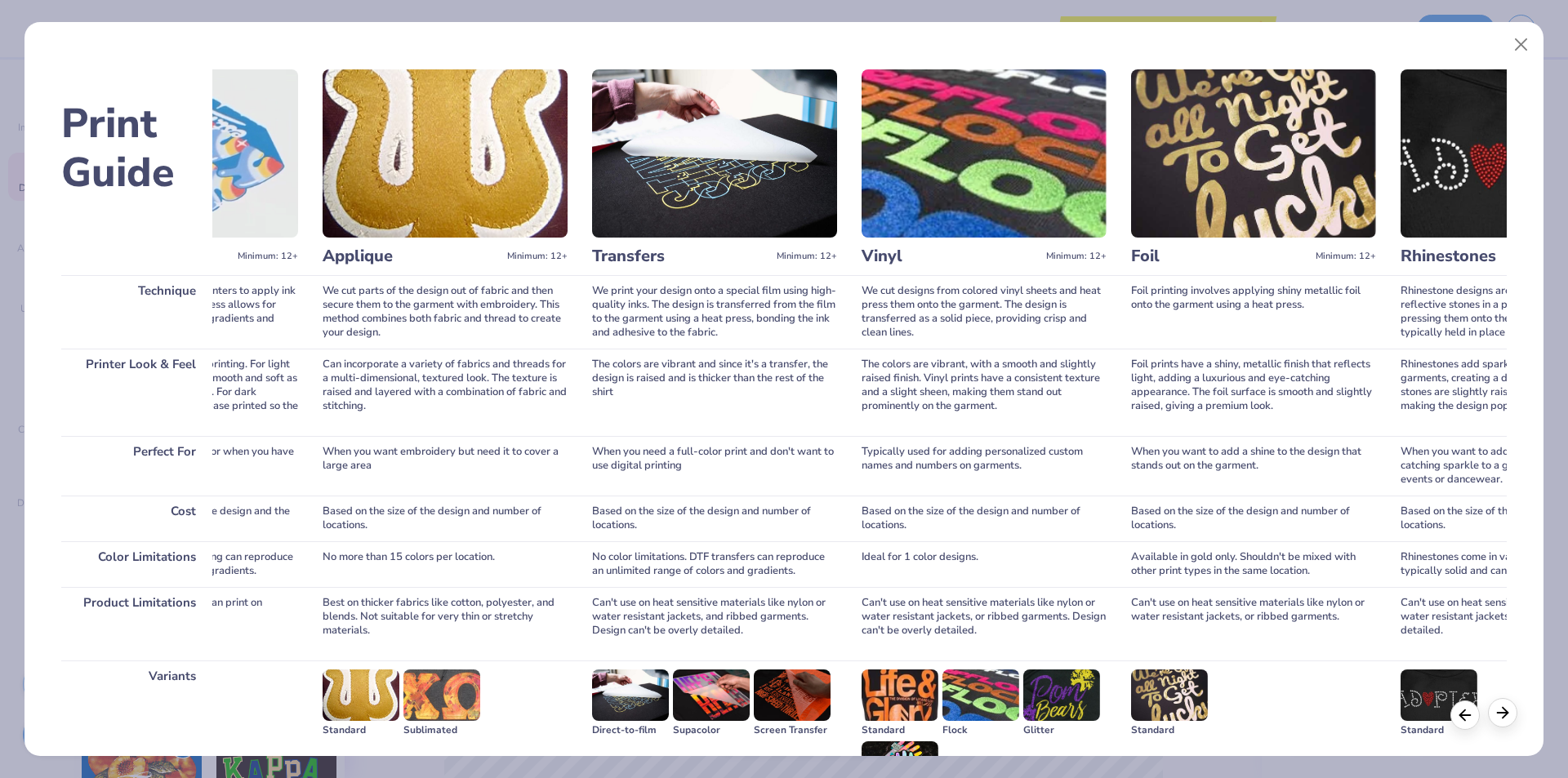
click at [1500, 717] on icon at bounding box center [1502, 712] width 18 height 18
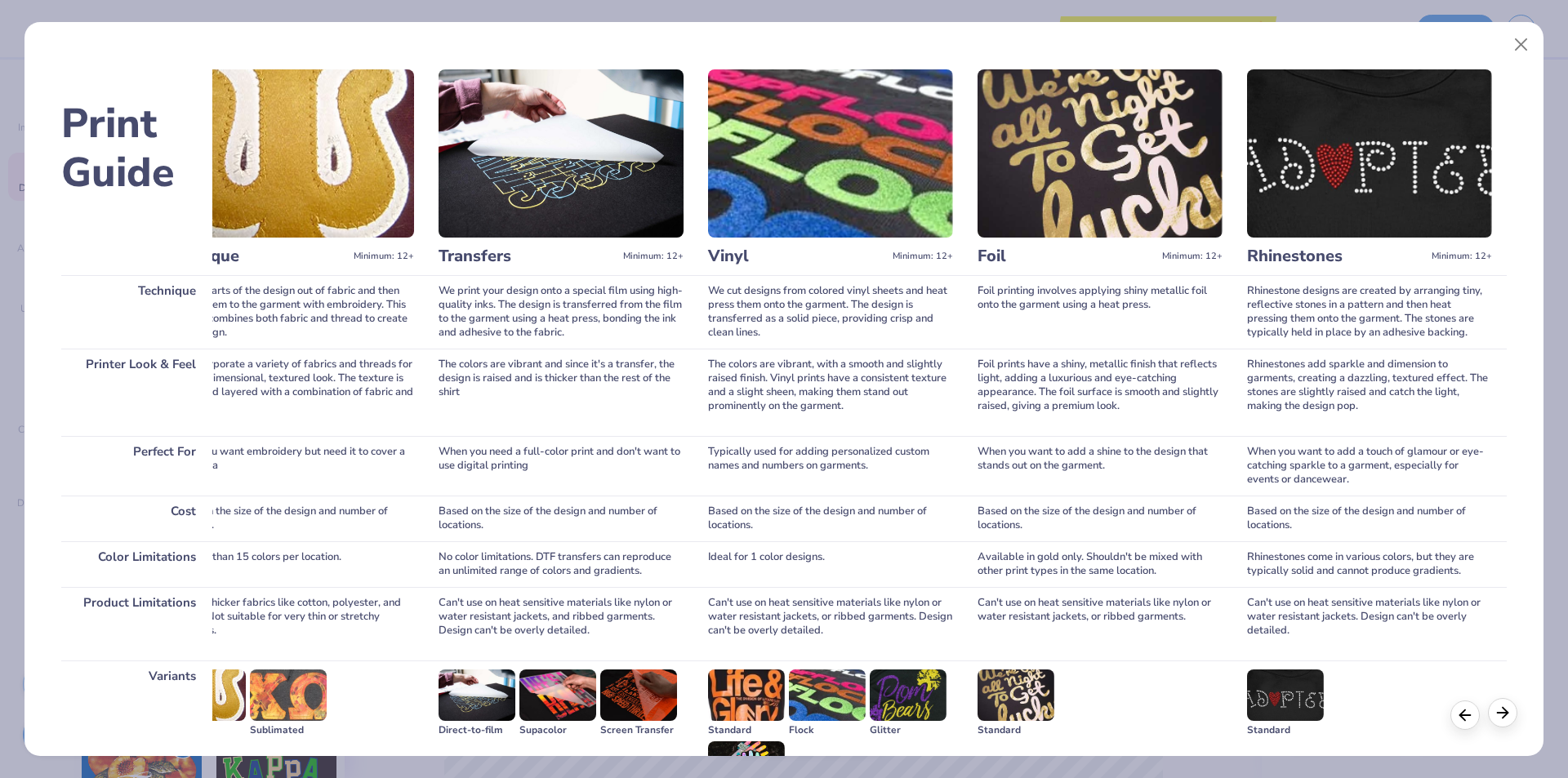
scroll to position [0, 886]
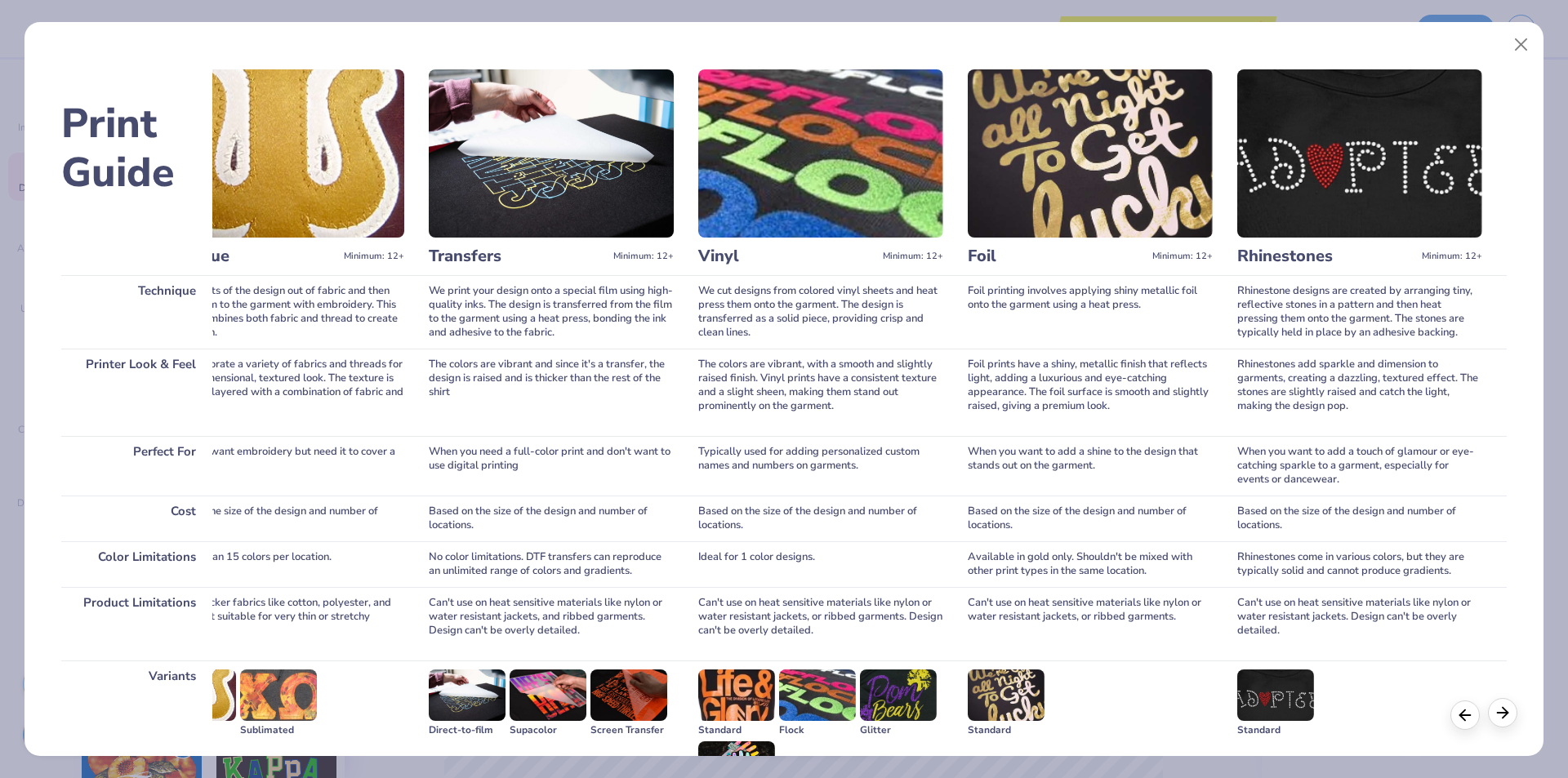
click at [1500, 717] on icon at bounding box center [1502, 712] width 18 height 18
click at [1334, 323] on div "Rhinestone designs are created by arranging tiny, reflective stones in a patter…" at bounding box center [1359, 311] width 245 height 73
click at [1304, 378] on div "Rhinestones add sparkle and dimension to garments, creating a dazzling, texture…" at bounding box center [1359, 392] width 245 height 88
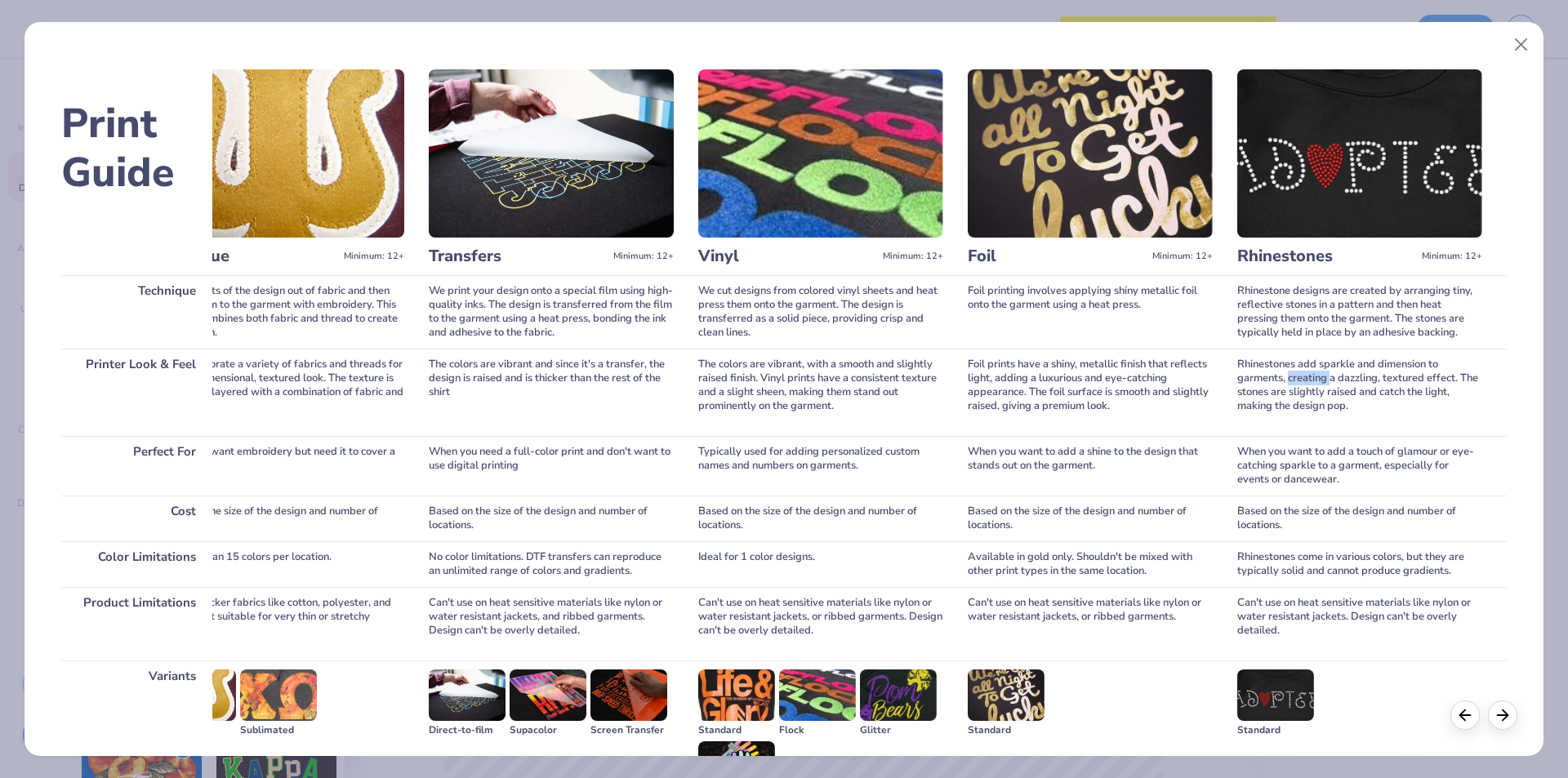
click at [1304, 378] on div "Rhinestones add sparkle and dimension to garments, creating a dazzling, texture…" at bounding box center [1359, 392] width 245 height 88
click at [1287, 466] on div "When you want to add a touch of glamour or eye-catching sparkle to a garment, e…" at bounding box center [1359, 465] width 245 height 60
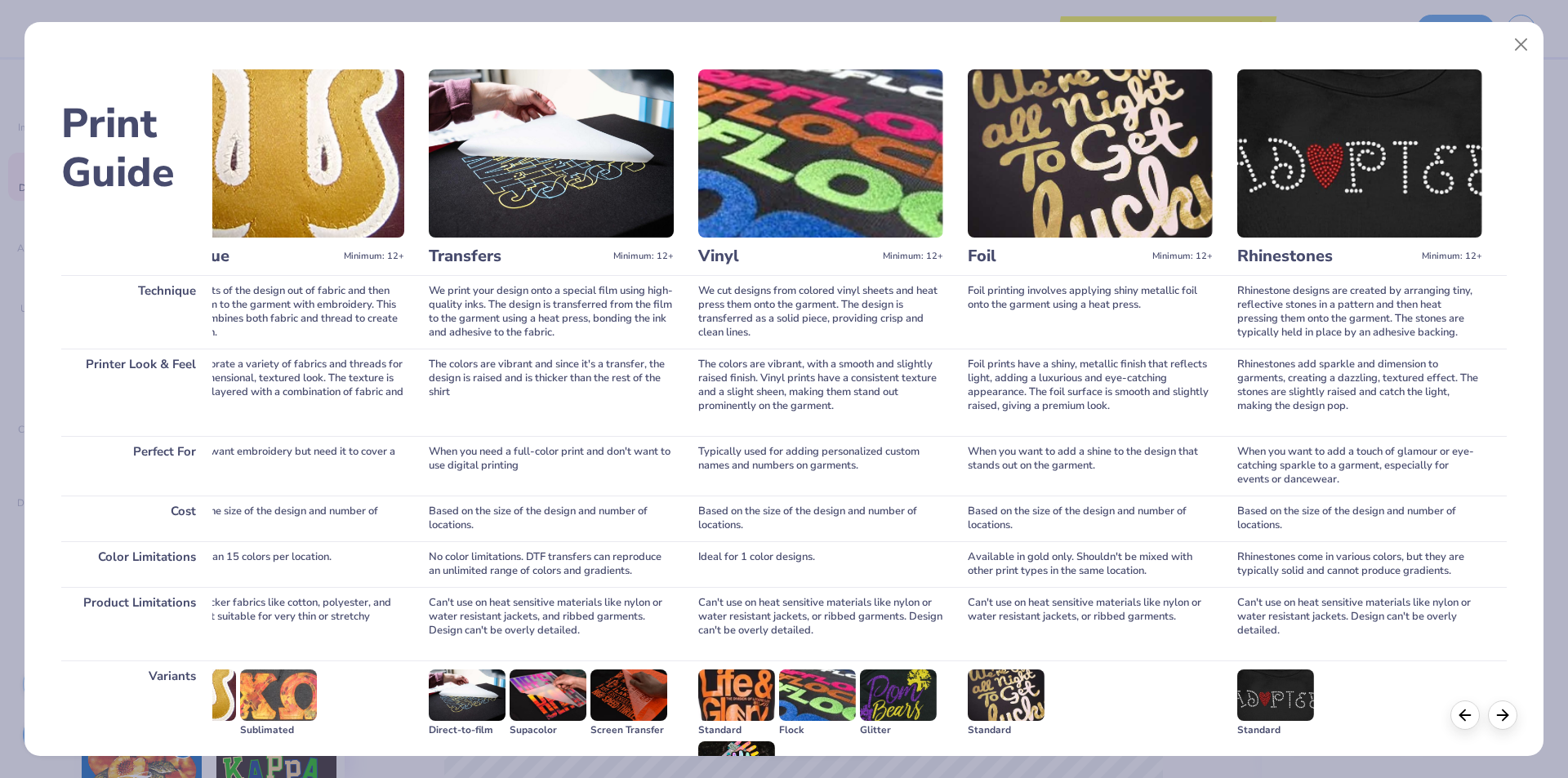
click at [1264, 517] on div "Based on the size of the design and number of locations." at bounding box center [1359, 518] width 245 height 46
click at [1306, 564] on div "Rhinestones come in various colors, but they are typically solid and cannot pro…" at bounding box center [1359, 564] width 245 height 46
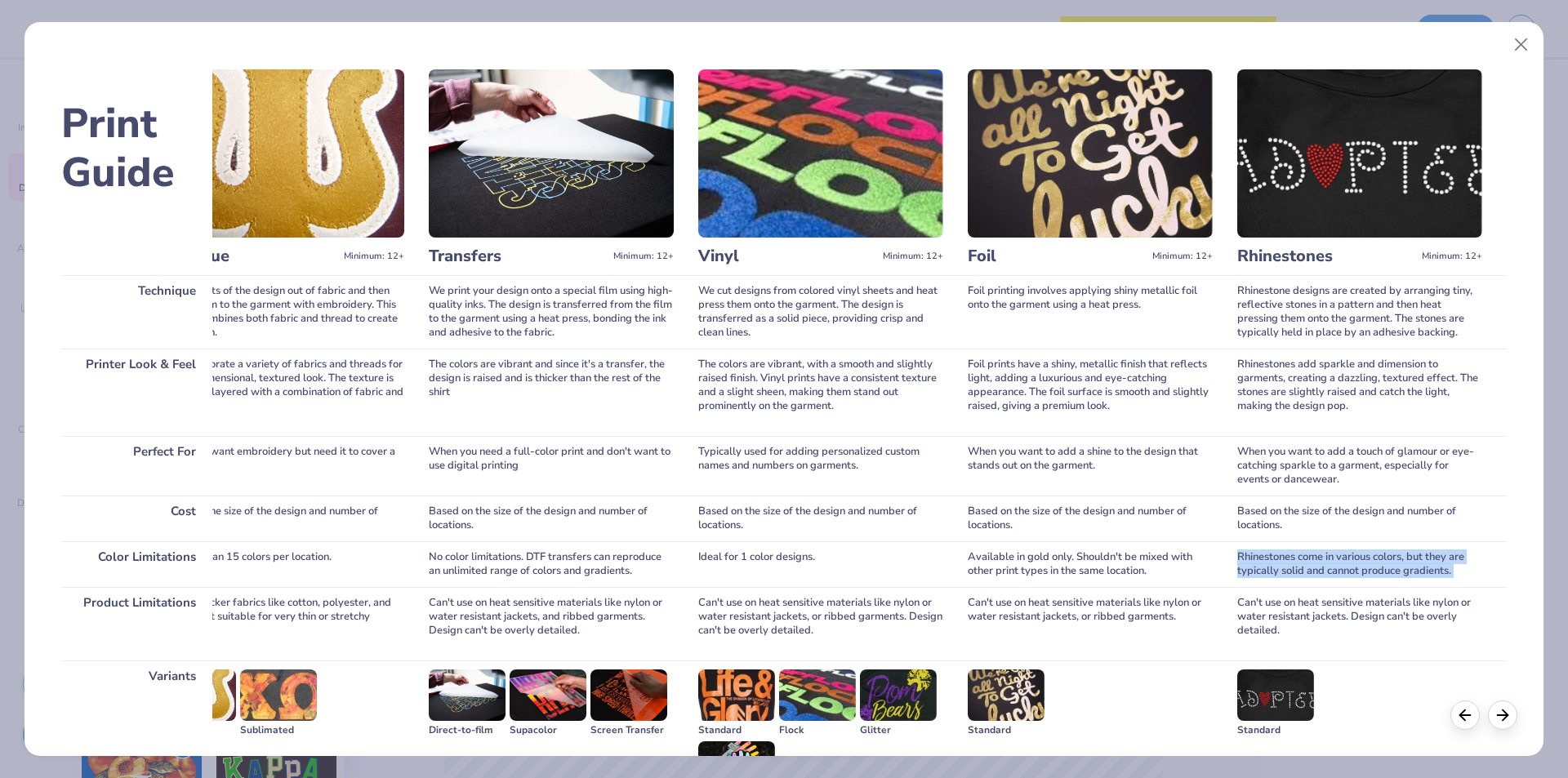
click at [1306, 564] on div "Rhinestones come in various colors, but they are typically solid and cannot pro…" at bounding box center [1359, 564] width 245 height 46
click at [1259, 605] on div "Can't use on heat sensitive materials like nylon or water resistant jackets. De…" at bounding box center [1359, 623] width 245 height 73
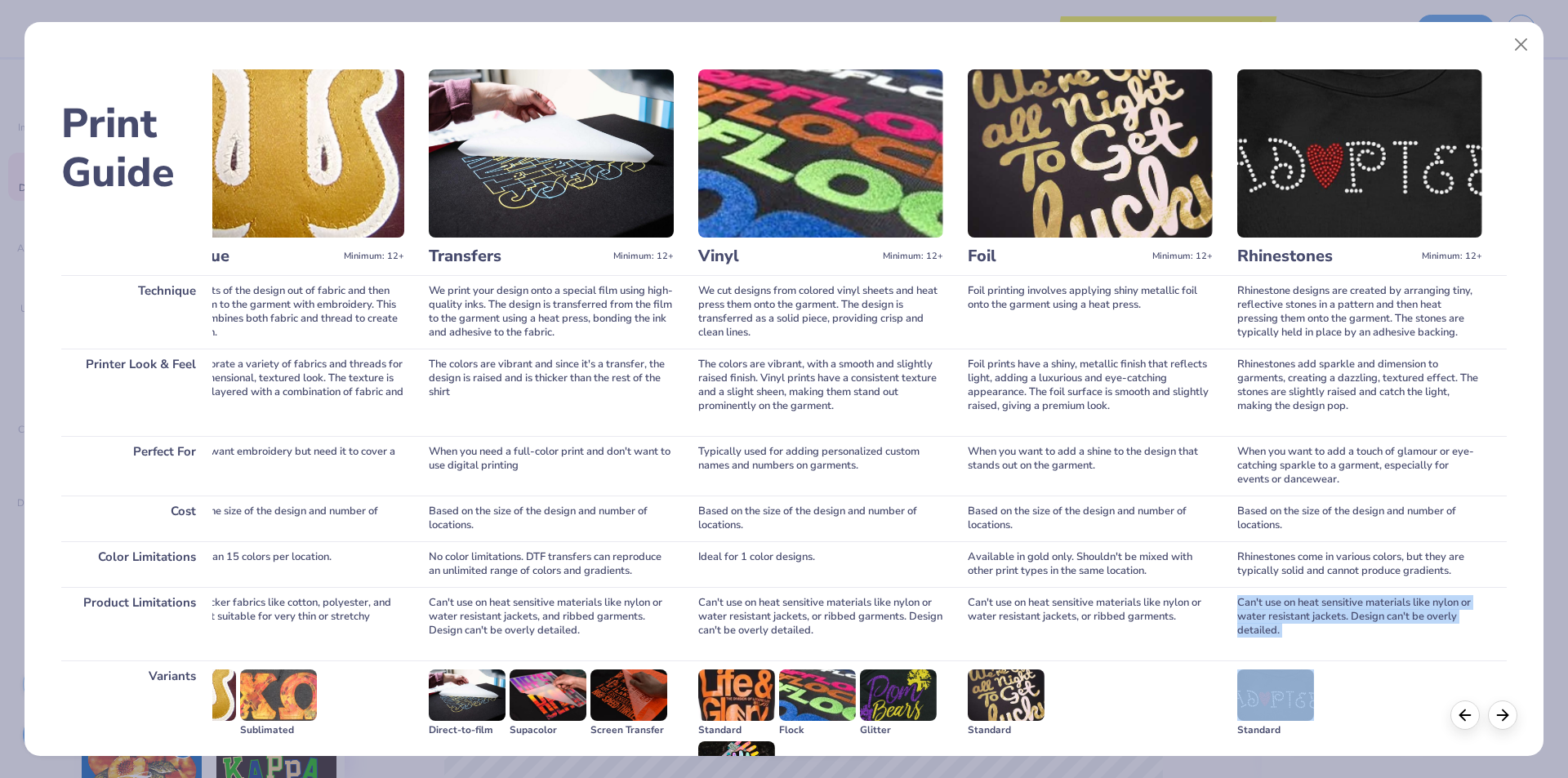
click at [1259, 605] on div "Can't use on heat sensitive materials like nylon or water resistant jackets. De…" at bounding box center [1359, 623] width 245 height 73
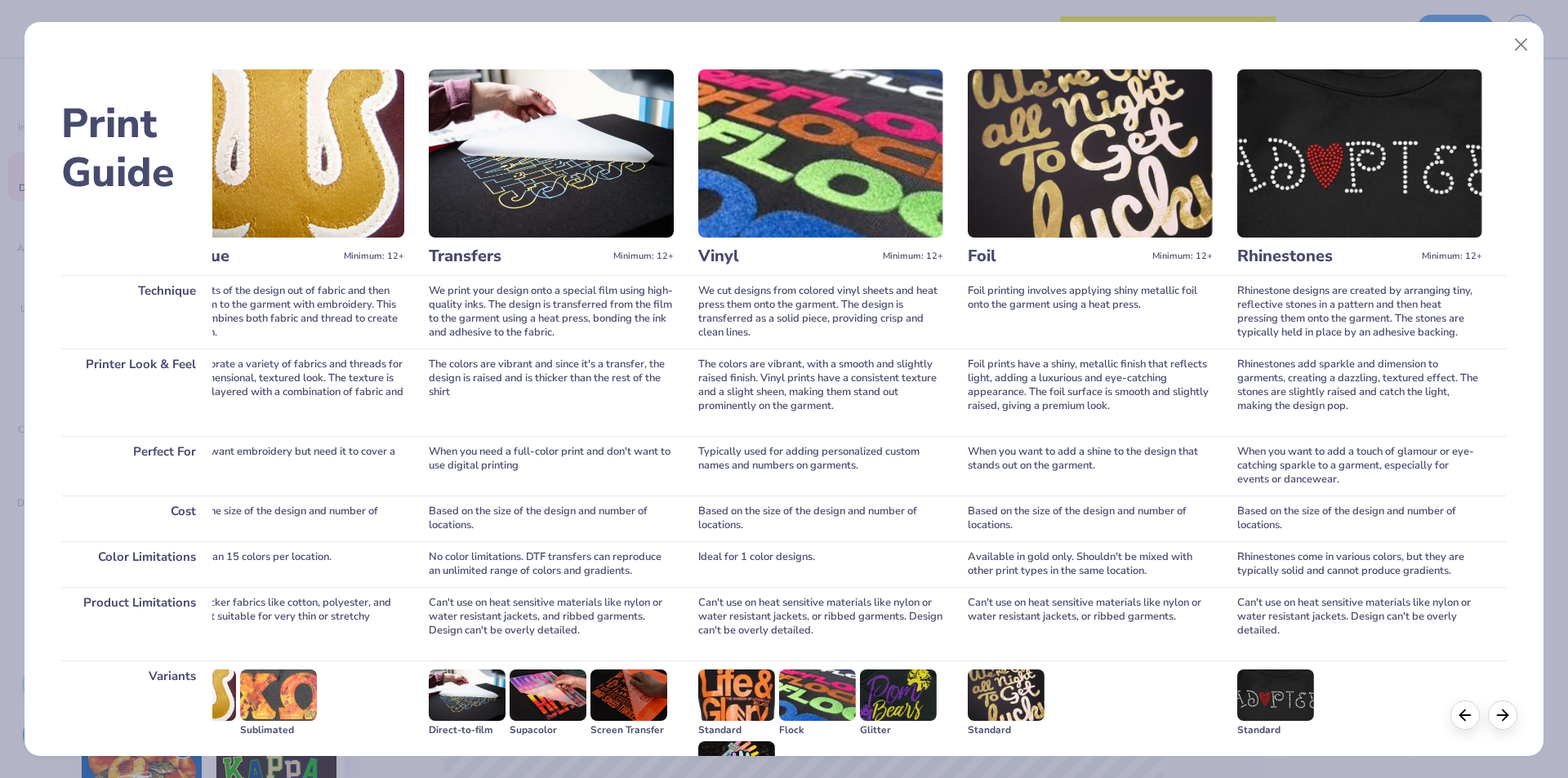
click at [1030, 300] on div "Foil printing involves applying shiny metallic foil onto the garment using a he…" at bounding box center [1089, 311] width 245 height 73
click at [989, 376] on div "Foil prints have a shiny, metallic finish that reflects light, adding a luxurio…" at bounding box center [1089, 392] width 245 height 88
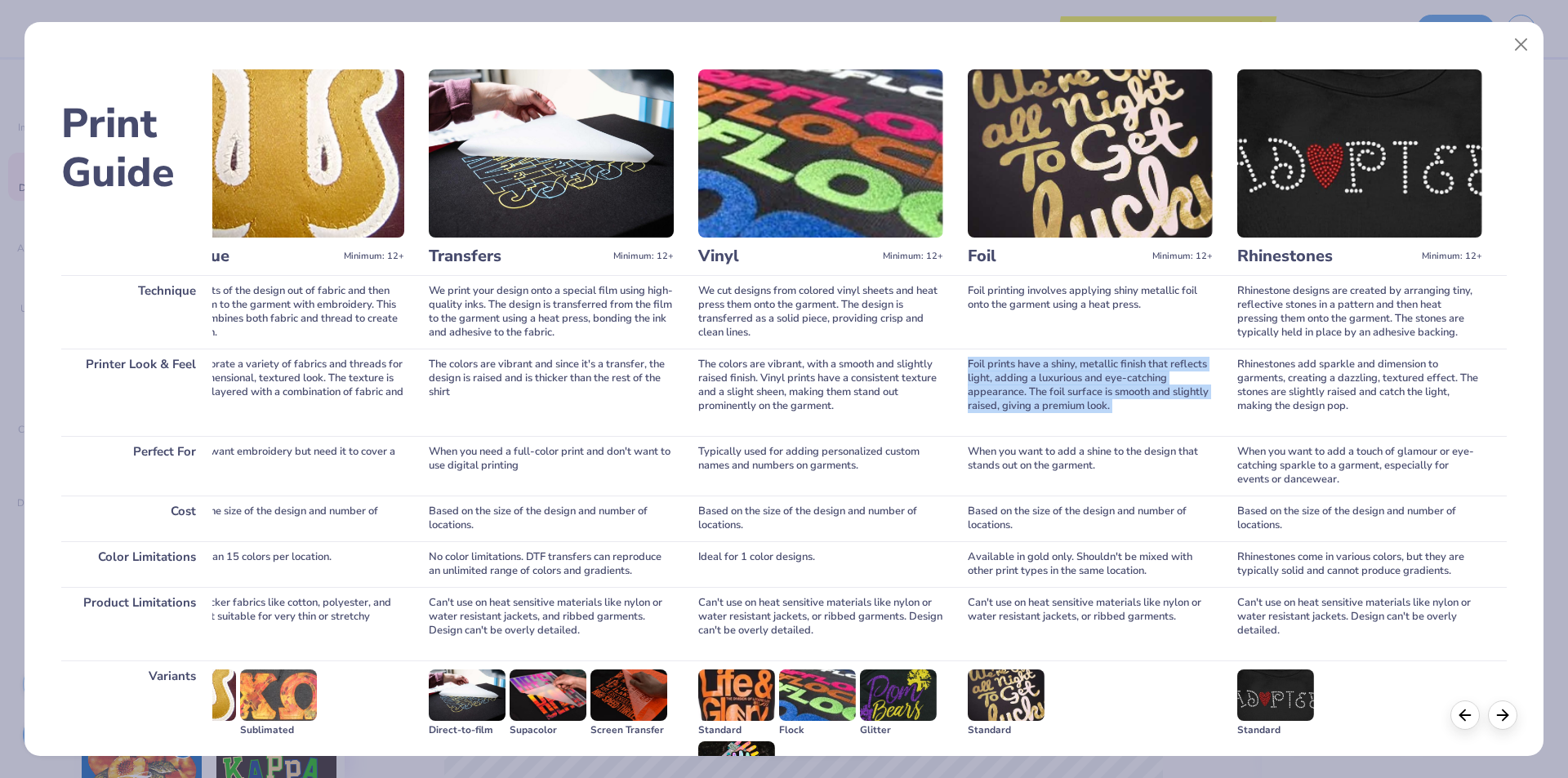
click at [989, 376] on div "Foil prints have a shiny, metallic finish that reflects light, adding a luxurio…" at bounding box center [1089, 392] width 245 height 88
click at [1004, 457] on div "When you want to add a shine to the design that stands out on the garment." at bounding box center [1089, 465] width 245 height 60
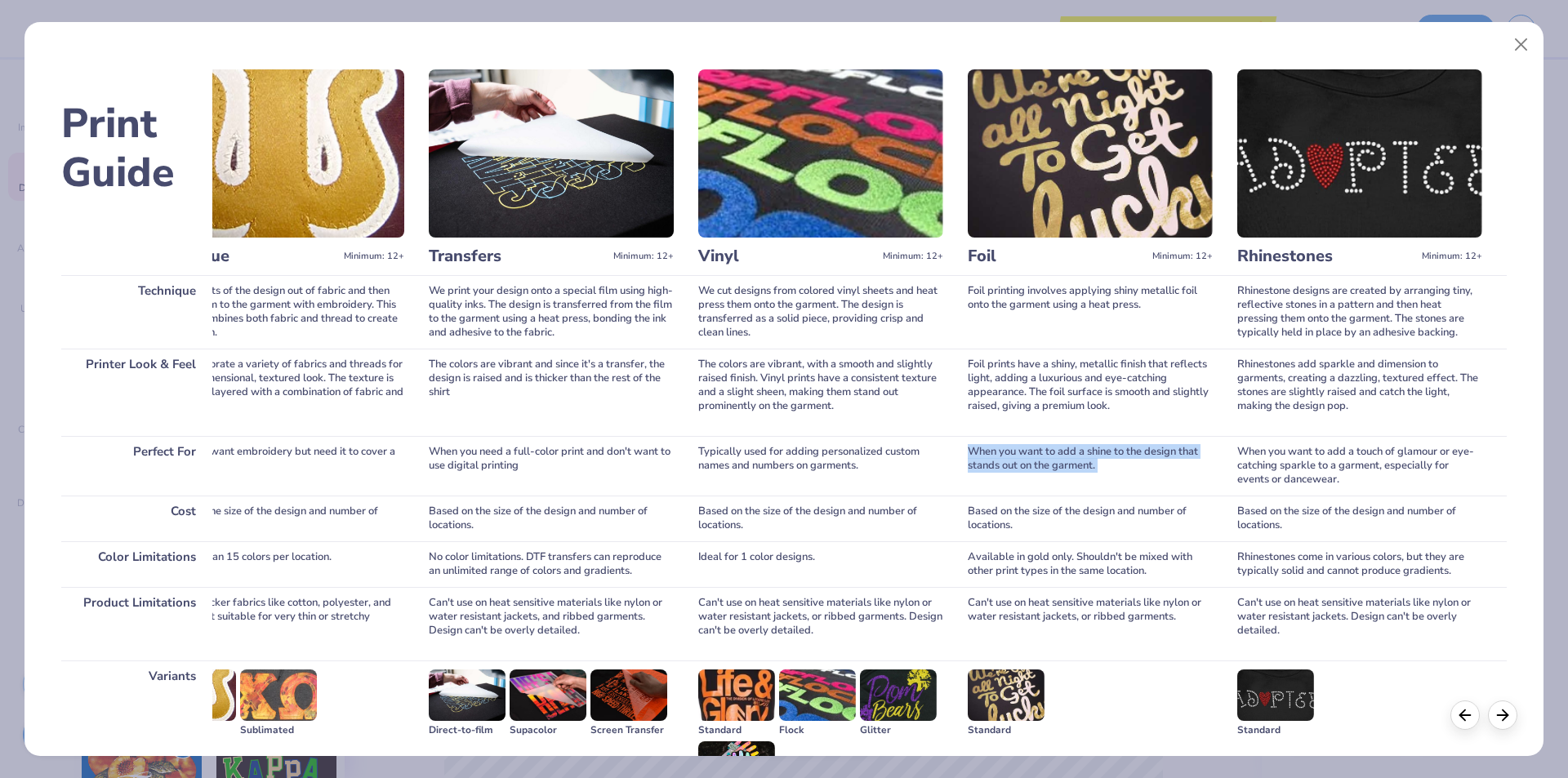
click at [1004, 457] on div "When you want to add a shine to the design that stands out on the garment." at bounding box center [1089, 465] width 245 height 60
click at [984, 508] on div "Based on the size of the design and number of locations." at bounding box center [1089, 518] width 245 height 46
click at [990, 569] on div "Available in gold only. Shouldn't be mixed with other print types in the same l…" at bounding box center [1089, 564] width 245 height 46
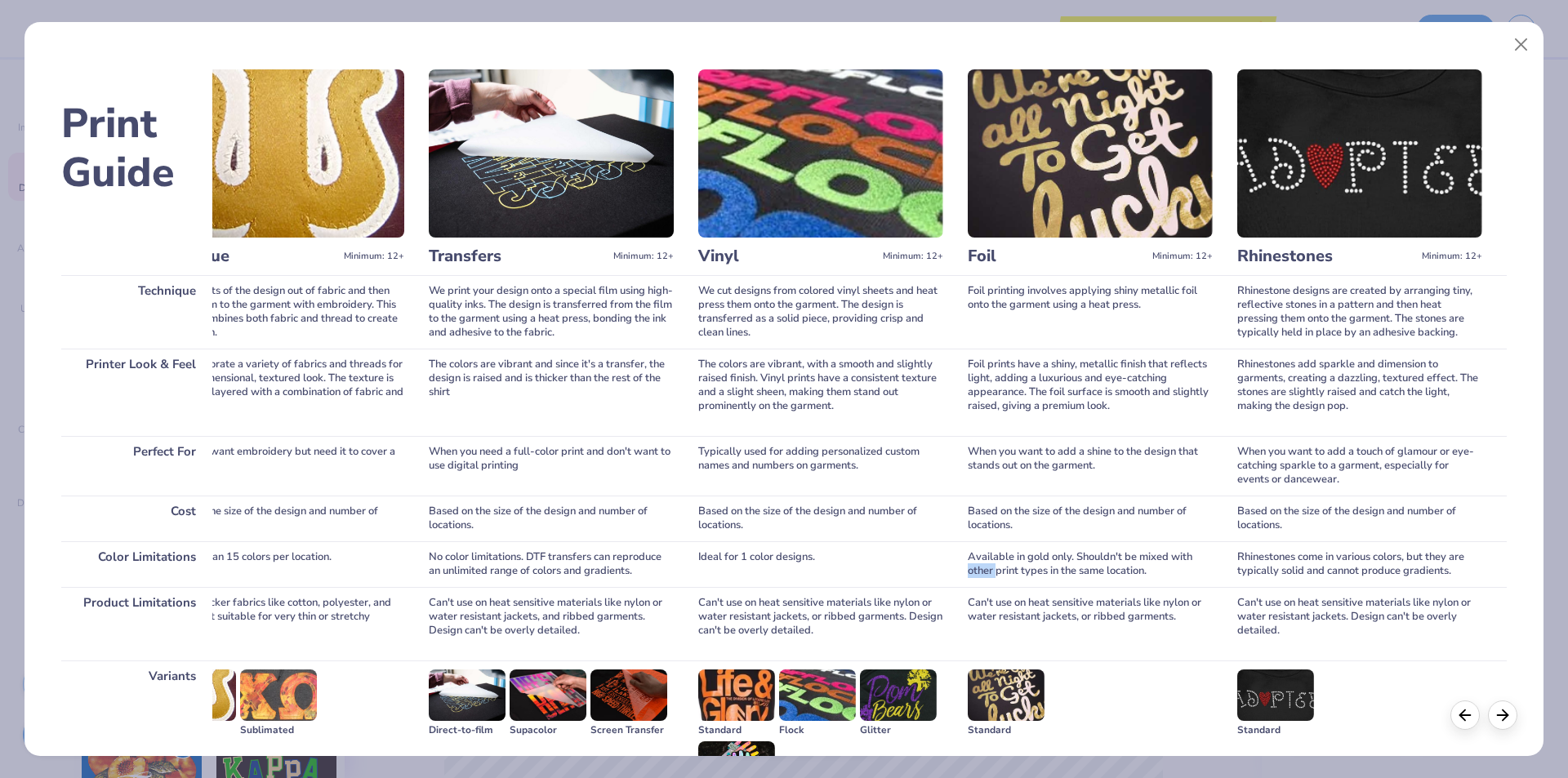
click at [990, 569] on div "Available in gold only. Shouldn't be mixed with other print types in the same l…" at bounding box center [1089, 564] width 245 height 46
click at [1019, 610] on div "Can't use on heat sensitive materials like nylon or water resistant jackets, or…" at bounding box center [1089, 623] width 245 height 73
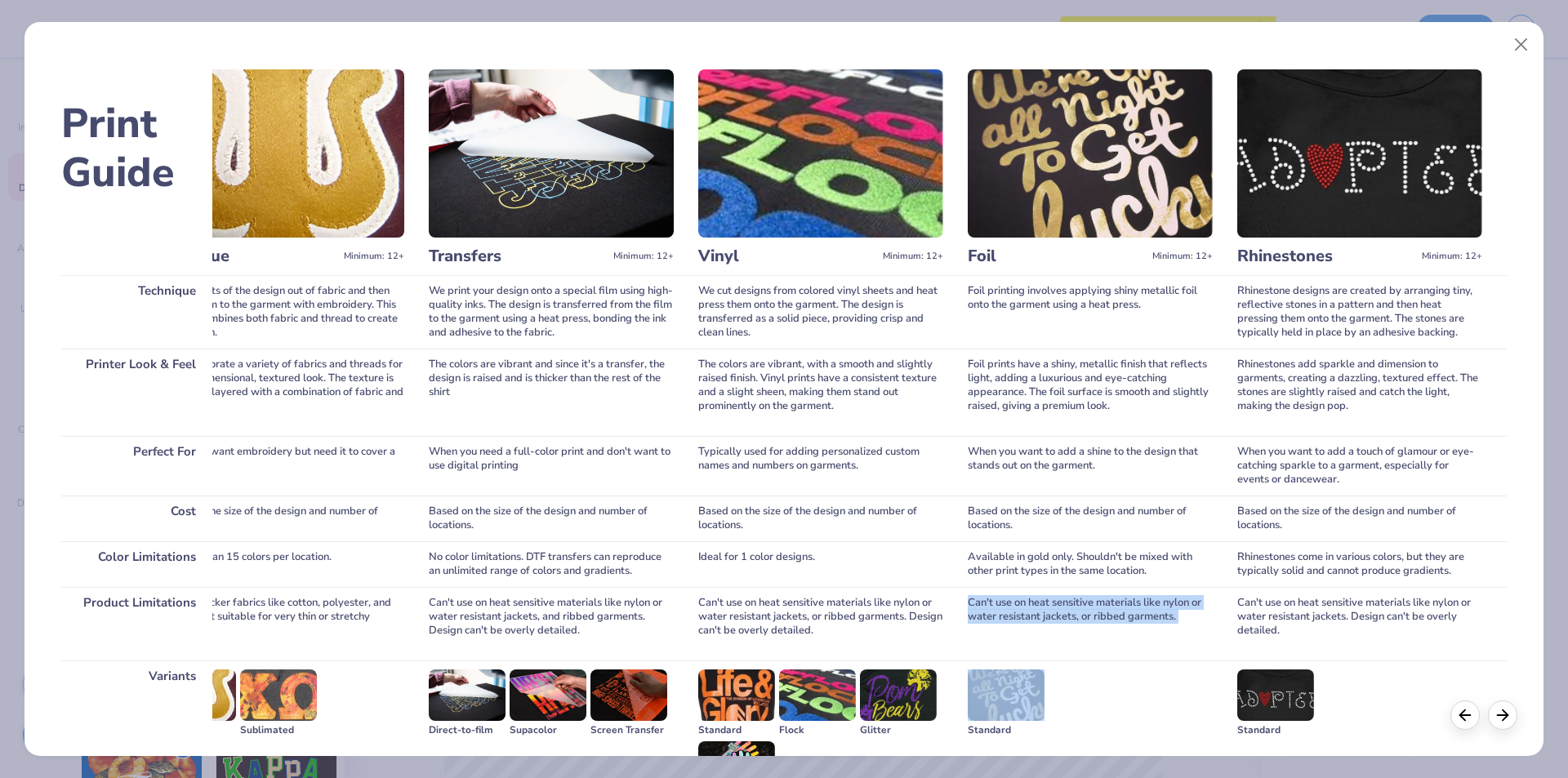
click at [1019, 610] on div "Can't use on heat sensitive materials like nylon or water resistant jackets, or…" at bounding box center [1089, 623] width 245 height 73
